Goal: Task Accomplishment & Management: Use online tool/utility

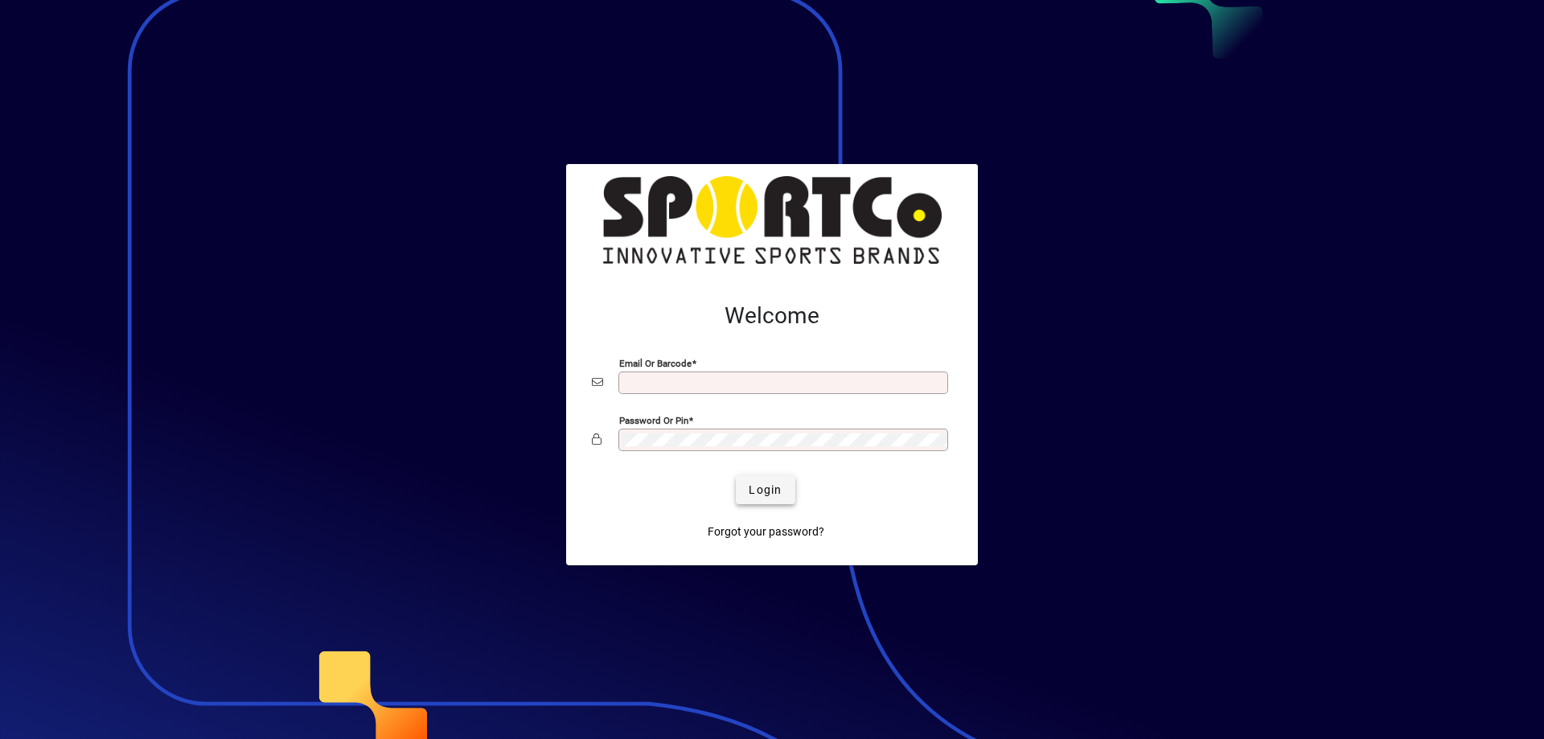
type input "**********"
click at [740, 494] on span "submit" at bounding box center [765, 489] width 59 height 39
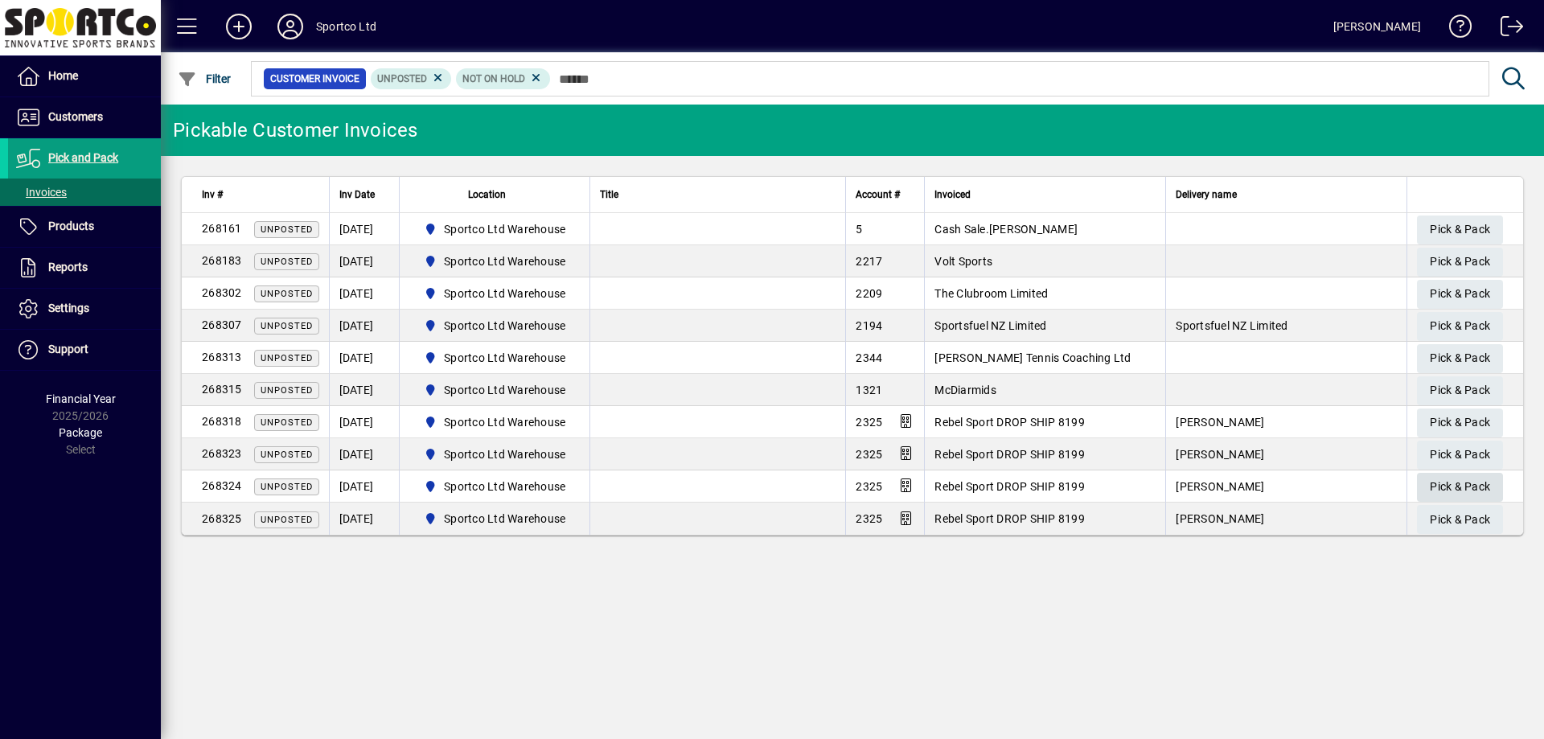
click at [1462, 491] on span "Pick & Pack" at bounding box center [1460, 487] width 60 height 27
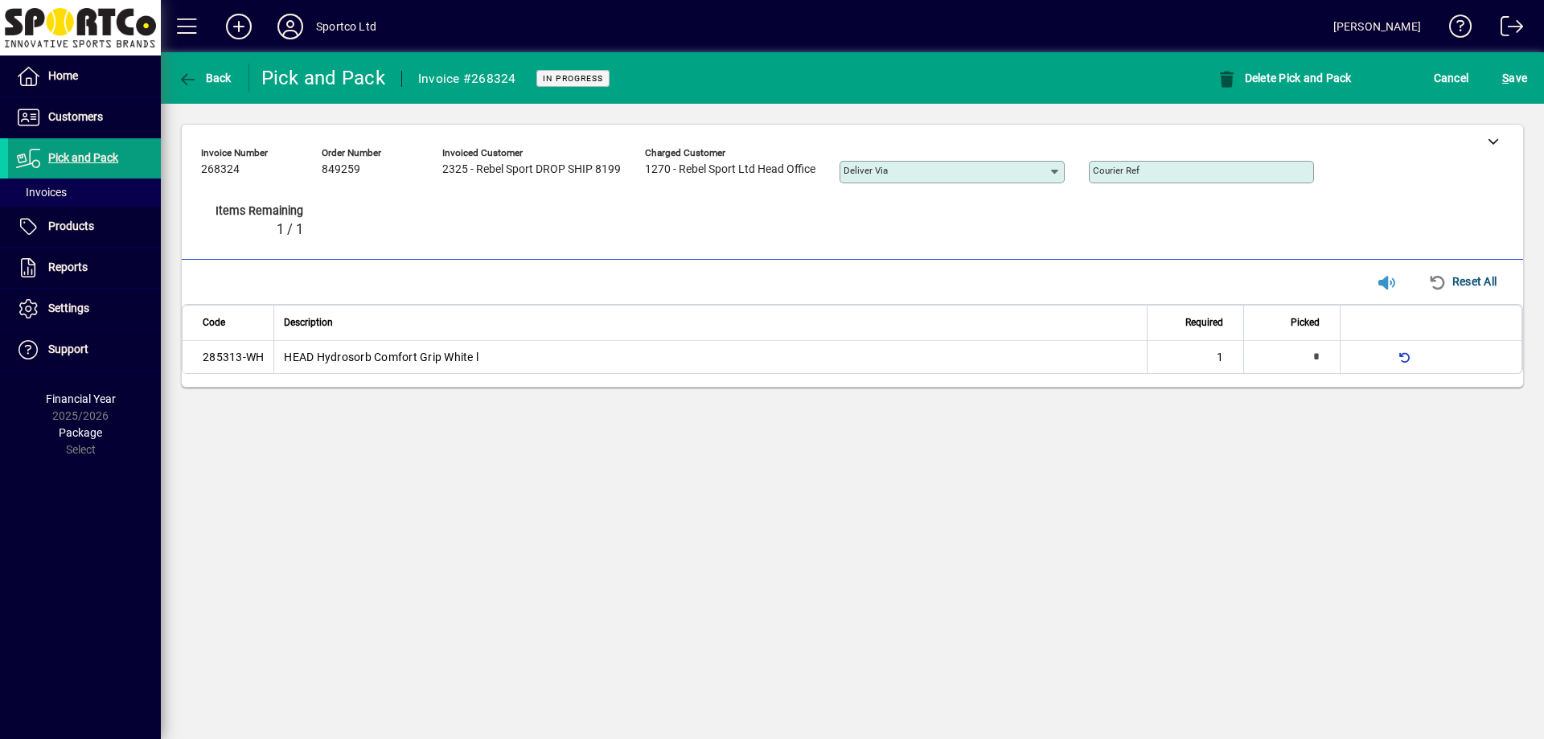
type input "*"
click at [1515, 84] on span "S ave" at bounding box center [1514, 78] width 25 height 26
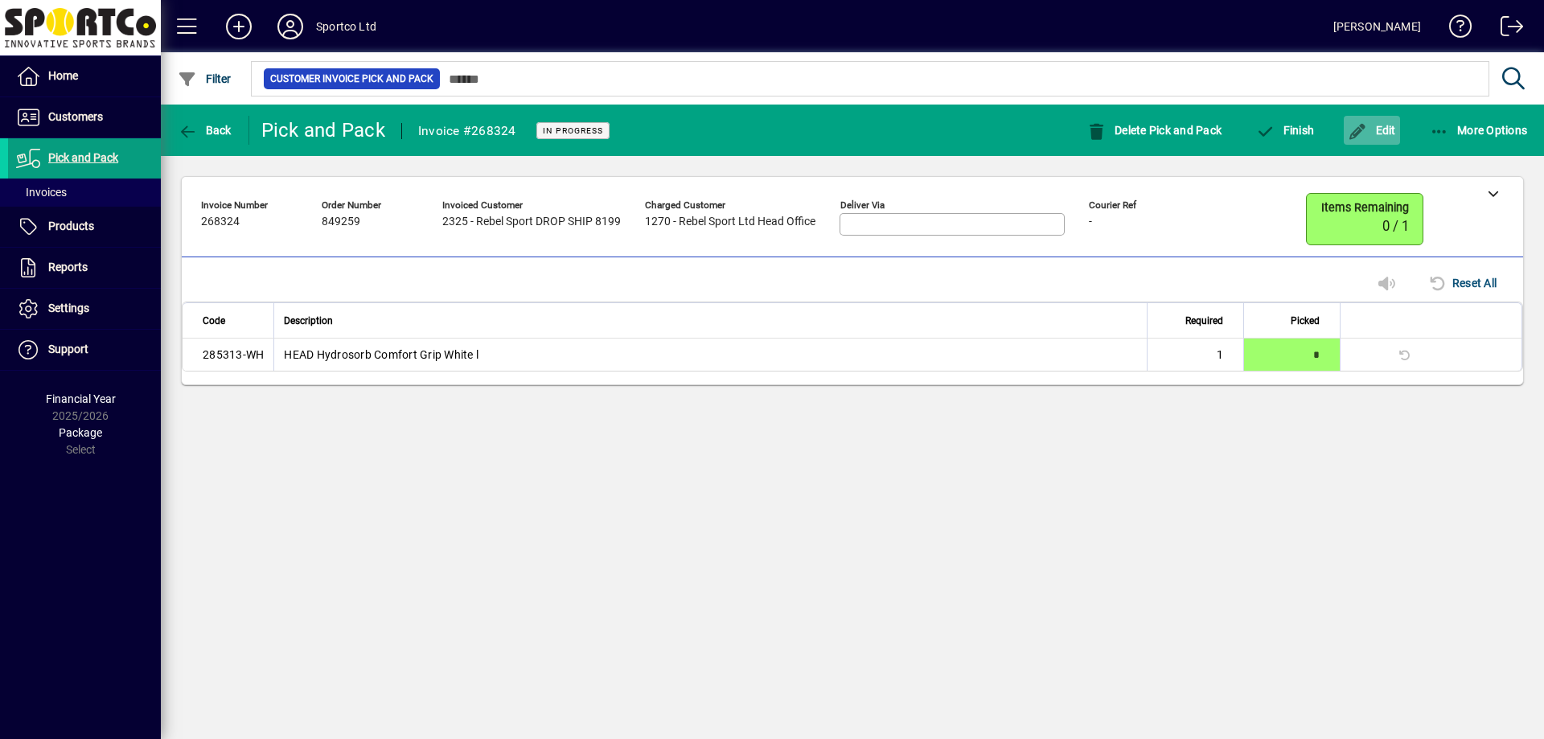
click at [1380, 118] on span "button" at bounding box center [1372, 130] width 56 height 39
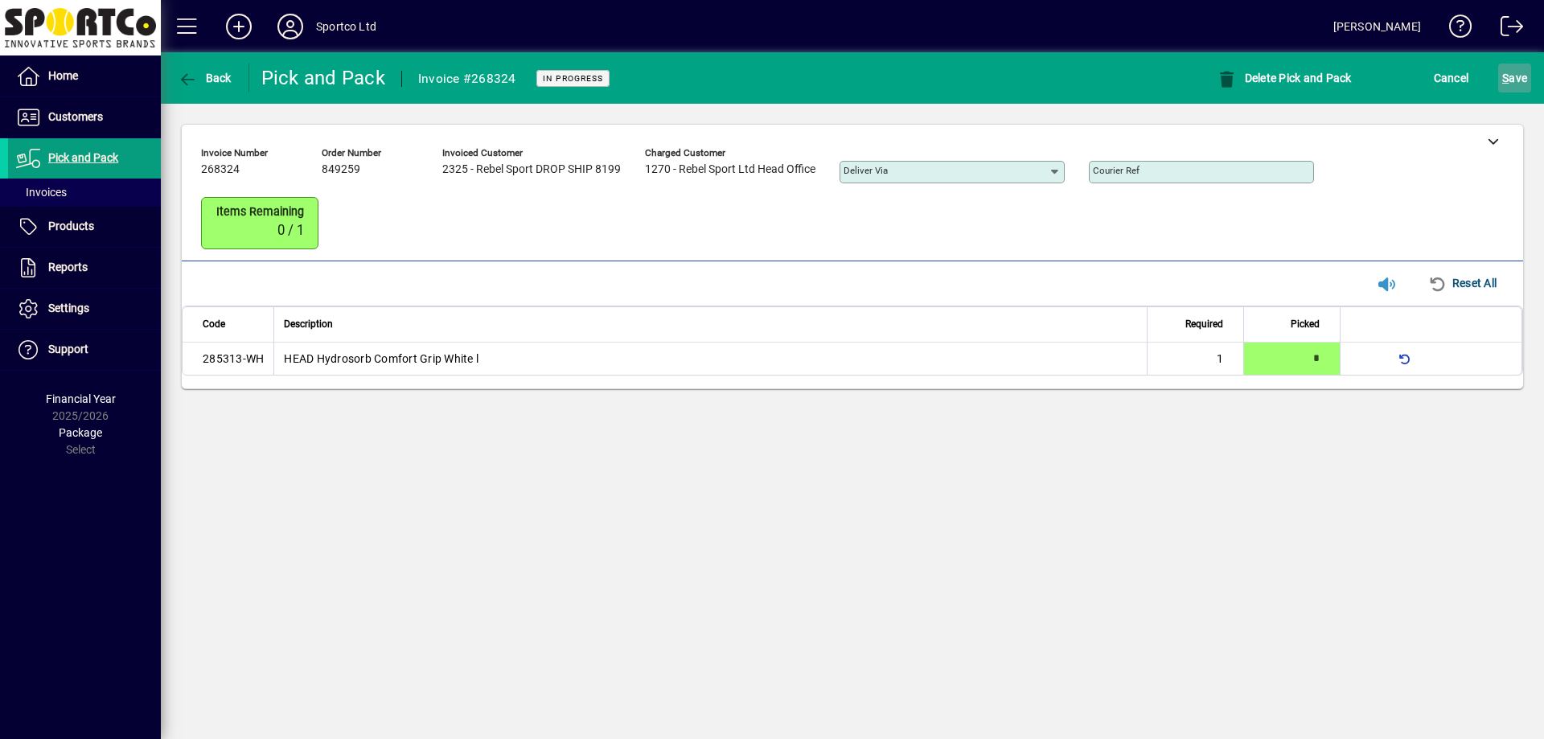
click at [1520, 88] on span "S ave" at bounding box center [1514, 78] width 25 height 26
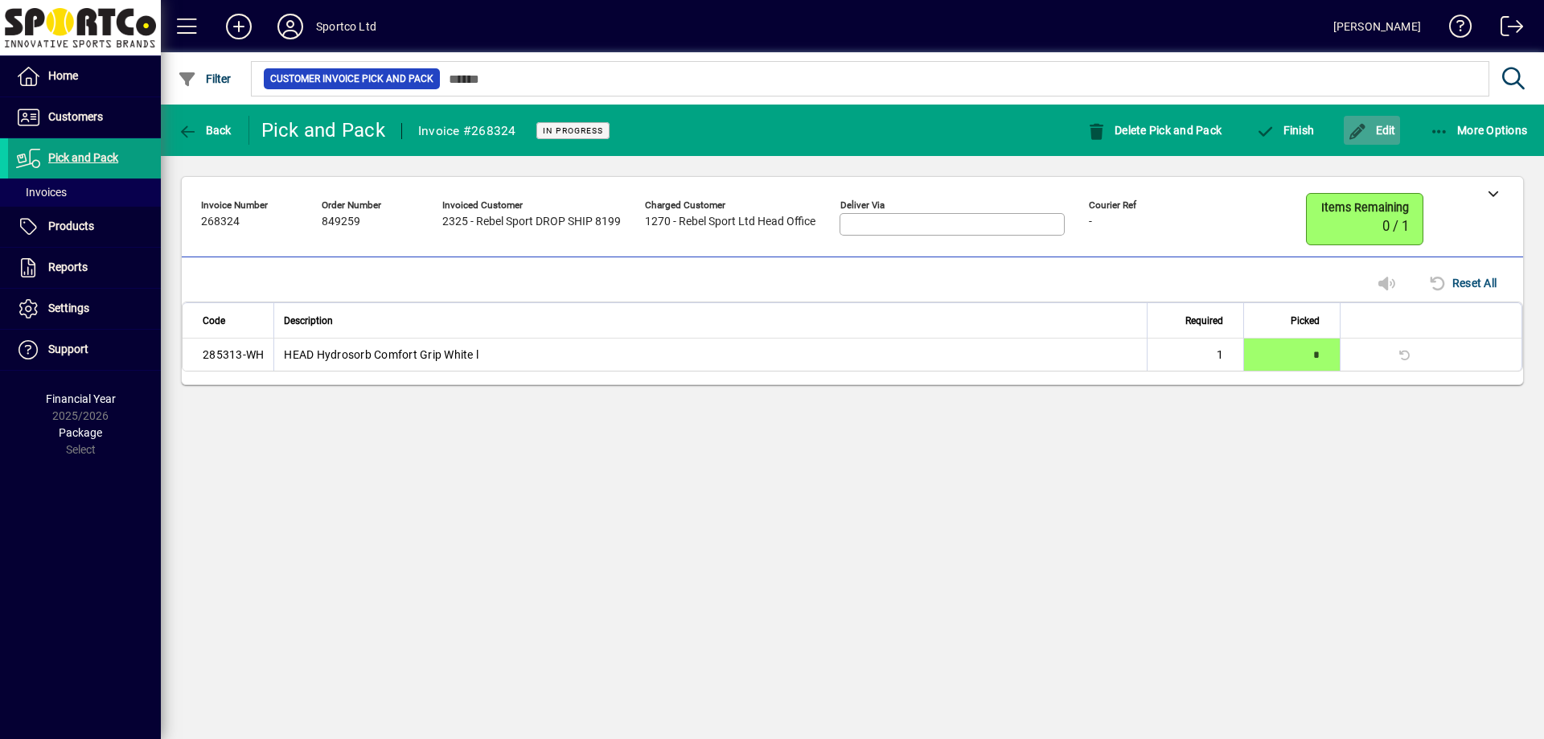
click at [1364, 146] on span "button" at bounding box center [1372, 130] width 56 height 39
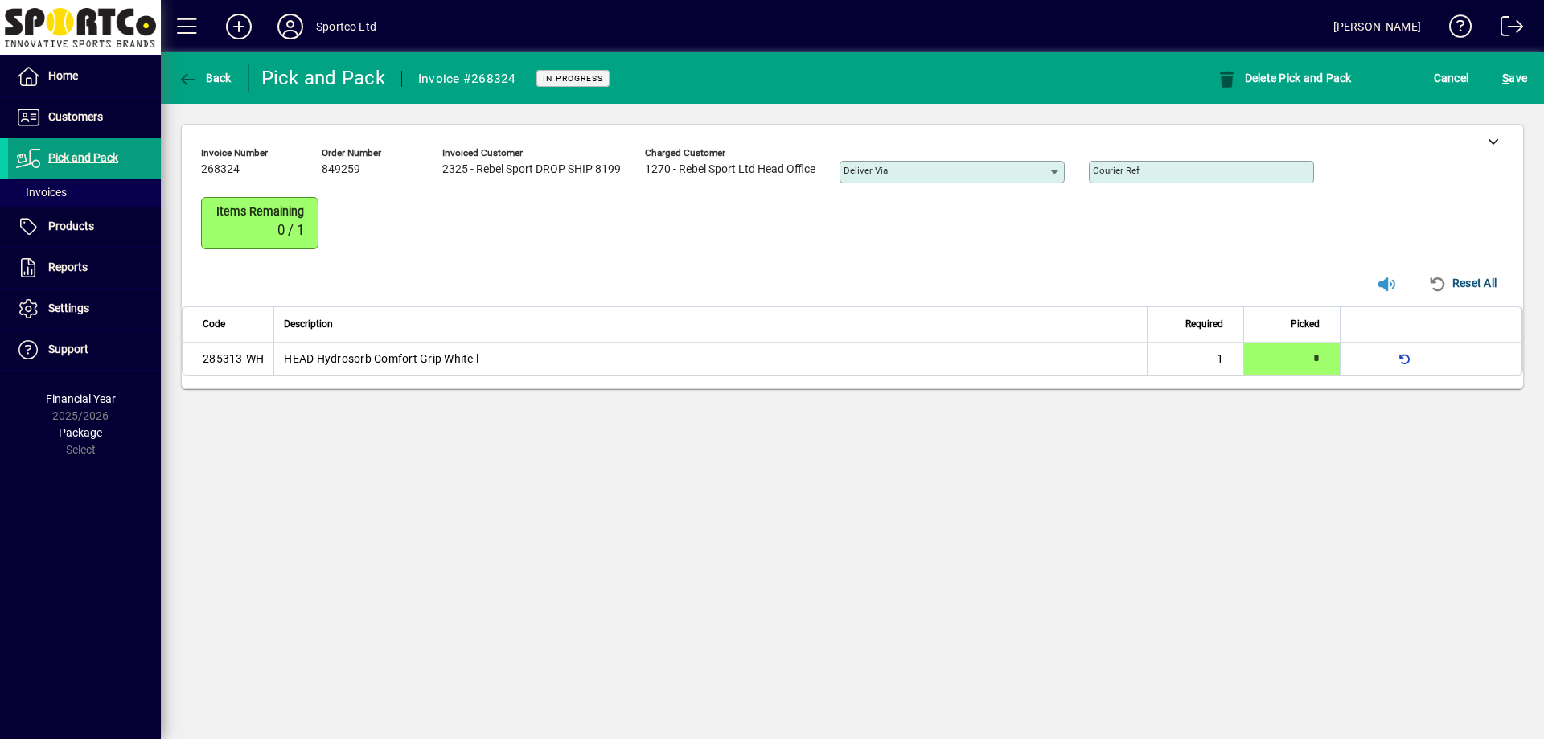
drag, startPoint x: 1480, startPoint y: 142, endPoint x: 1420, endPoint y: 170, distance: 65.8
click at [1480, 142] on div at bounding box center [1493, 141] width 60 height 32
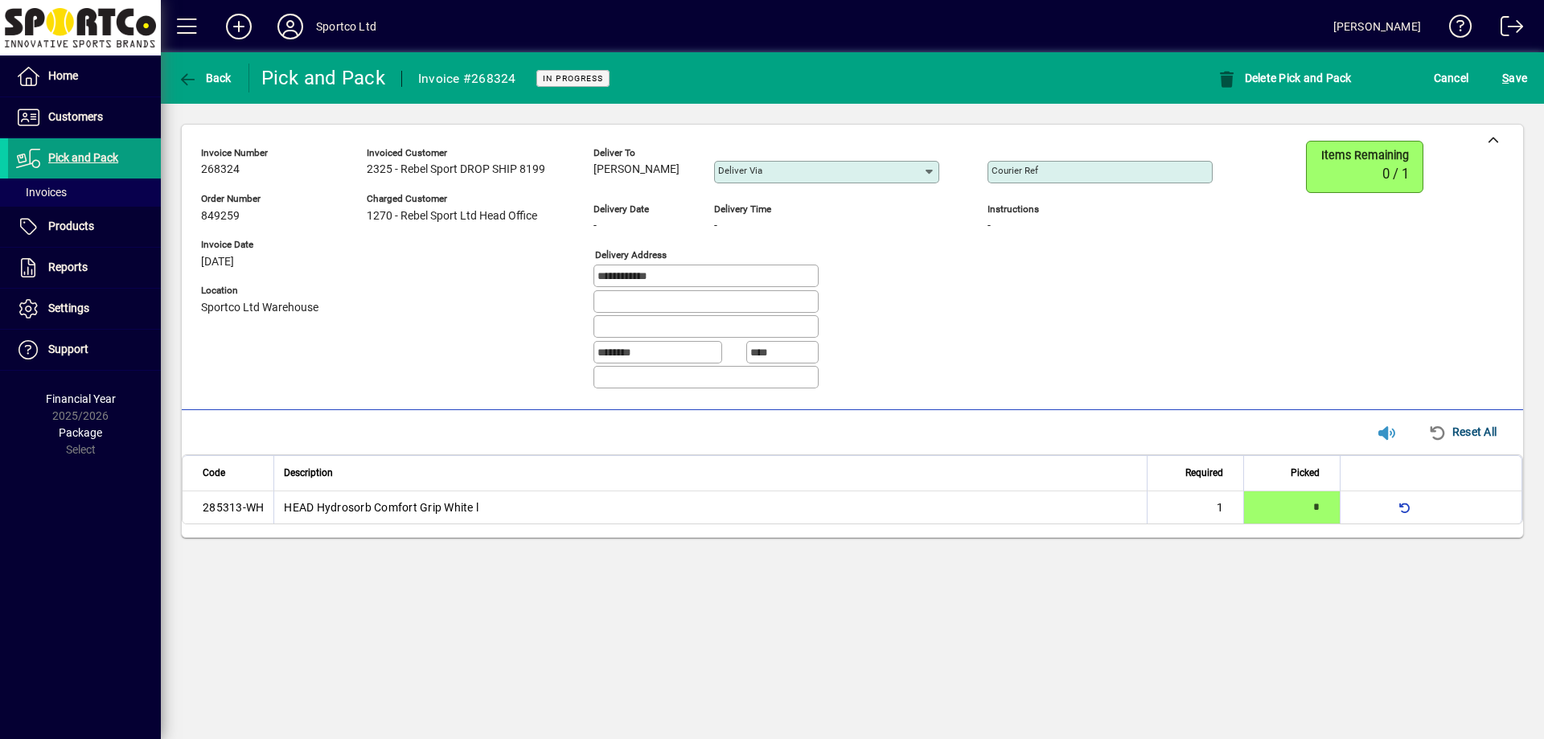
drag, startPoint x: 655, startPoint y: 169, endPoint x: 598, endPoint y: 174, distance: 56.5
click at [598, 174] on div "Hayley Neal" at bounding box center [641, 170] width 96 height 18
copy span "Hayley Neal"
drag, startPoint x: 725, startPoint y: 280, endPoint x: 408, endPoint y: 272, distance: 316.9
click at [408, 272] on div "**********" at bounding box center [719, 271] width 1036 height 261
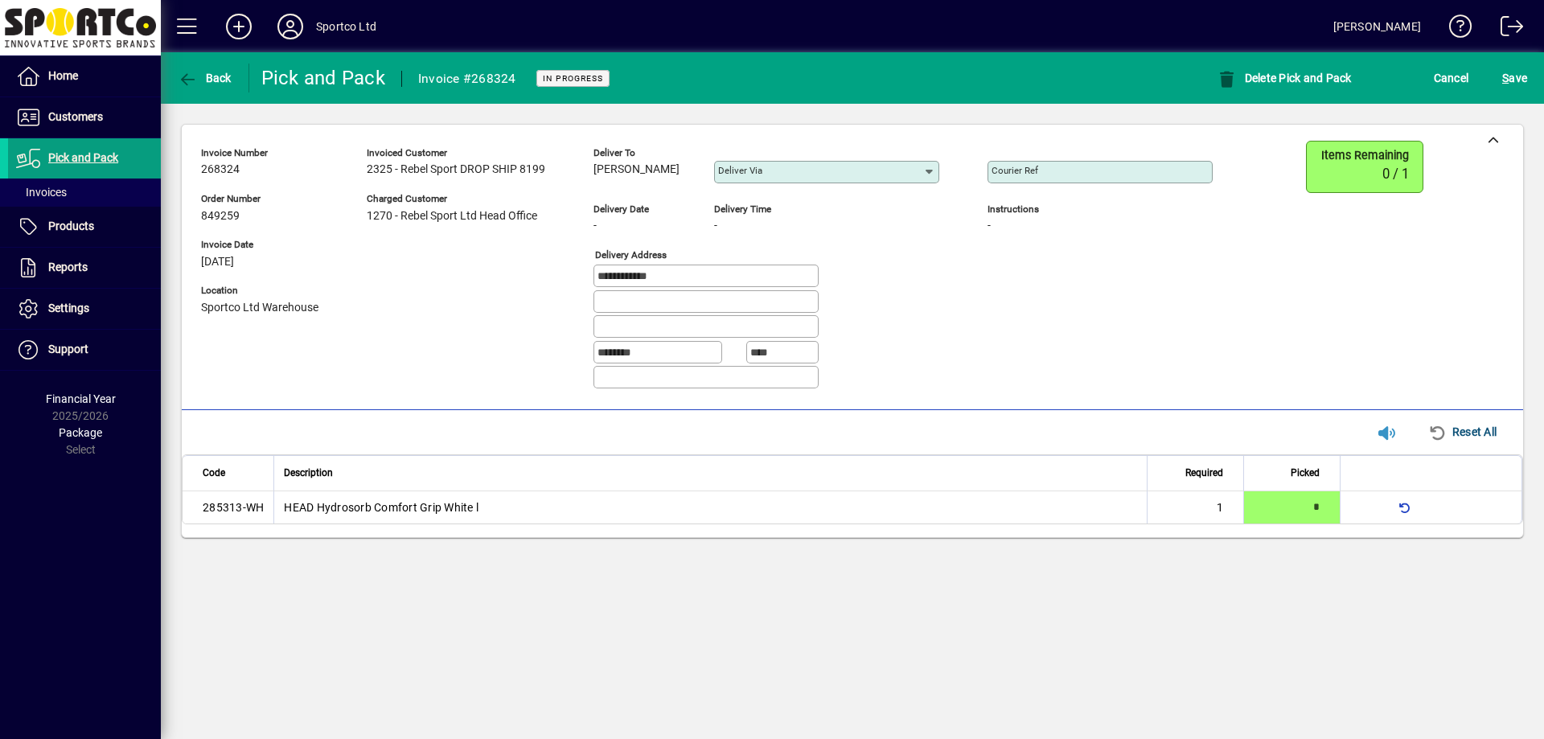
click at [1093, 174] on input "Courier Ref" at bounding box center [1101, 172] width 220 height 13
paste input "**********"
type input "**********"
click at [1501, 77] on span "submit" at bounding box center [1514, 78] width 33 height 39
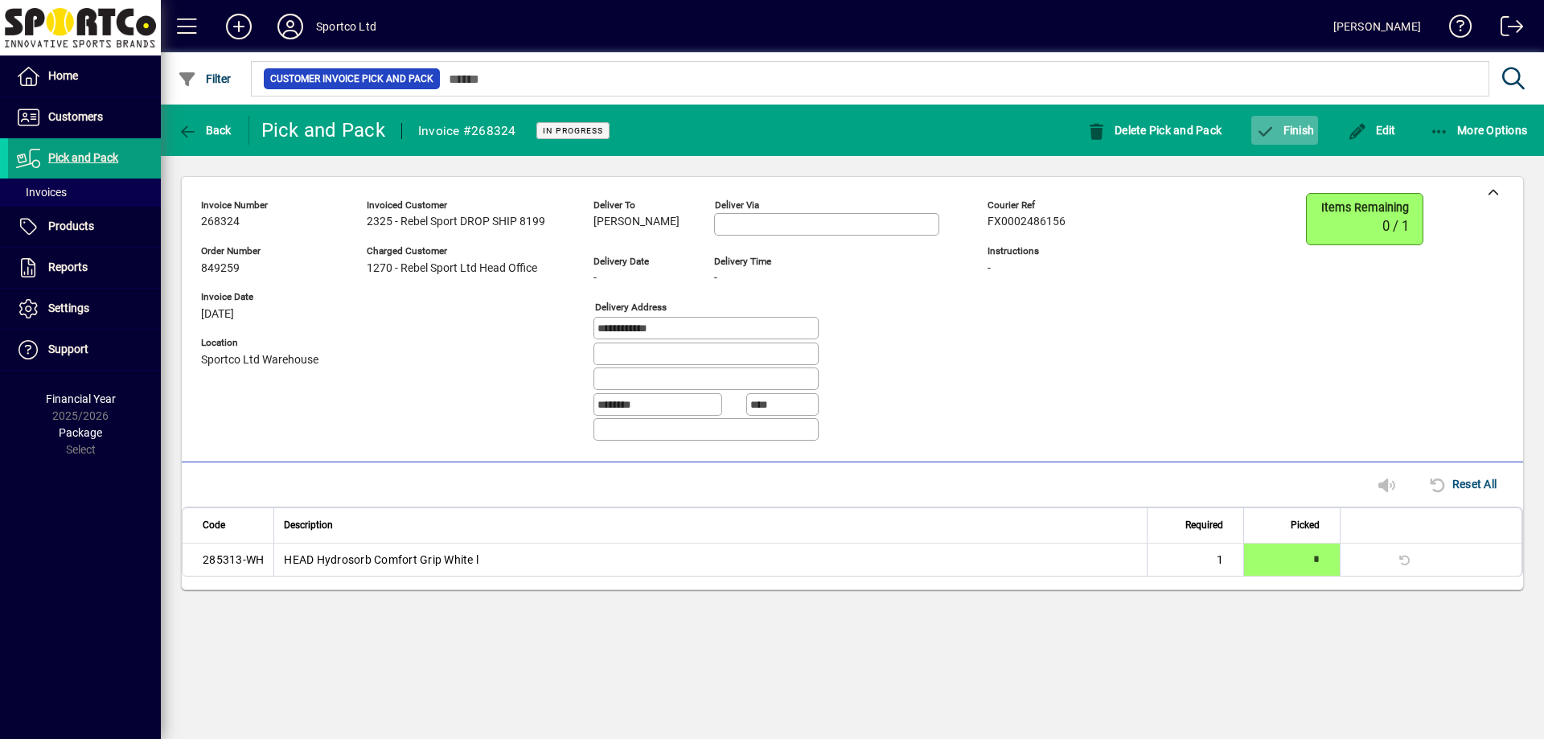
click at [1285, 135] on span "Finish" at bounding box center [1284, 130] width 59 height 13
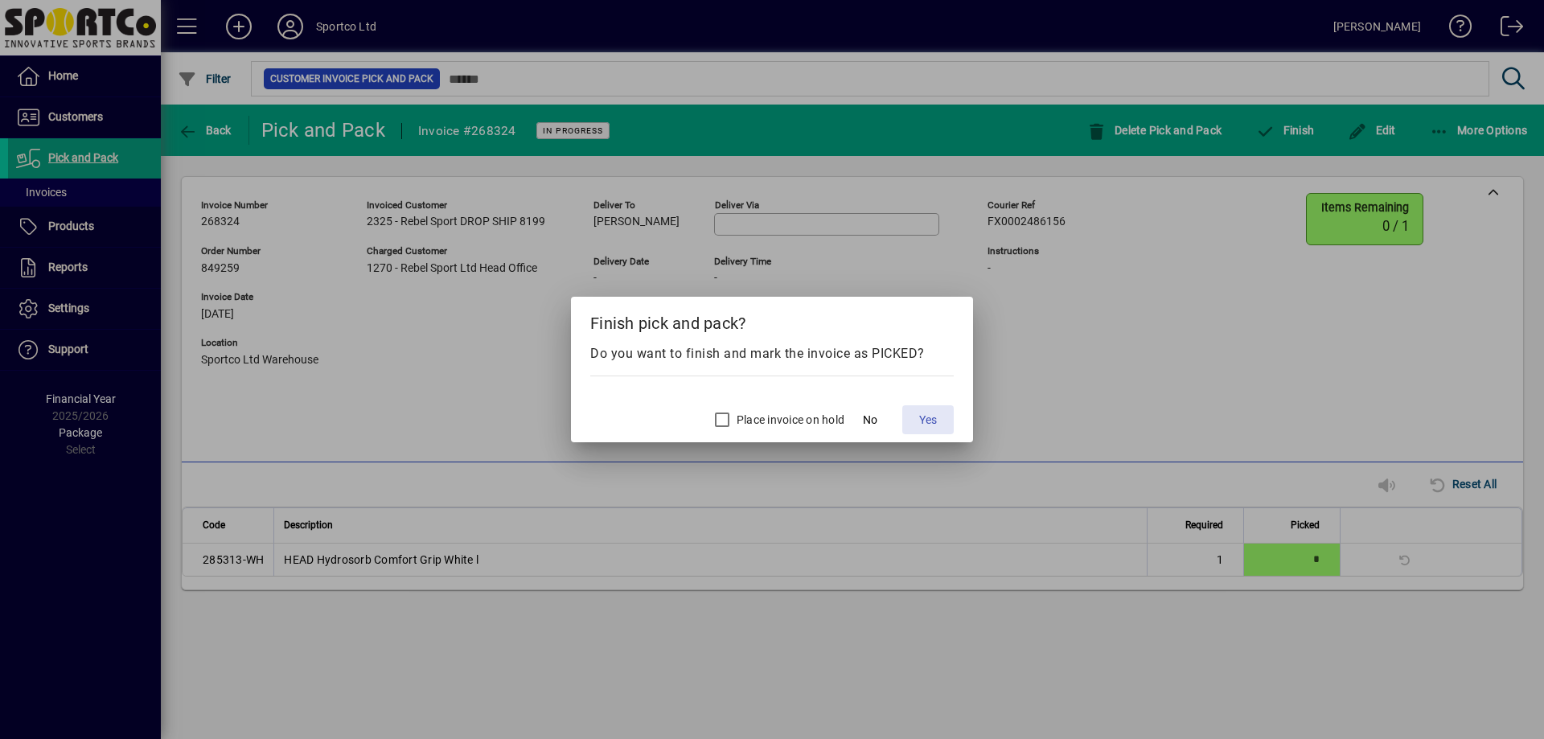
drag, startPoint x: 926, startPoint y: 418, endPoint x: 914, endPoint y: 413, distance: 12.6
click at [926, 417] on span "Yes" at bounding box center [928, 420] width 18 height 17
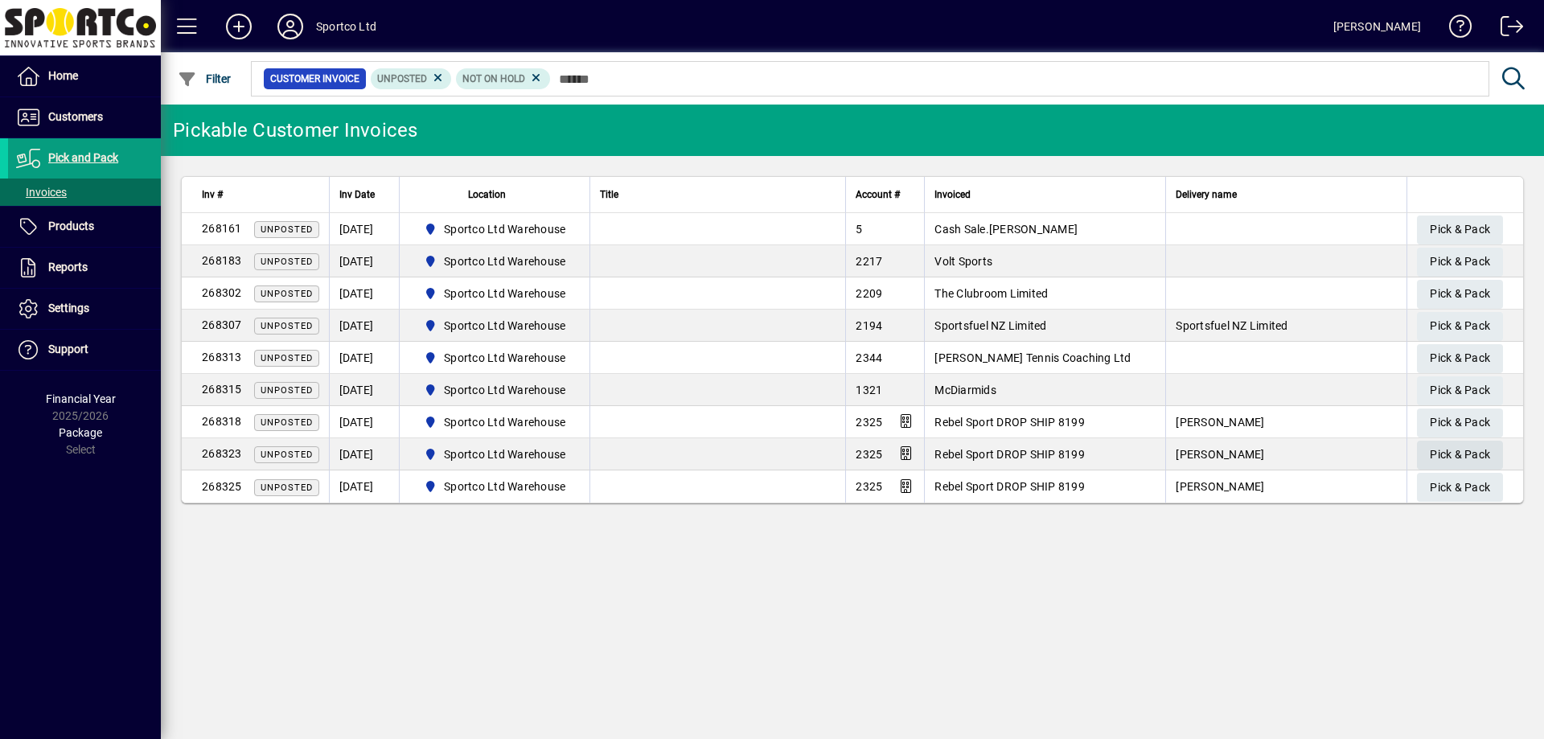
click at [1426, 445] on span "button" at bounding box center [1460, 455] width 86 height 39
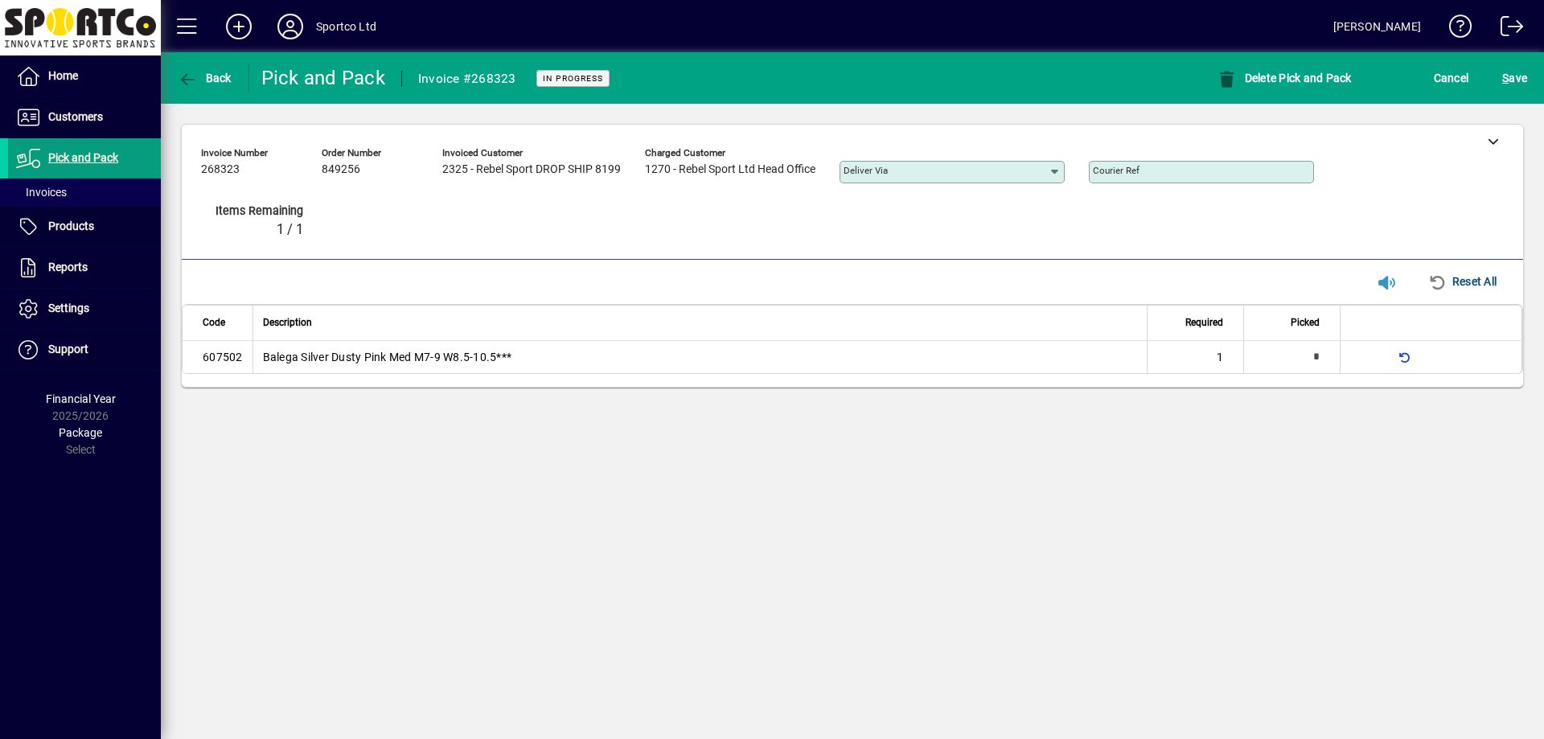
type input "*"
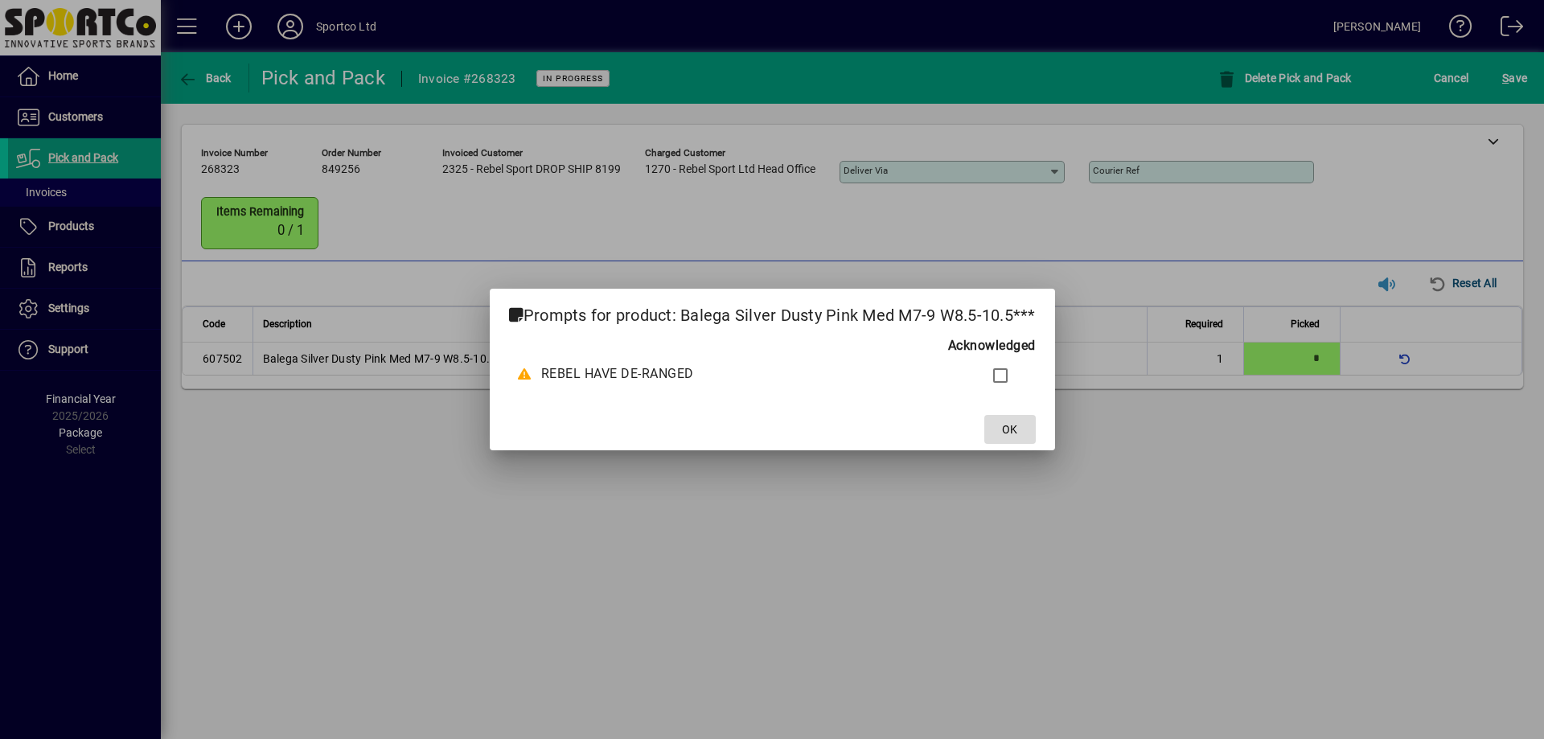
click at [1004, 416] on span at bounding box center [1009, 429] width 51 height 39
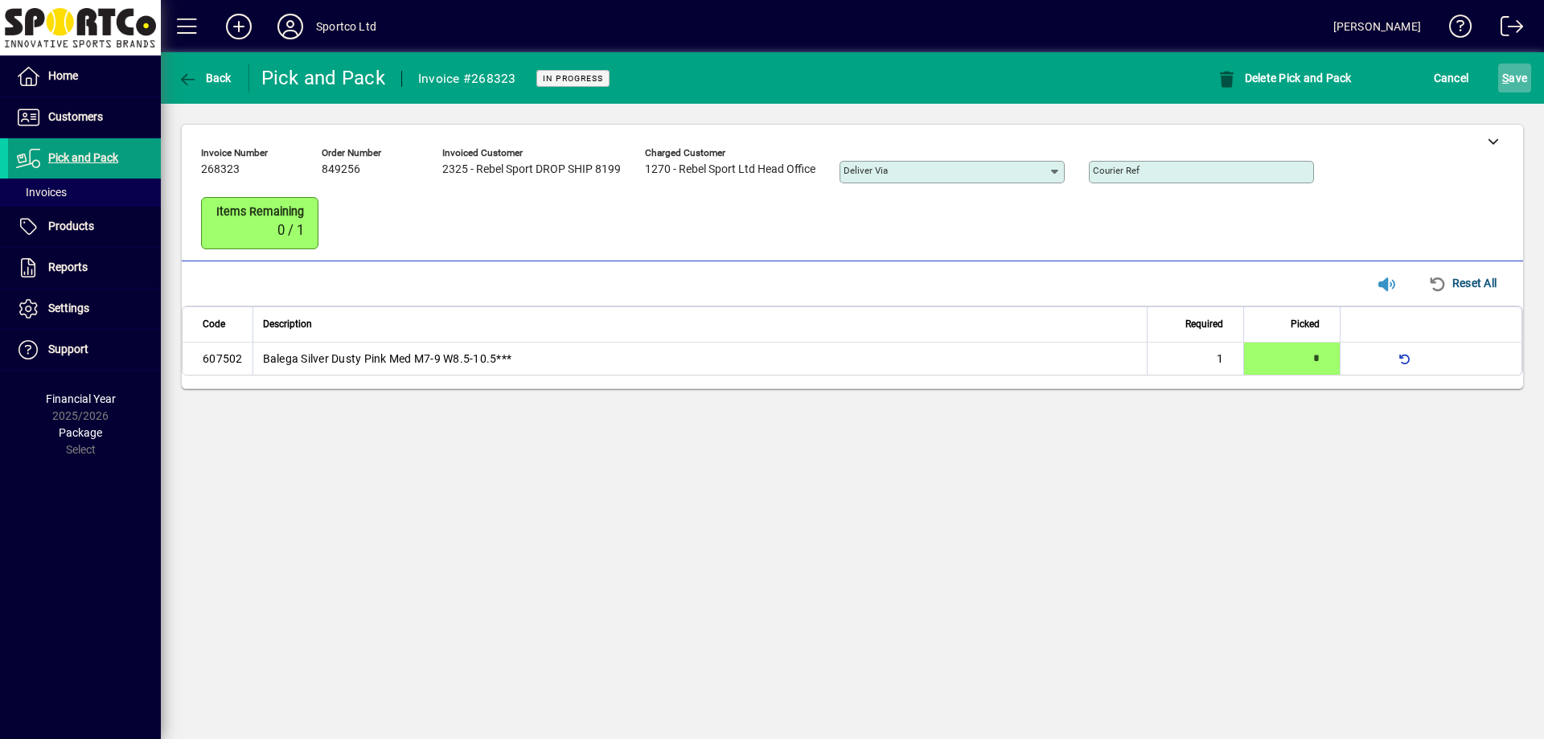
click at [1526, 79] on span "S ave" at bounding box center [1514, 78] width 25 height 26
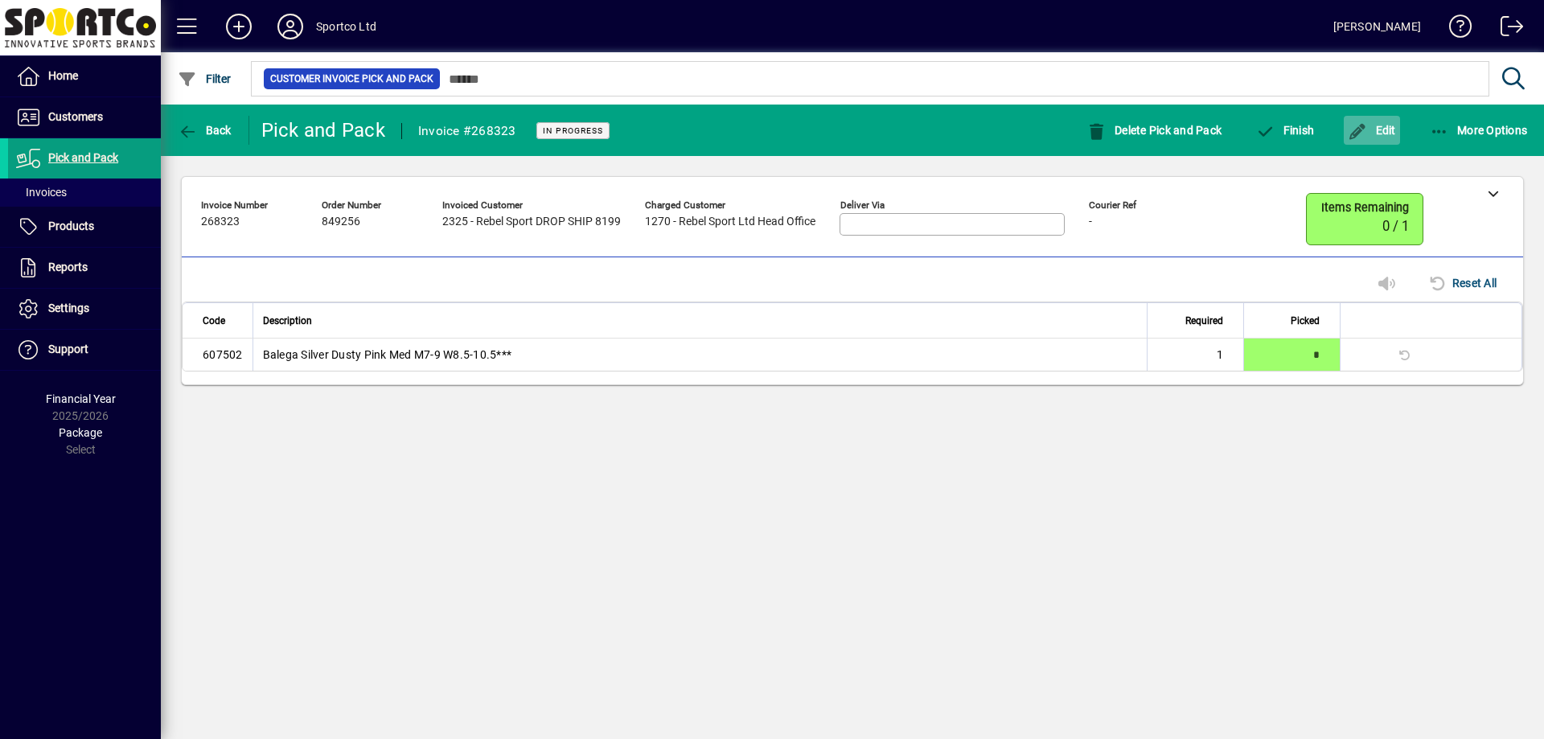
click at [1393, 142] on span "button" at bounding box center [1372, 130] width 56 height 39
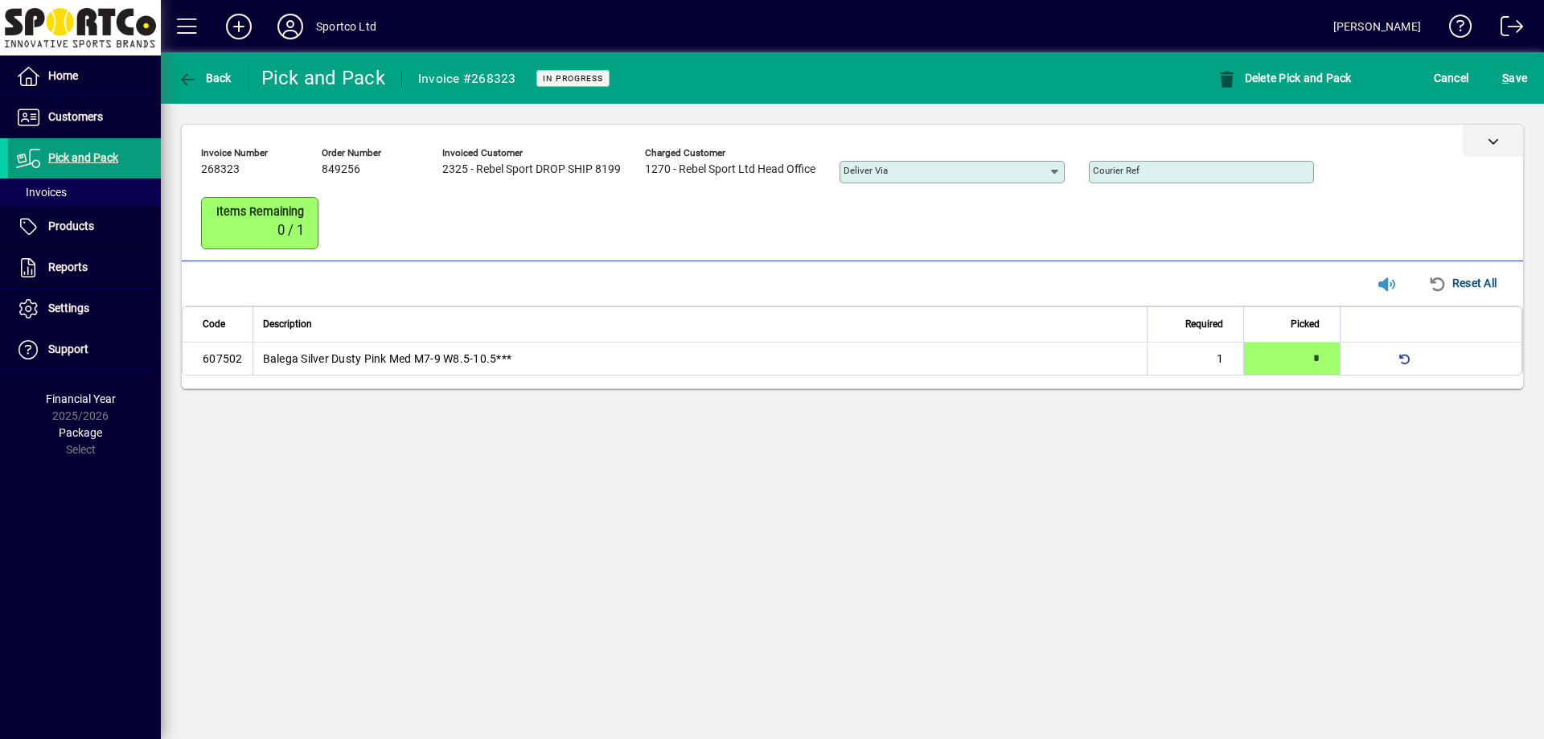
click at [1497, 141] on icon at bounding box center [1493, 140] width 11 height 11
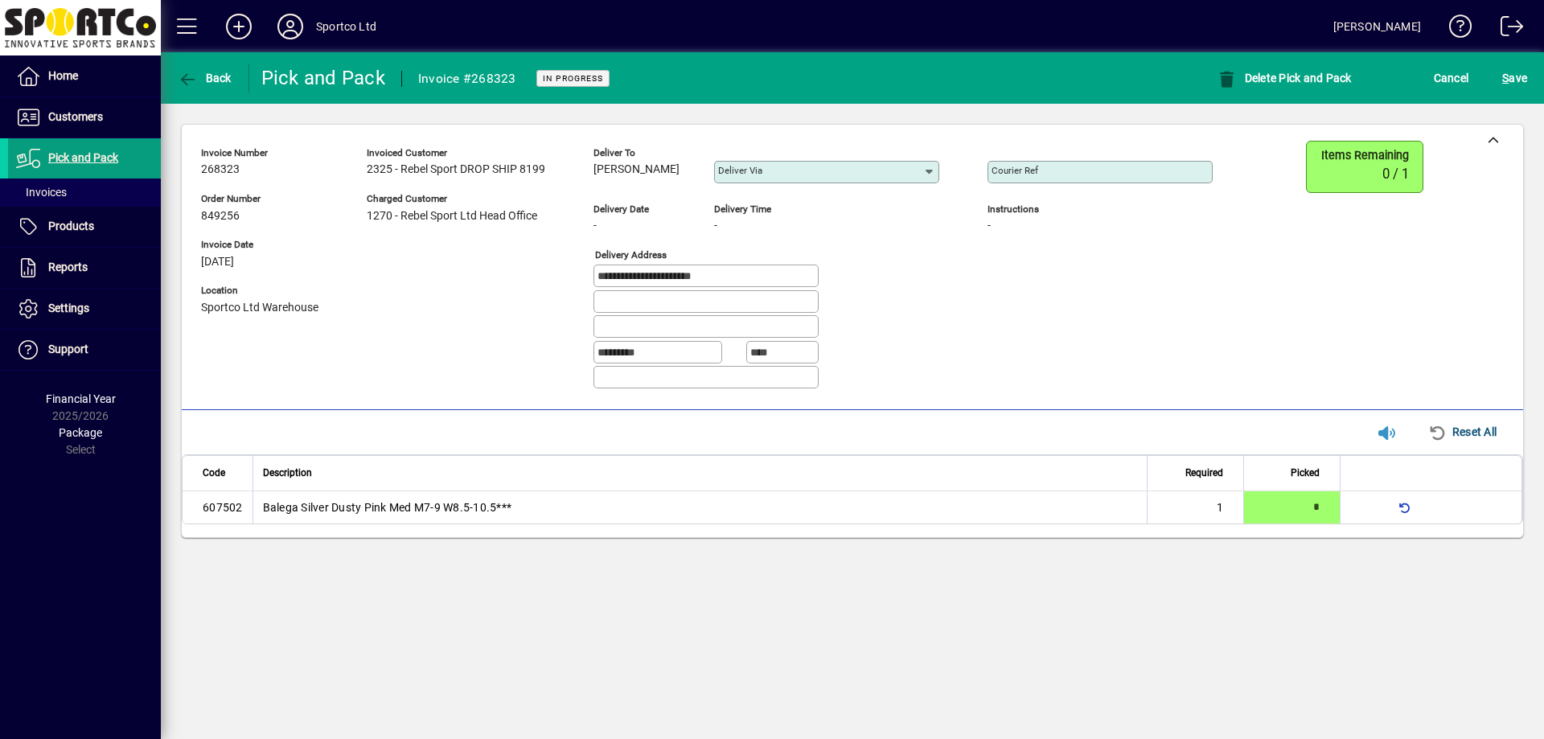
drag, startPoint x: 593, startPoint y: 164, endPoint x: 676, endPoint y: 179, distance: 84.9
click at [676, 179] on div "**********" at bounding box center [719, 271] width 1036 height 261
copy span "Georgina Skurr"
drag, startPoint x: 595, startPoint y: 276, endPoint x: 697, endPoint y: 280, distance: 102.2
click at [697, 280] on div "**********" at bounding box center [705, 276] width 225 height 23
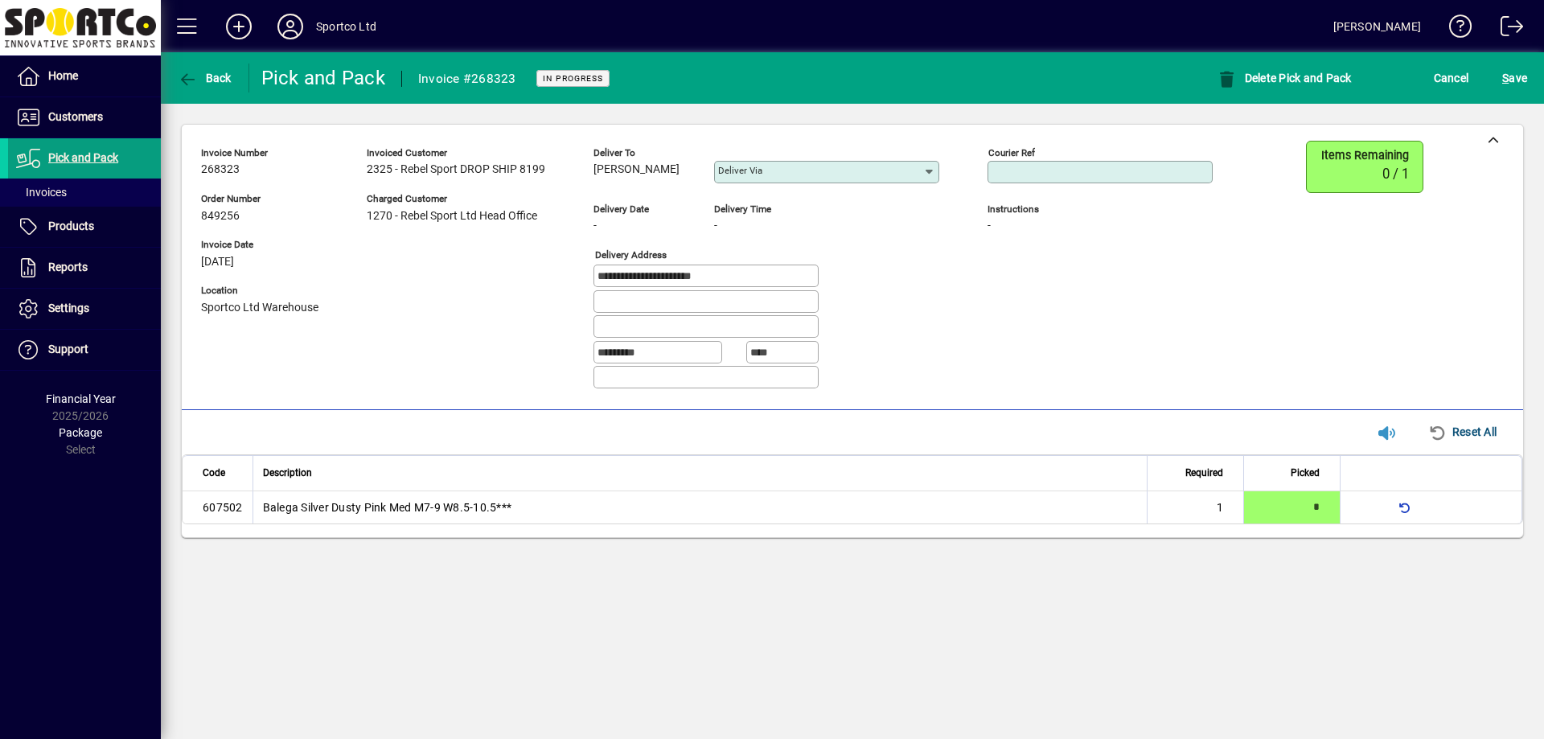
click at [1095, 170] on input "Courier Ref" at bounding box center [1101, 172] width 220 height 13
paste input "**********"
type input "**********"
click at [1503, 68] on span "S ave" at bounding box center [1514, 78] width 25 height 26
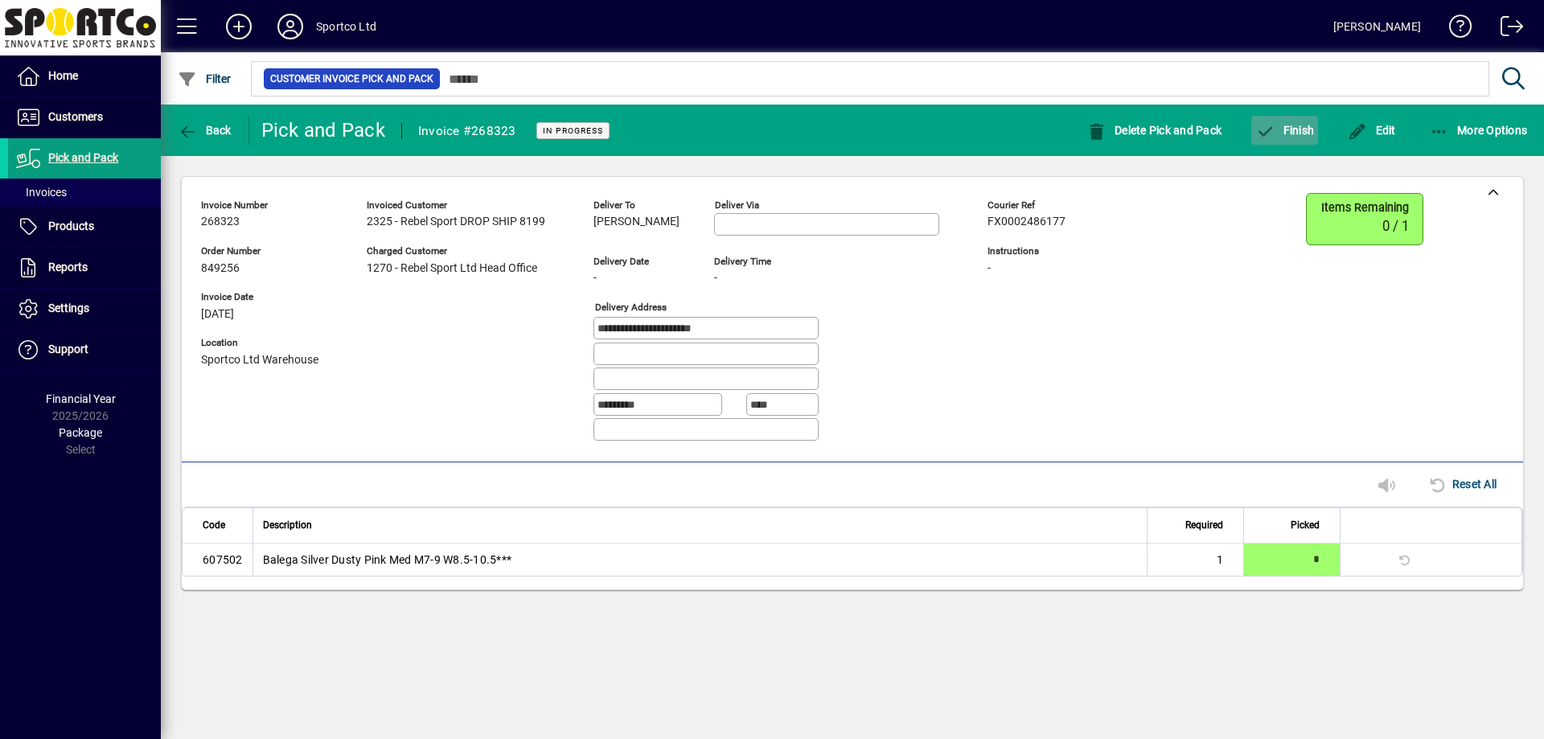
click at [1287, 133] on span "Finish" at bounding box center [1284, 130] width 59 height 13
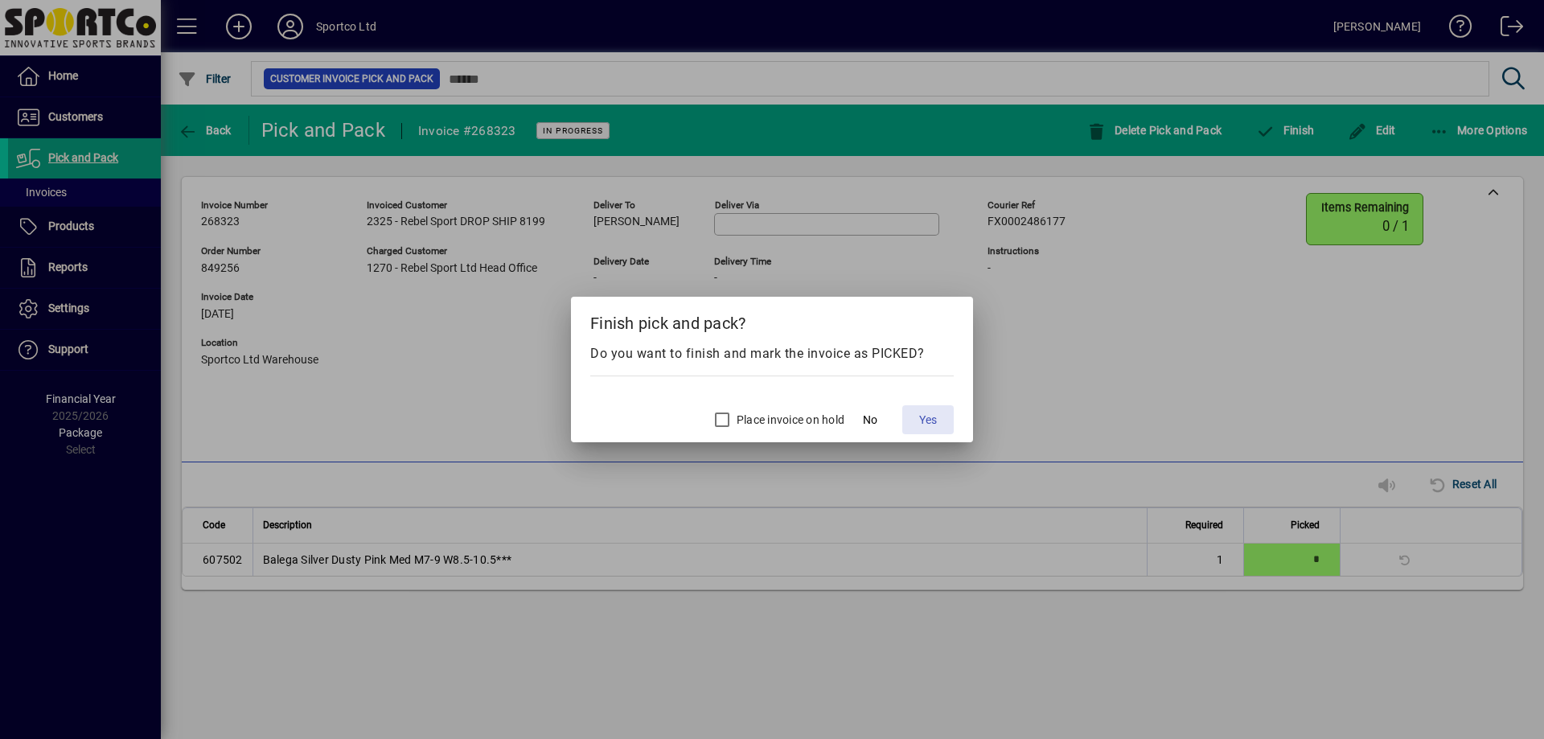
click at [943, 421] on span at bounding box center [927, 419] width 51 height 39
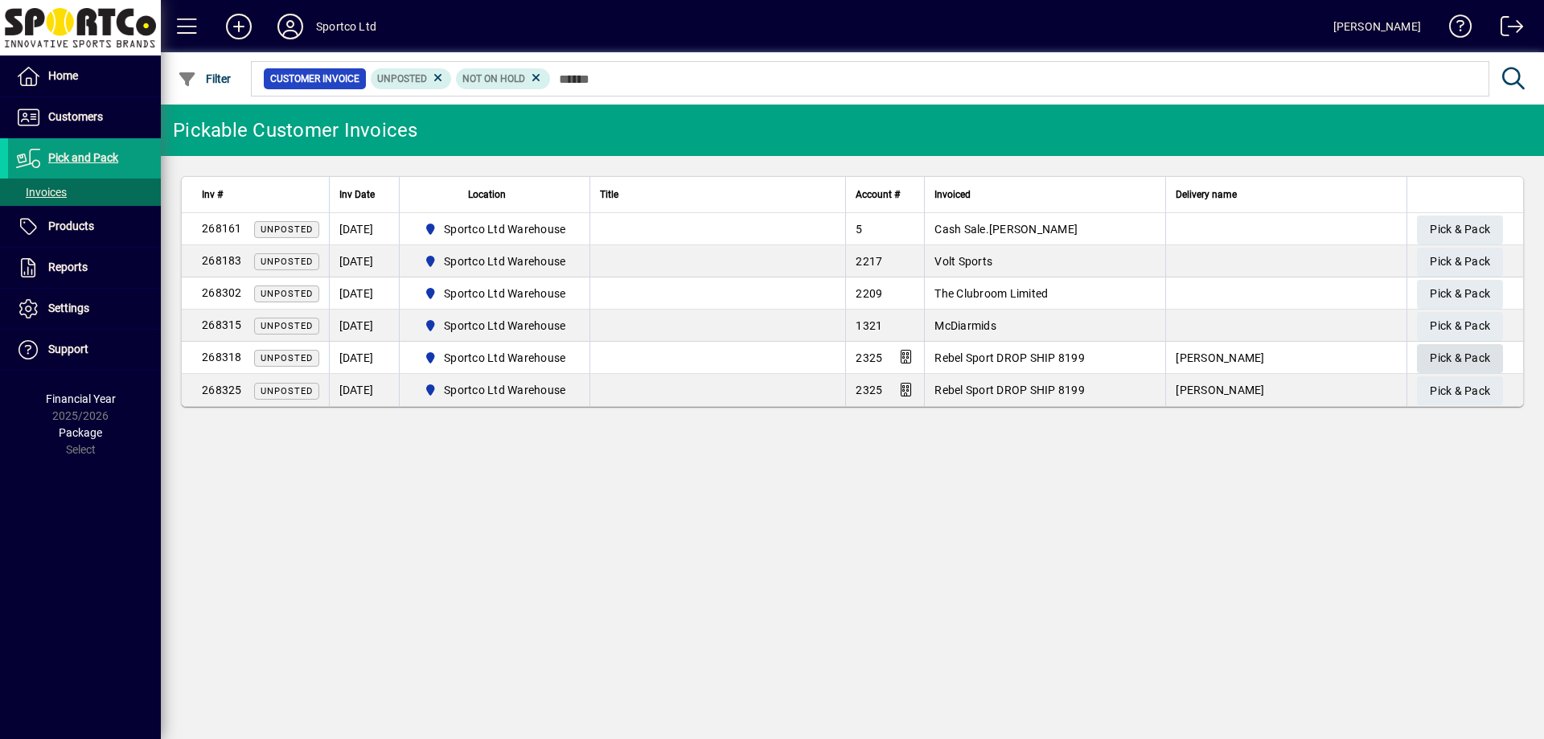
click at [1444, 361] on span "Pick & Pack" at bounding box center [1460, 358] width 60 height 27
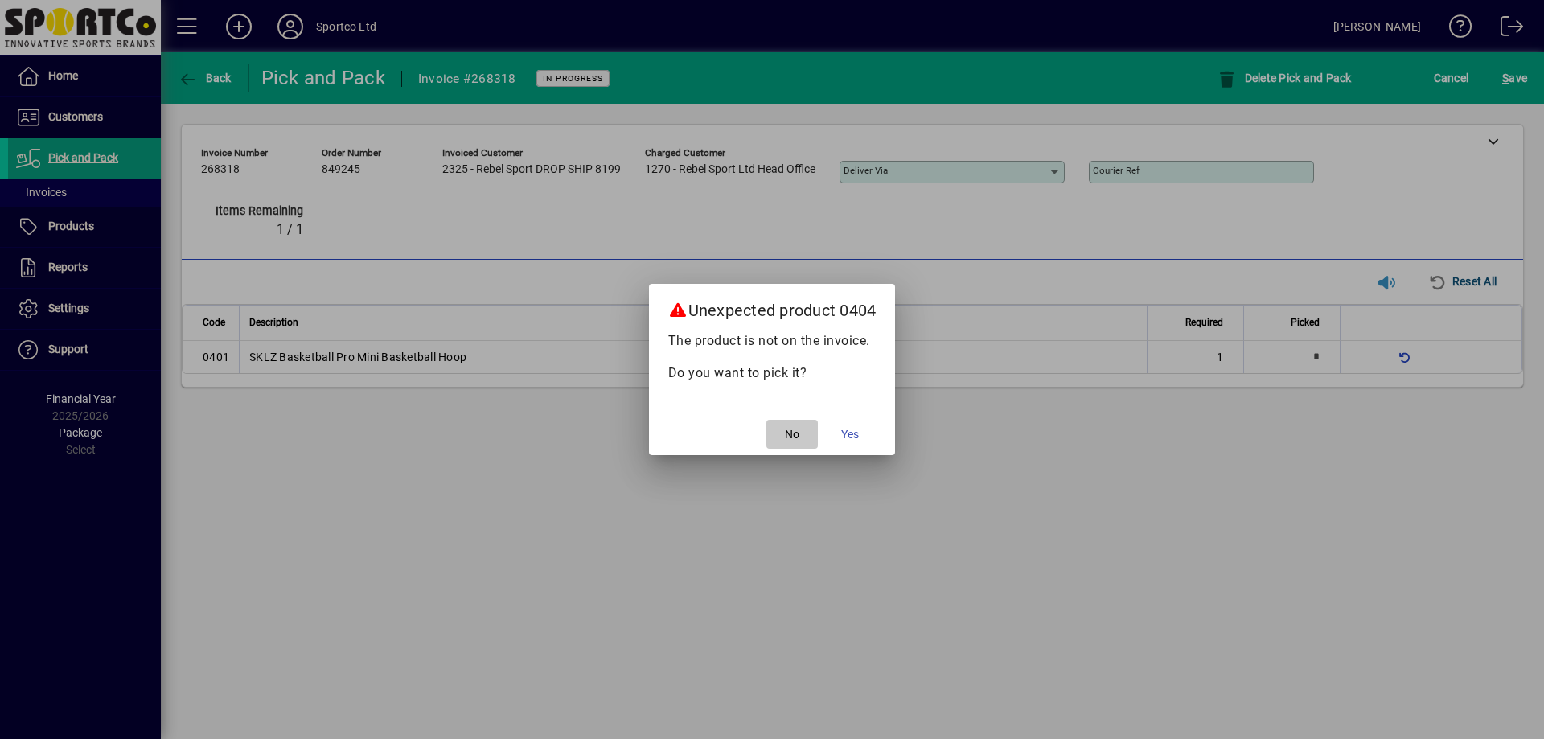
click at [807, 436] on span "button" at bounding box center [791, 434] width 51 height 39
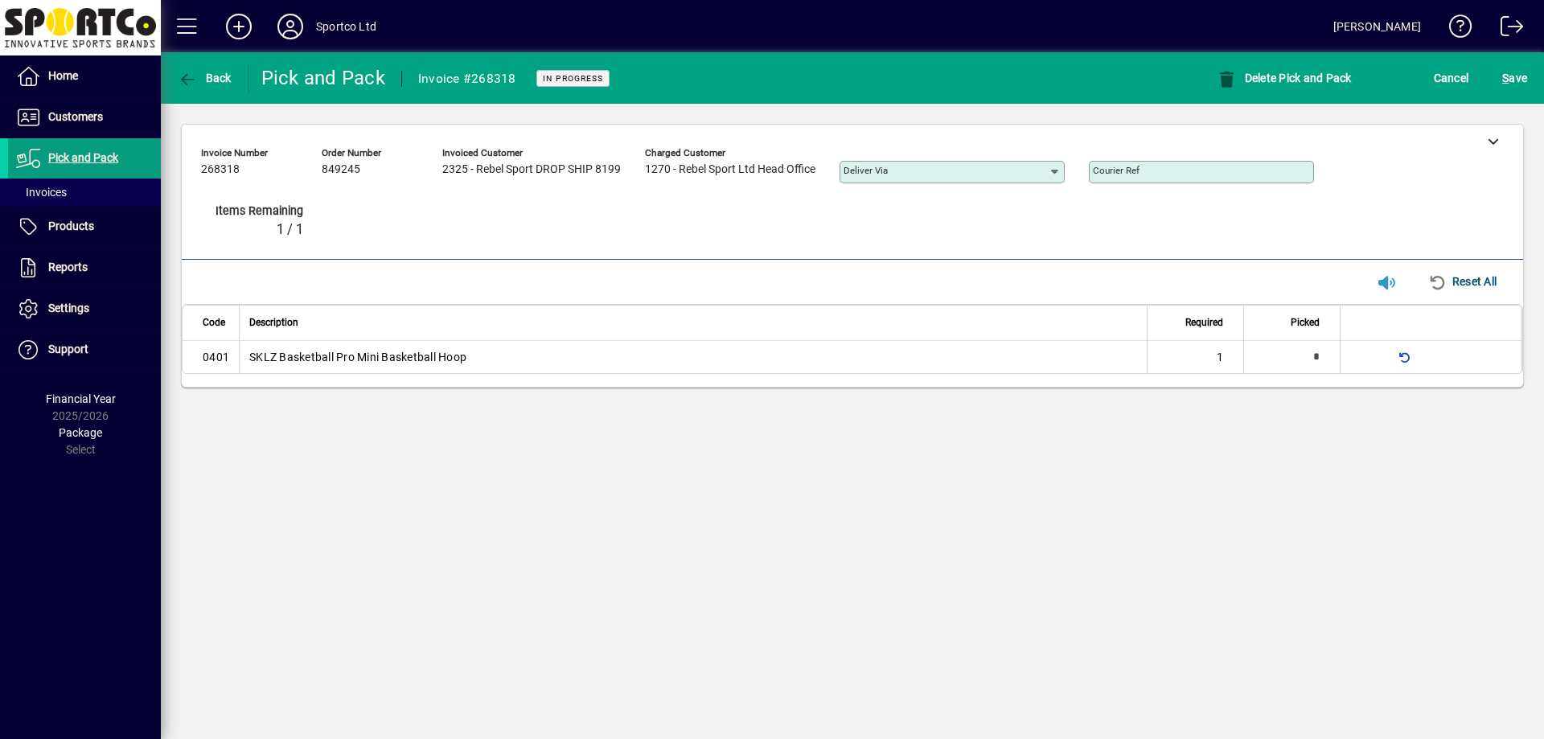
click at [716, 459] on div "**********" at bounding box center [852, 395] width 1383 height 687
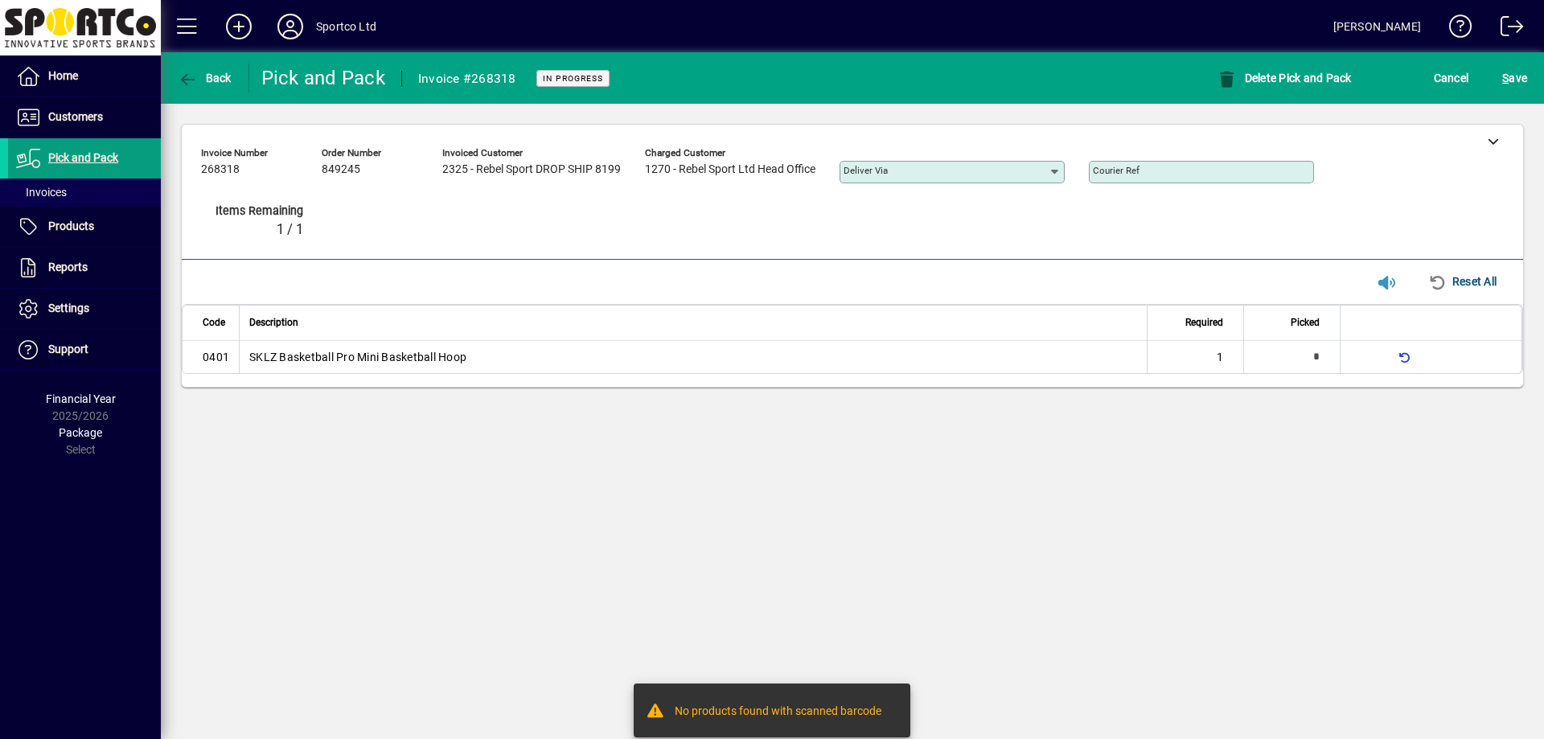
type input "*"
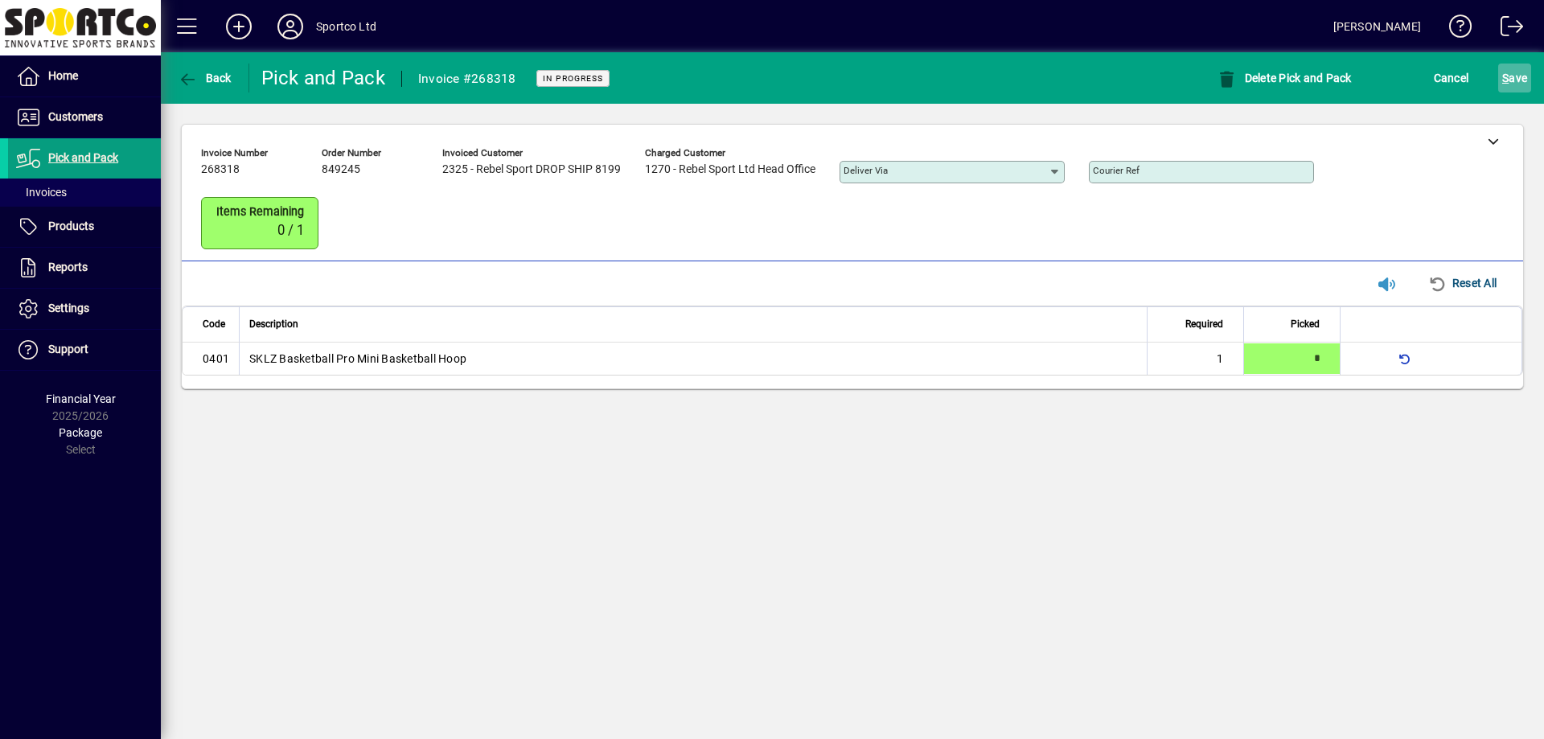
click at [1514, 76] on span "S ave" at bounding box center [1514, 78] width 25 height 26
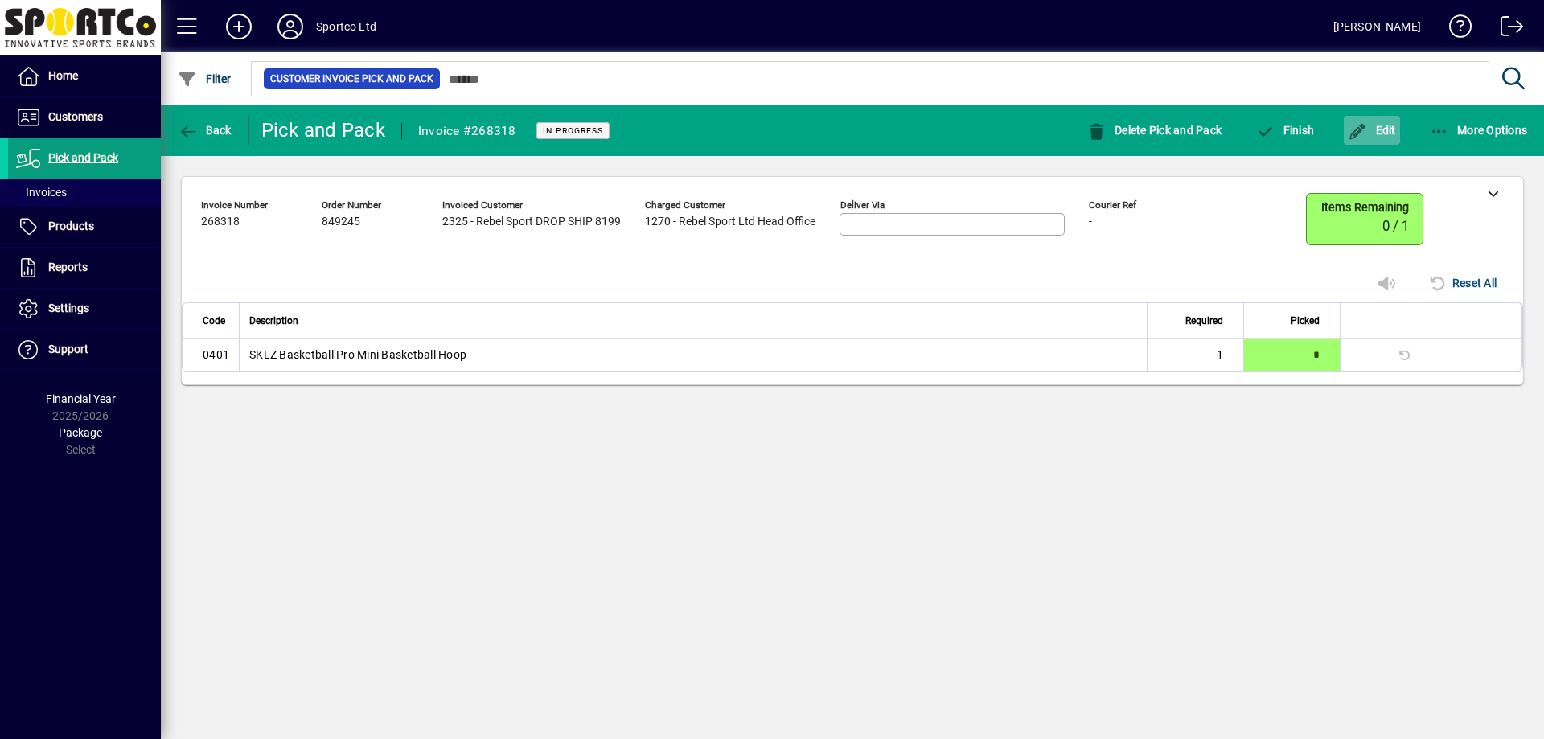
click at [1376, 131] on span "Edit" at bounding box center [1372, 130] width 48 height 13
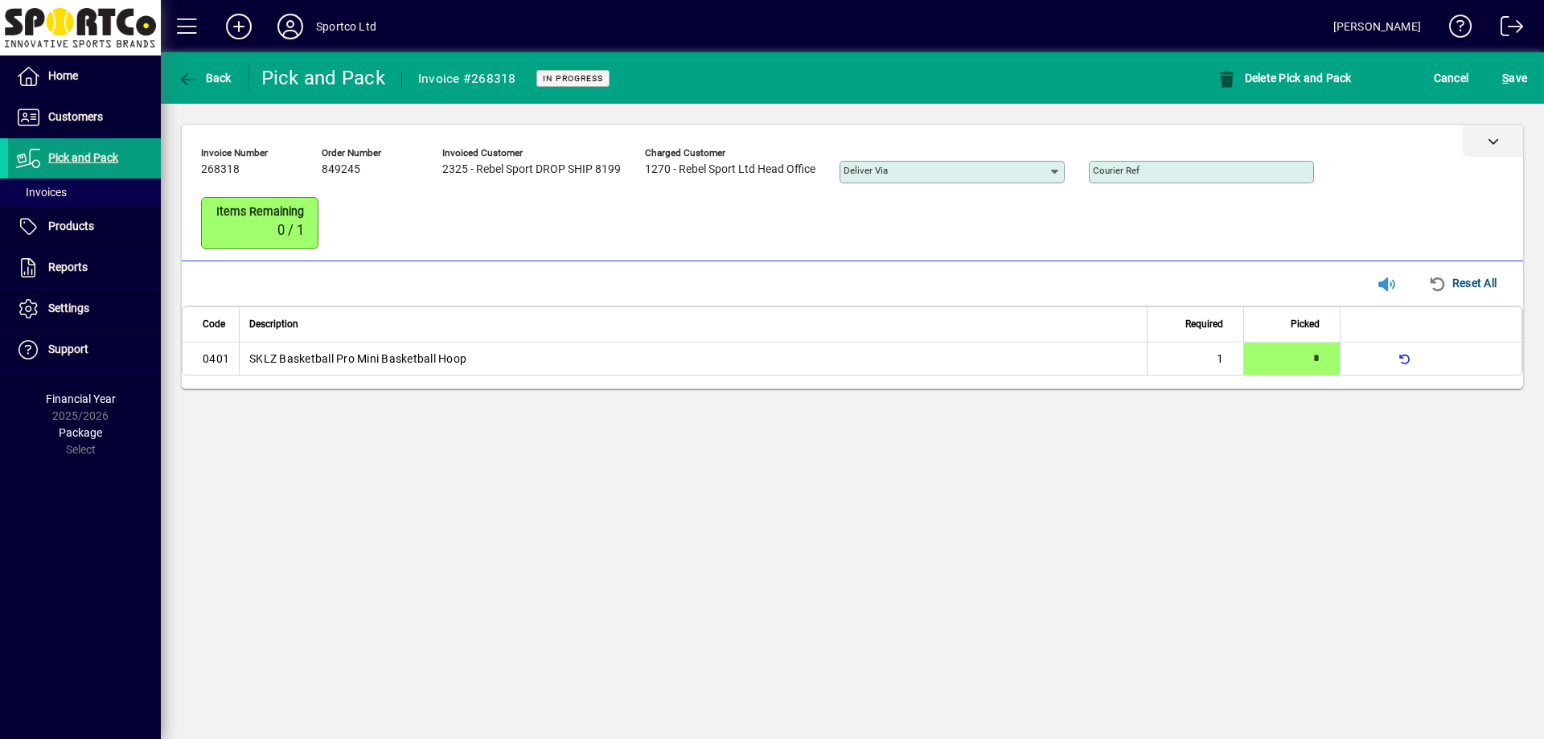
click at [1466, 142] on div at bounding box center [1493, 141] width 60 height 32
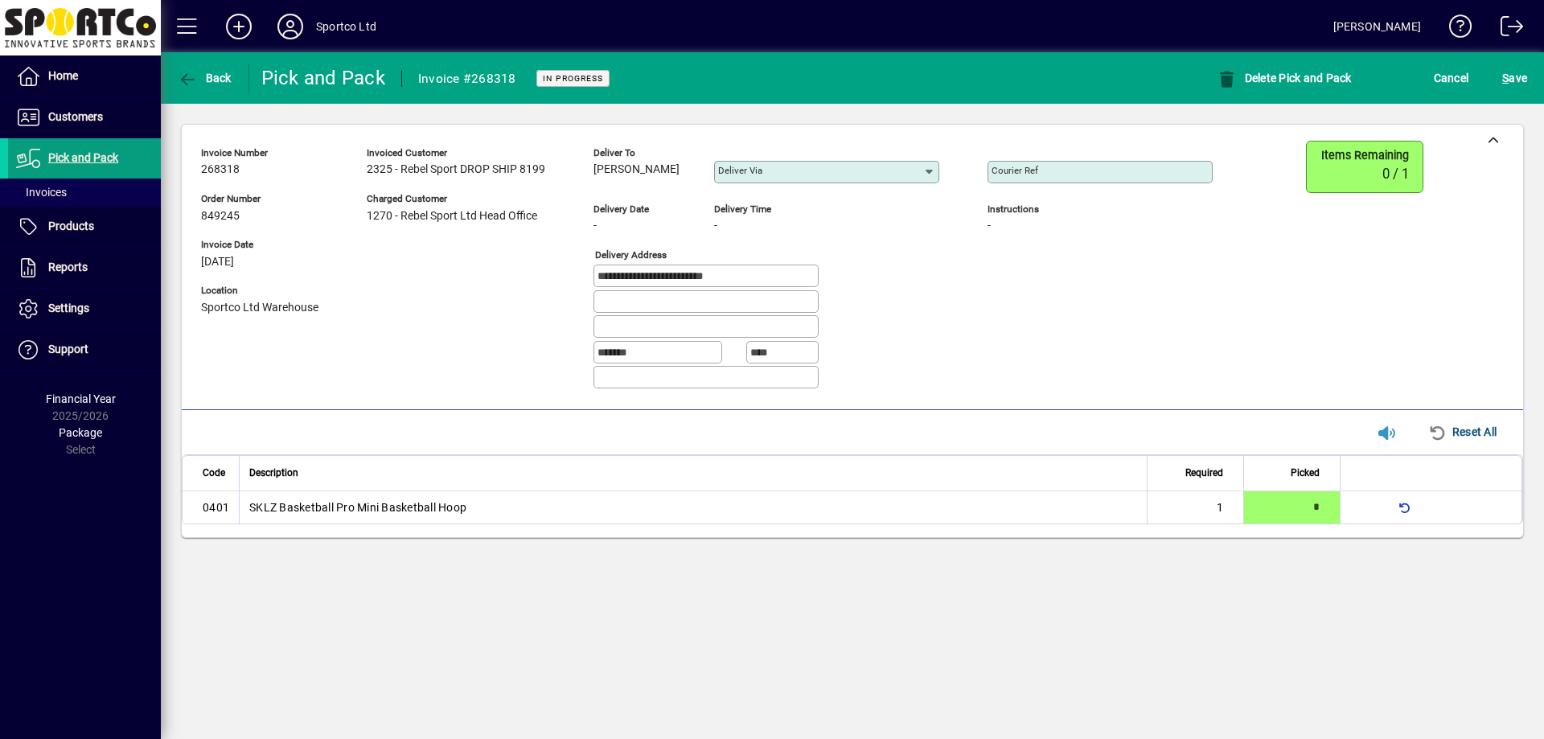
drag, startPoint x: 593, startPoint y: 168, endPoint x: 696, endPoint y: 173, distance: 102.2
click at [696, 173] on div "**********" at bounding box center [719, 271] width 1036 height 261
copy span "Hayley Hathaway"
drag, startPoint x: 601, startPoint y: 274, endPoint x: 710, endPoint y: 286, distance: 110.0
click at [710, 286] on div "**********" at bounding box center [705, 276] width 225 height 23
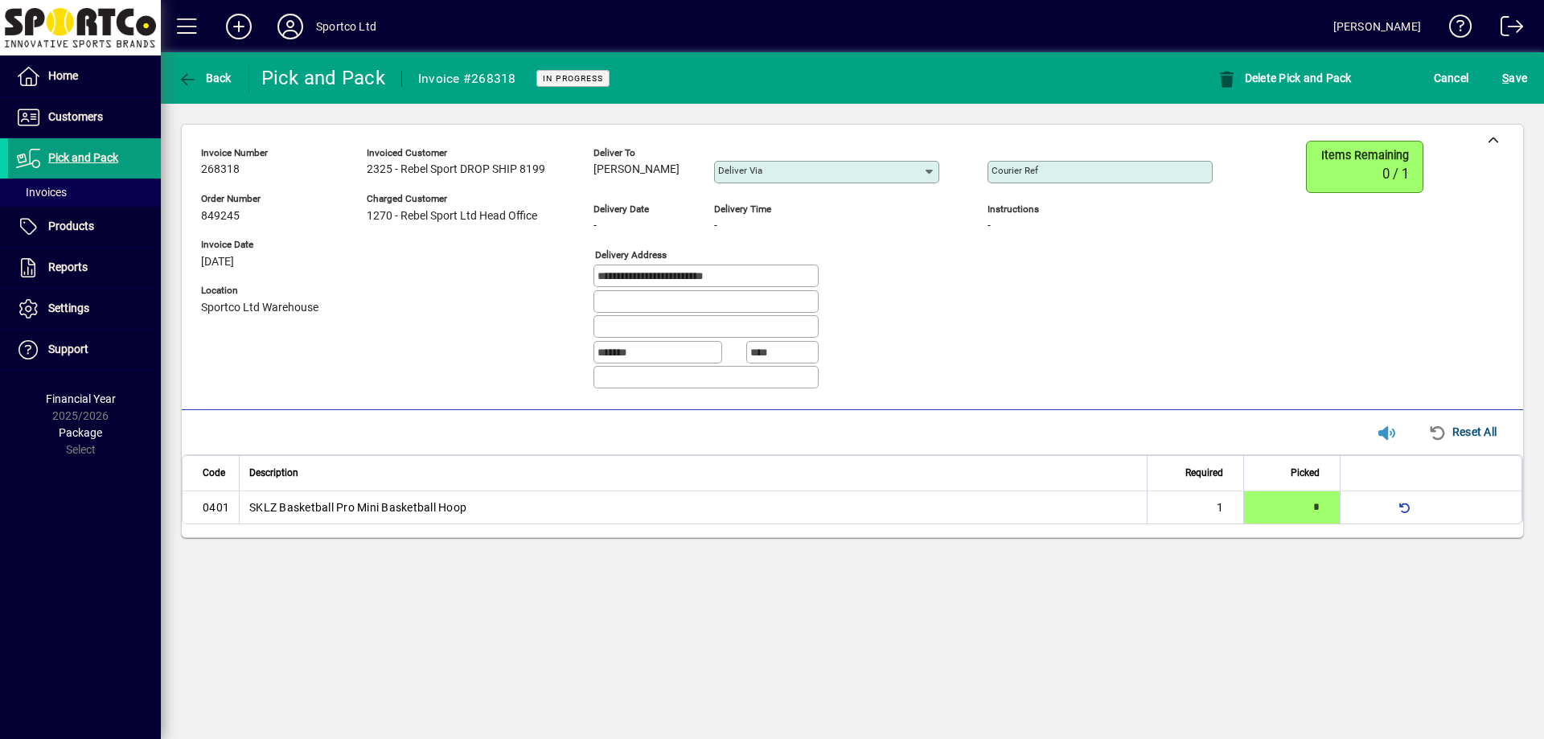
click at [1116, 173] on input "Courier Ref" at bounding box center [1101, 172] width 220 height 13
paste input "**********"
type input "**********"
click at [1509, 75] on span "S ave" at bounding box center [1514, 78] width 25 height 26
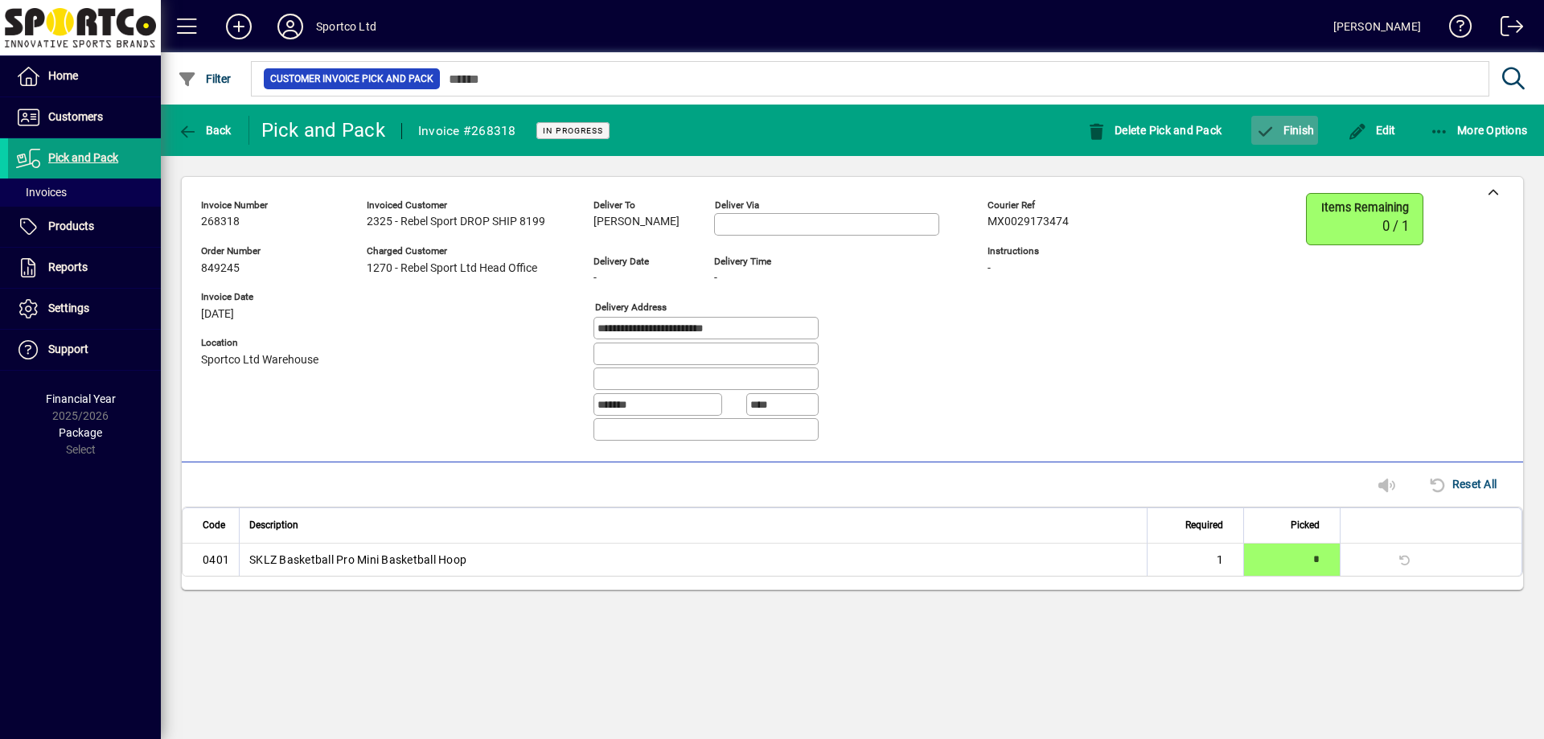
click at [1274, 138] on icon "button" at bounding box center [1265, 132] width 20 height 16
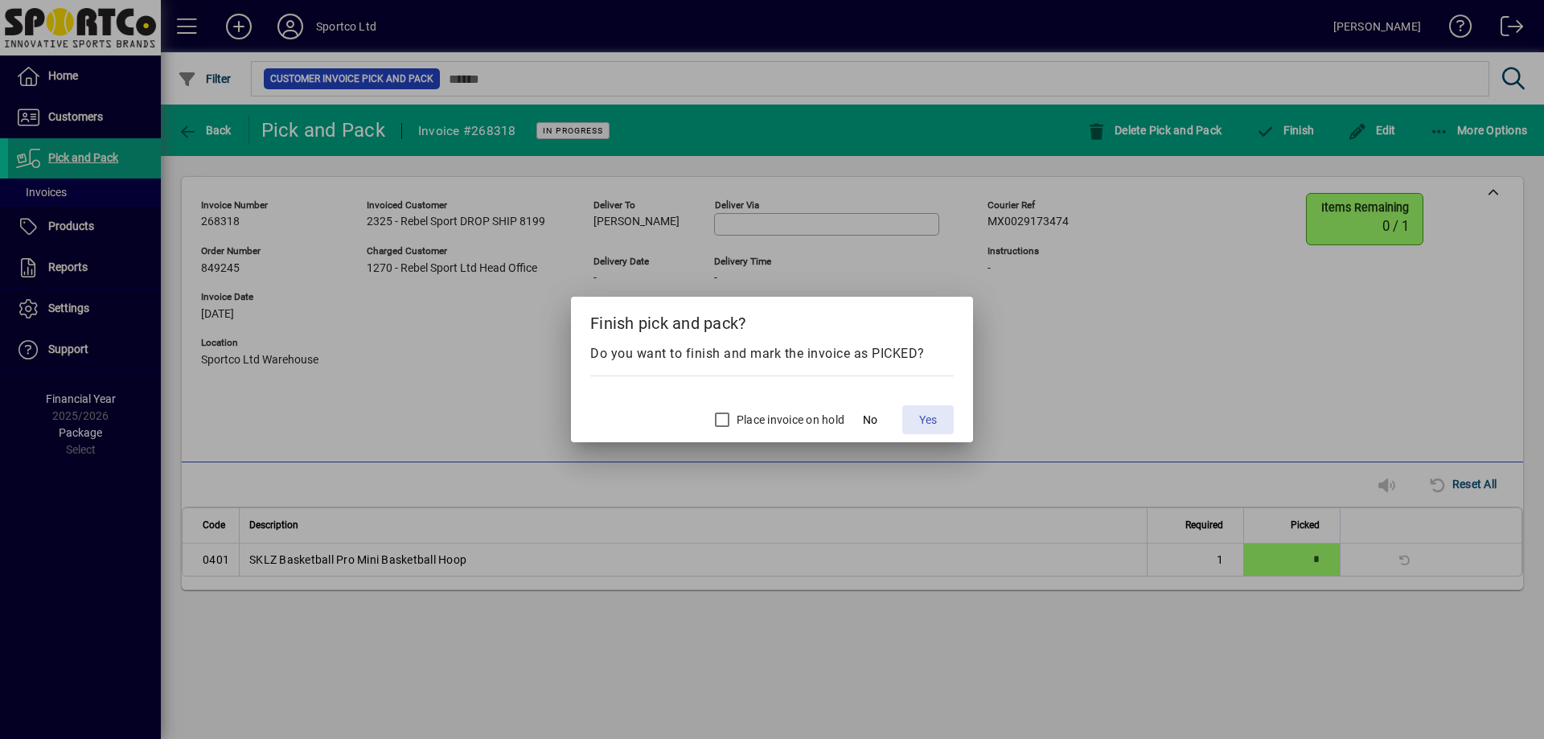
click at [925, 420] on span "Yes" at bounding box center [928, 420] width 18 height 17
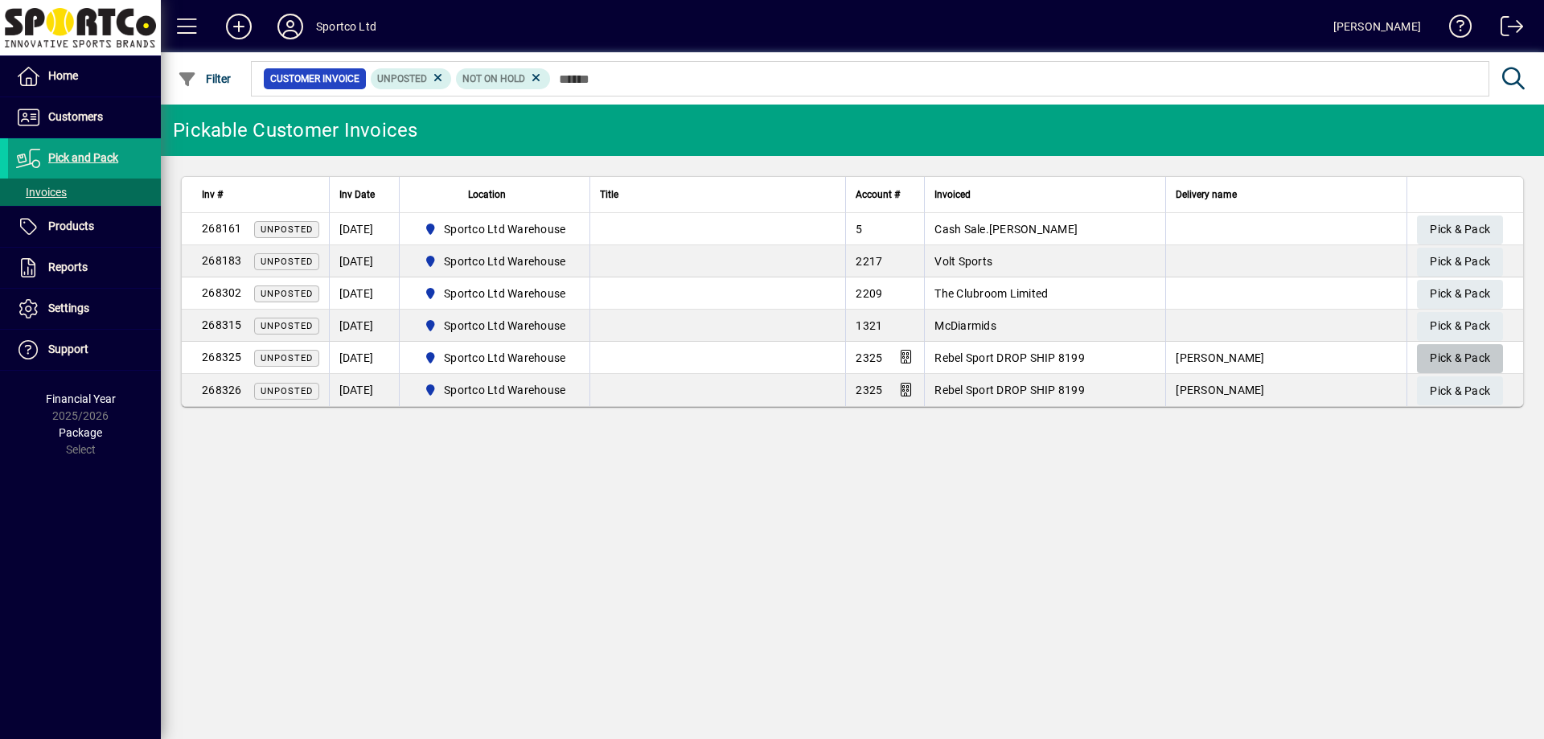
click at [1451, 351] on span "Pick & Pack" at bounding box center [1460, 358] width 60 height 27
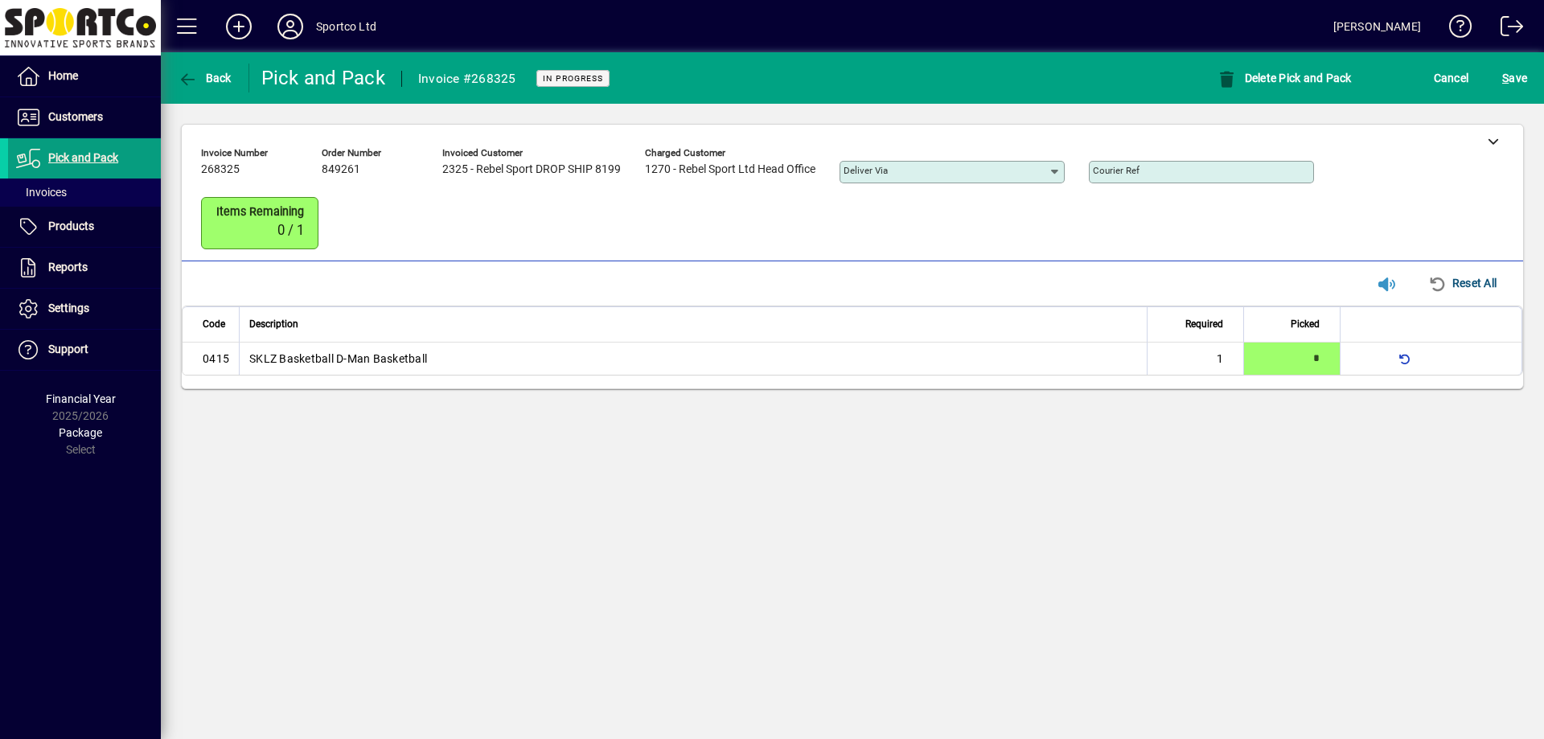
type input "*"
click at [1496, 55] on mat-toolbar-row "Back Pick and Pack Invoice #268325 In Progress Delete Pick and Pack Cancel S ave" at bounding box center [852, 77] width 1383 height 51
click at [1500, 69] on span "submit" at bounding box center [1514, 78] width 33 height 39
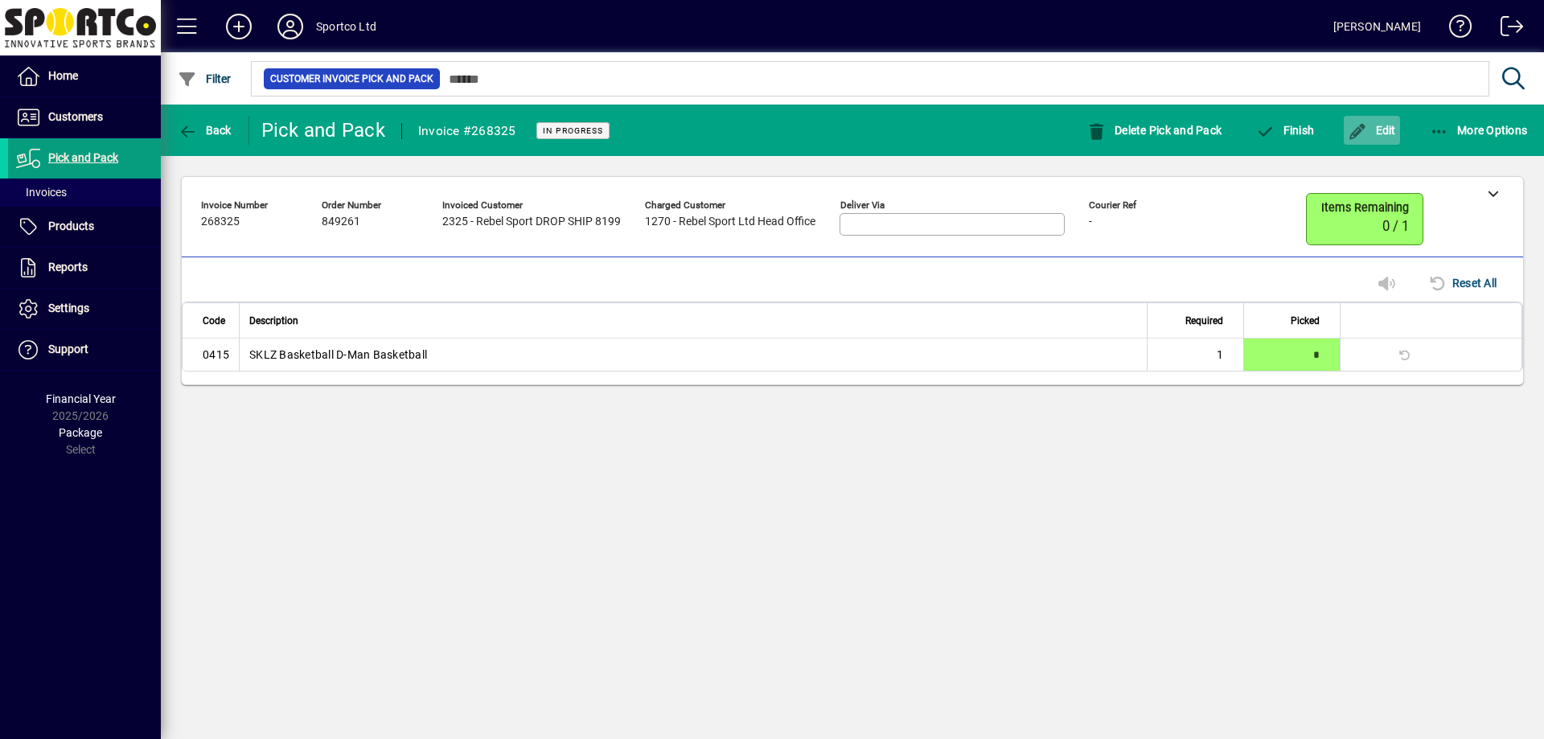
click at [1388, 142] on span "button" at bounding box center [1372, 130] width 56 height 39
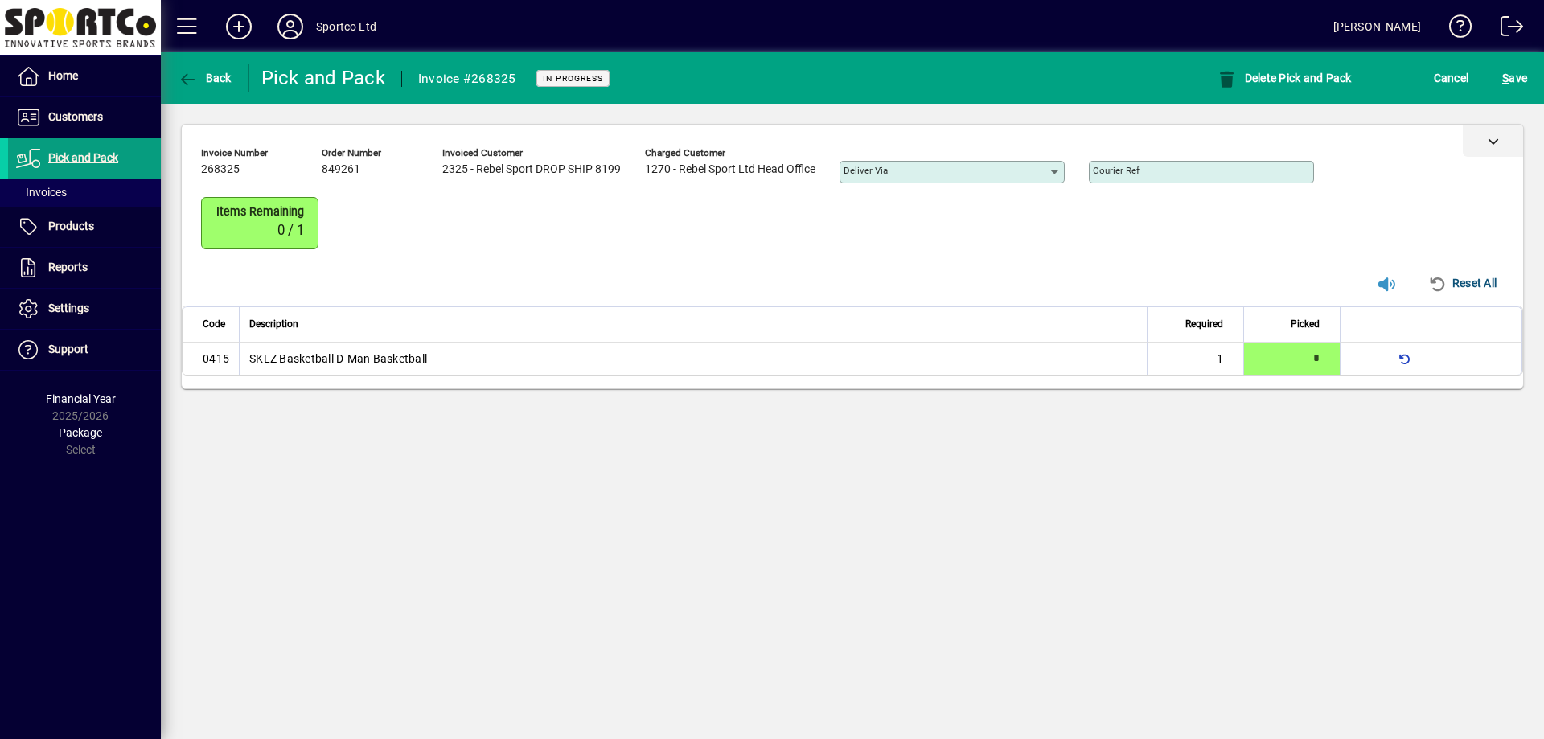
click at [1490, 147] on div at bounding box center [1493, 141] width 60 height 32
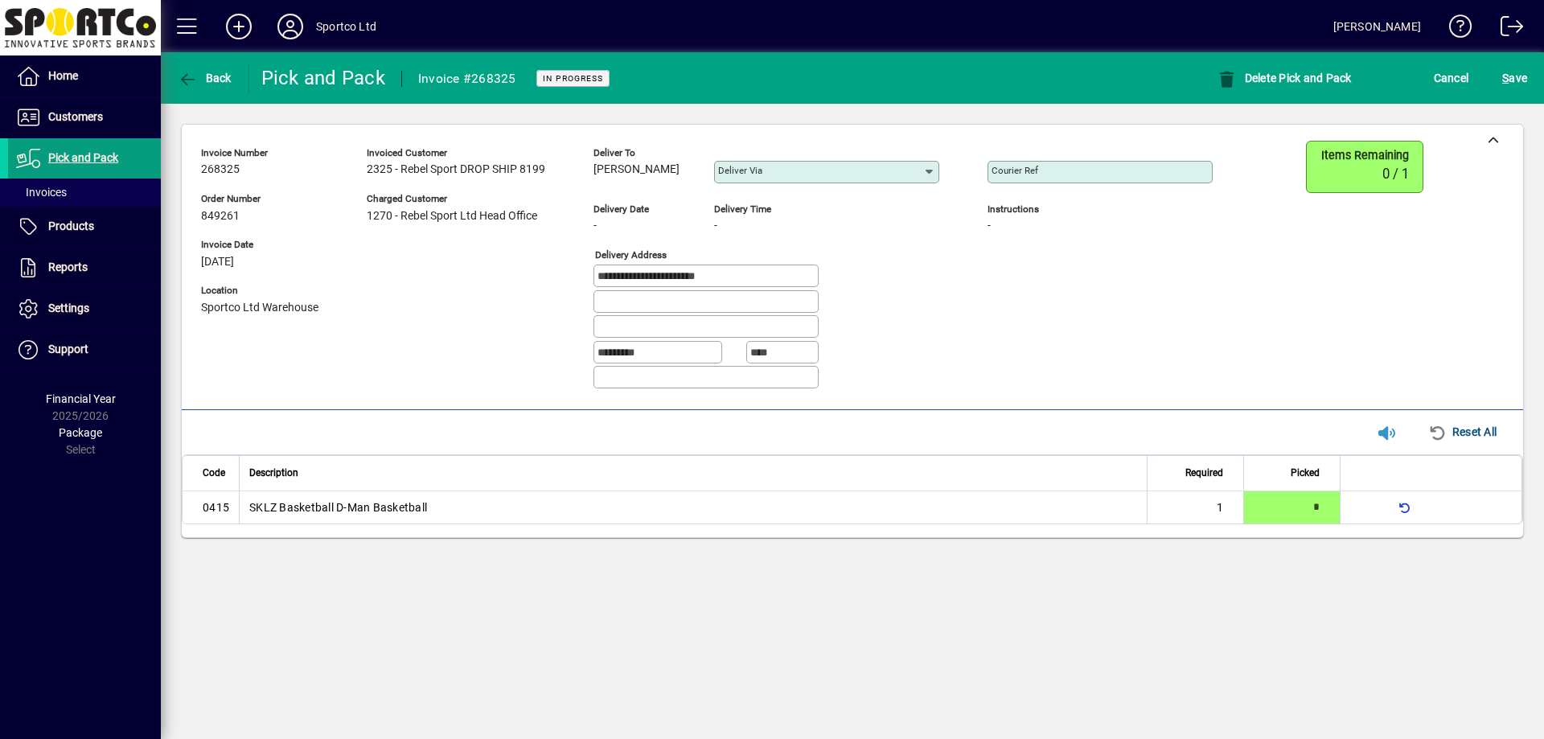
drag, startPoint x: 593, startPoint y: 173, endPoint x: 688, endPoint y: 180, distance: 94.4
click at [688, 180] on div "**********" at bounding box center [719, 271] width 1036 height 261
copy span "Angelina Sullivan"
drag, startPoint x: 599, startPoint y: 278, endPoint x: 706, endPoint y: 277, distance: 107.0
click at [706, 277] on input "**********" at bounding box center [707, 275] width 220 height 13
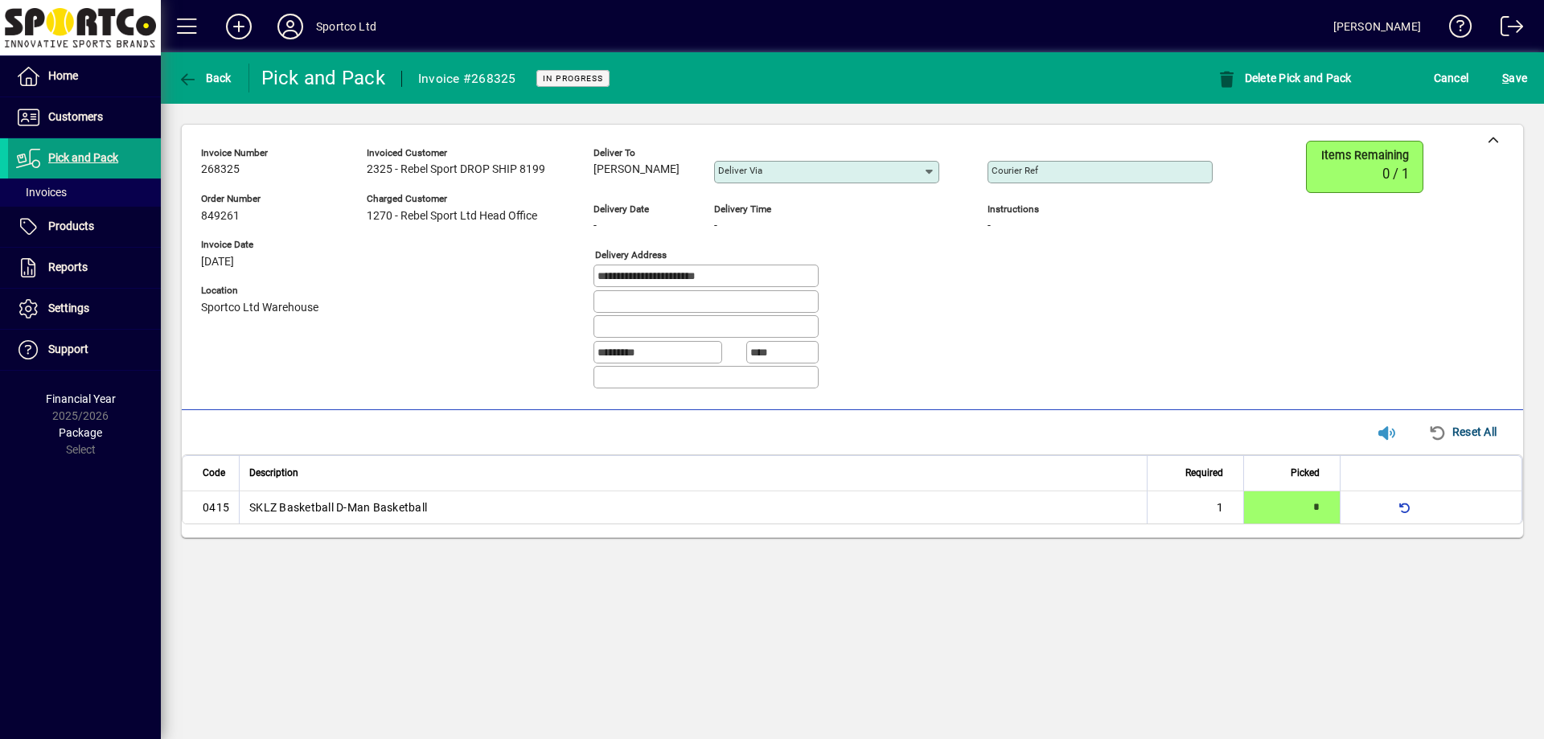
click at [1038, 173] on mat-label "Courier Ref" at bounding box center [1014, 170] width 47 height 11
click at [1038, 173] on input "Courier Ref" at bounding box center [1101, 172] width 220 height 13
paste input "**********"
type input "**********"
click at [1507, 88] on span "S ave" at bounding box center [1514, 78] width 25 height 26
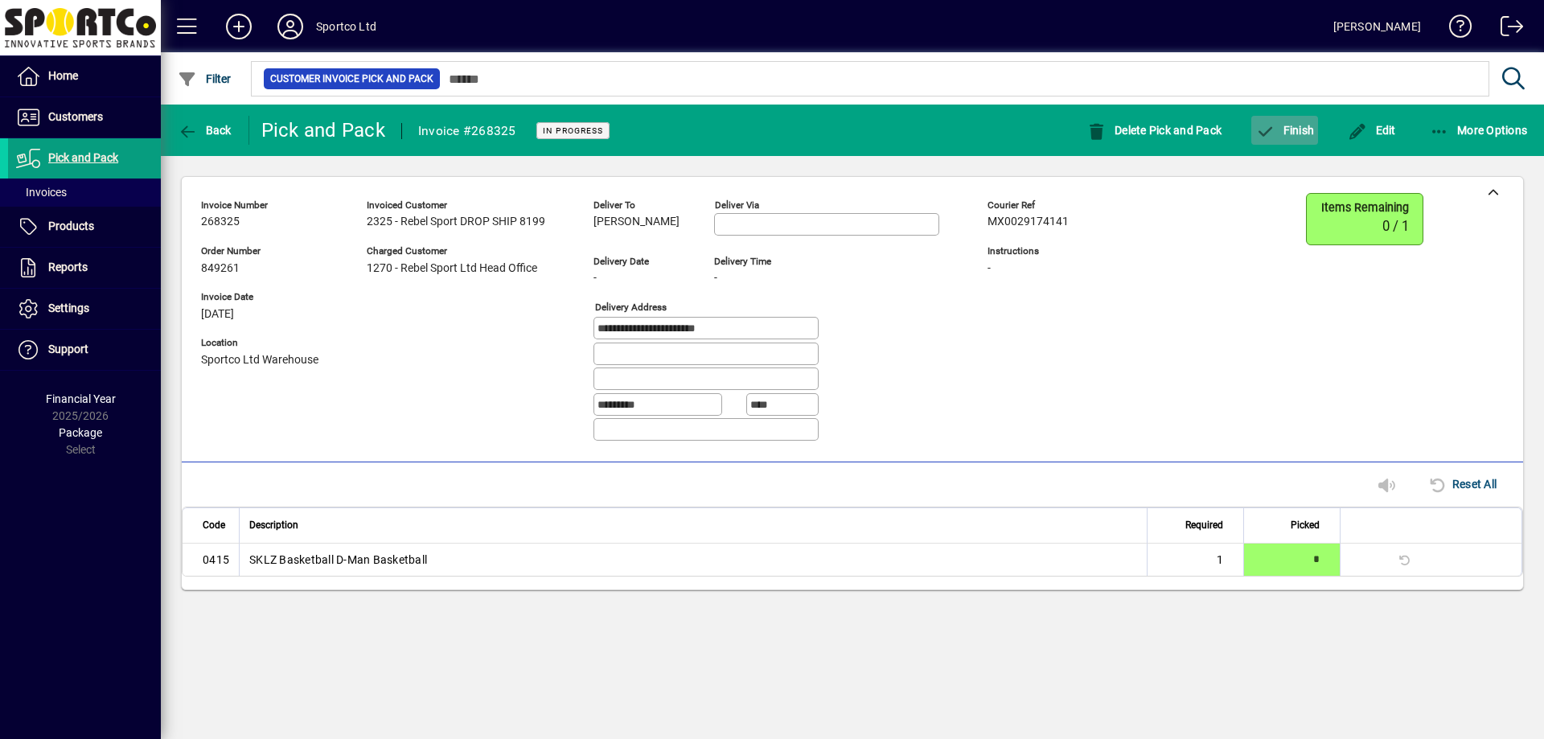
click at [1291, 143] on span "button" at bounding box center [1284, 130] width 67 height 39
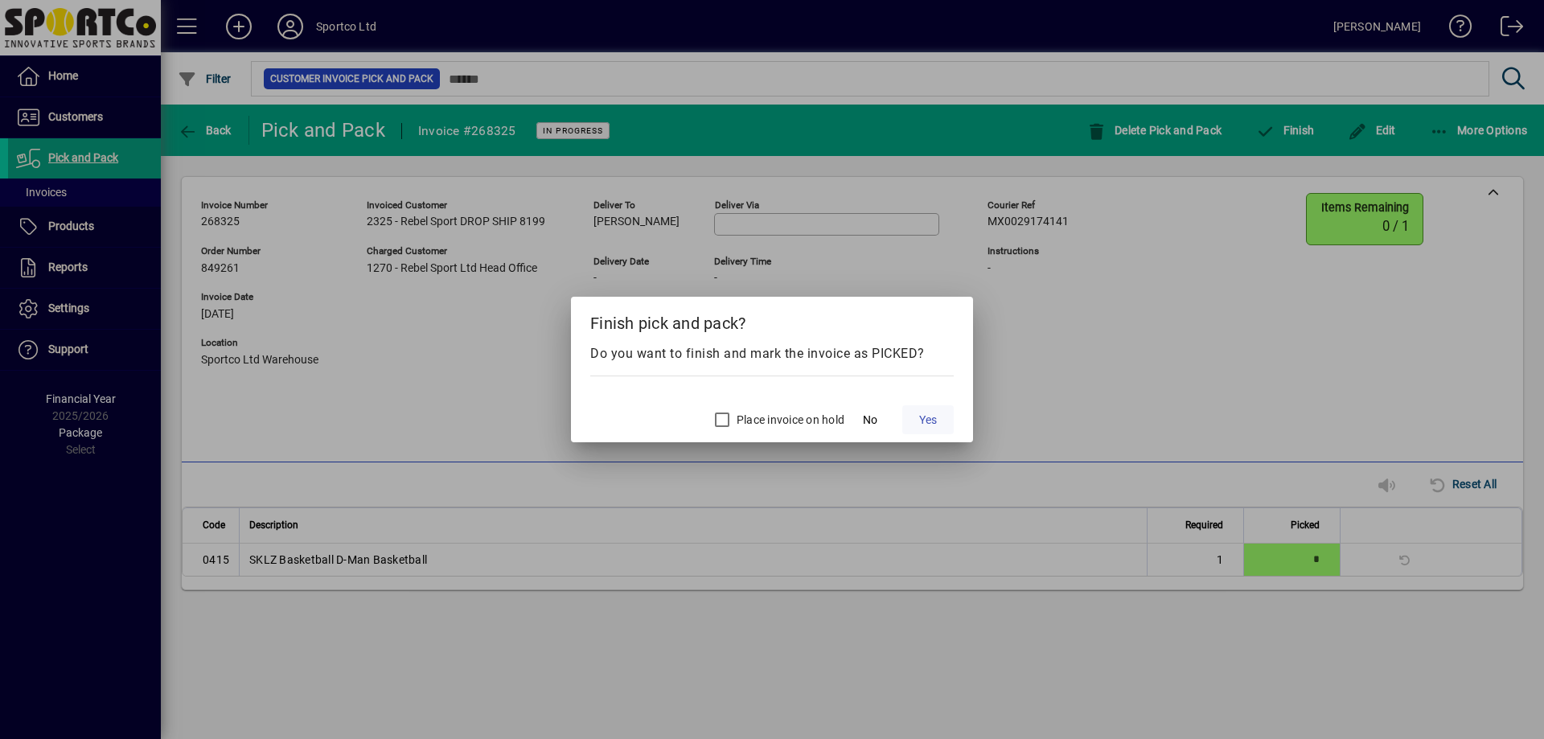
click at [936, 417] on span "Yes" at bounding box center [928, 420] width 18 height 17
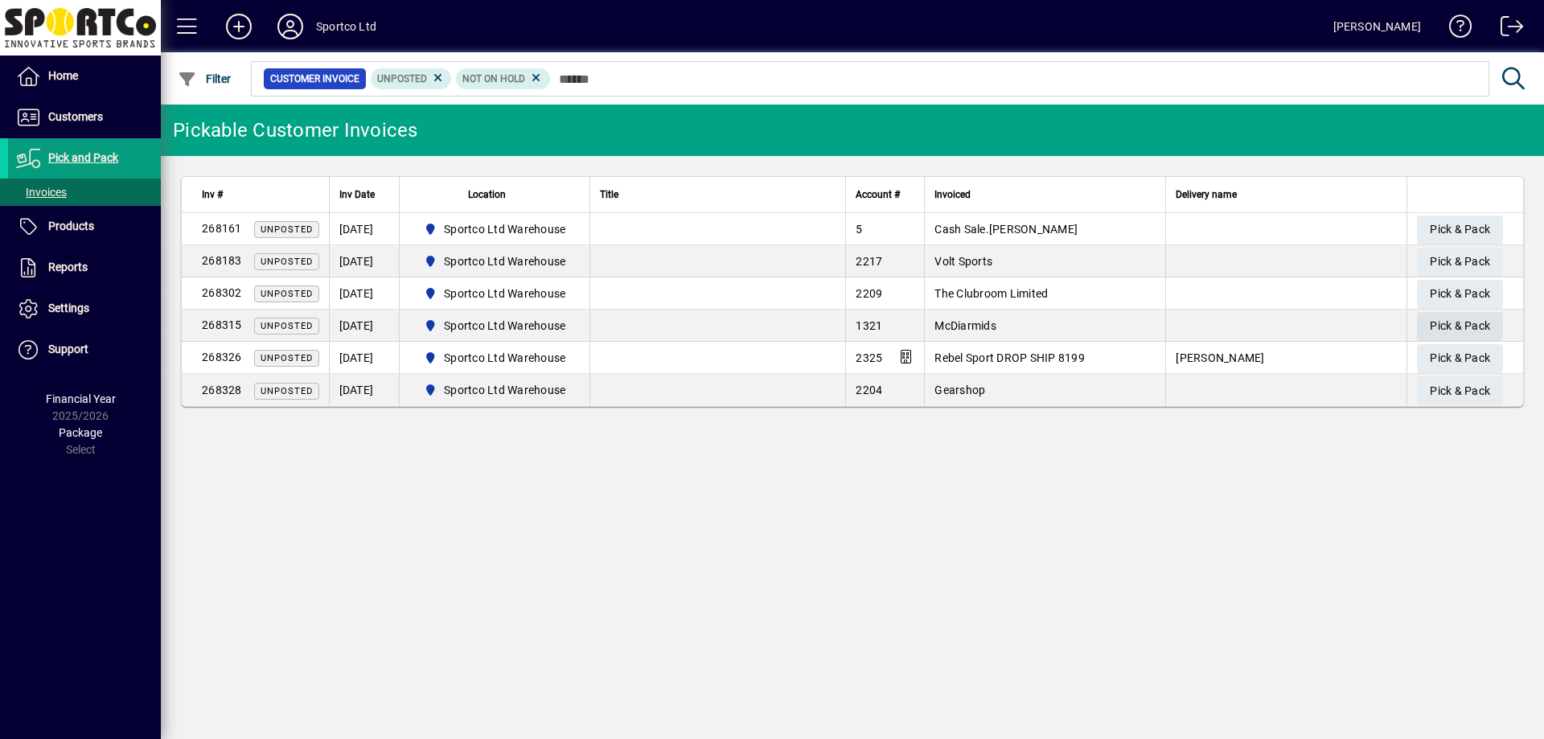
click at [1434, 316] on span "Pick & Pack" at bounding box center [1460, 326] width 60 height 27
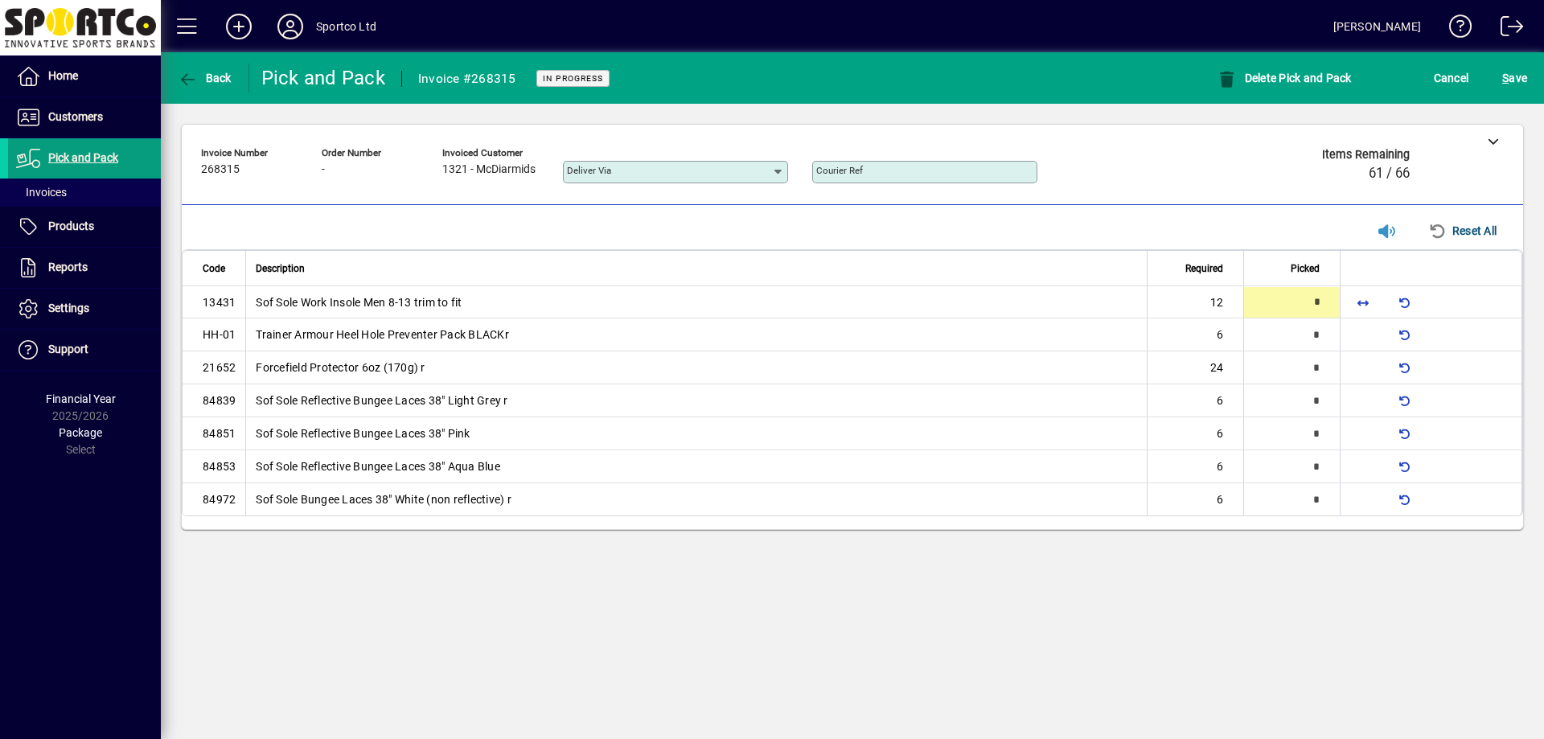
type input "*"
click at [1360, 370] on span "button" at bounding box center [1363, 368] width 39 height 39
type input "**"
type input "*"
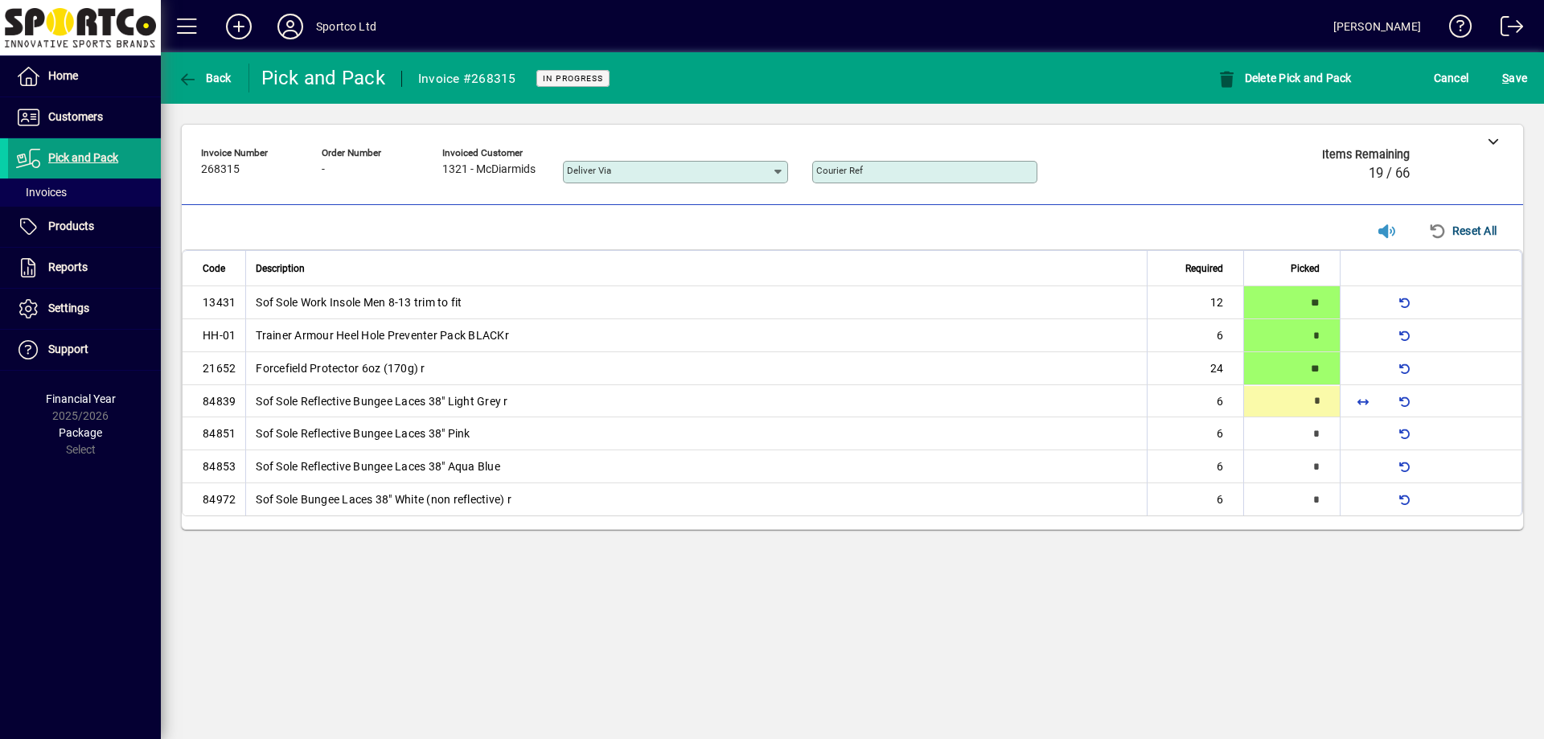
type input "*"
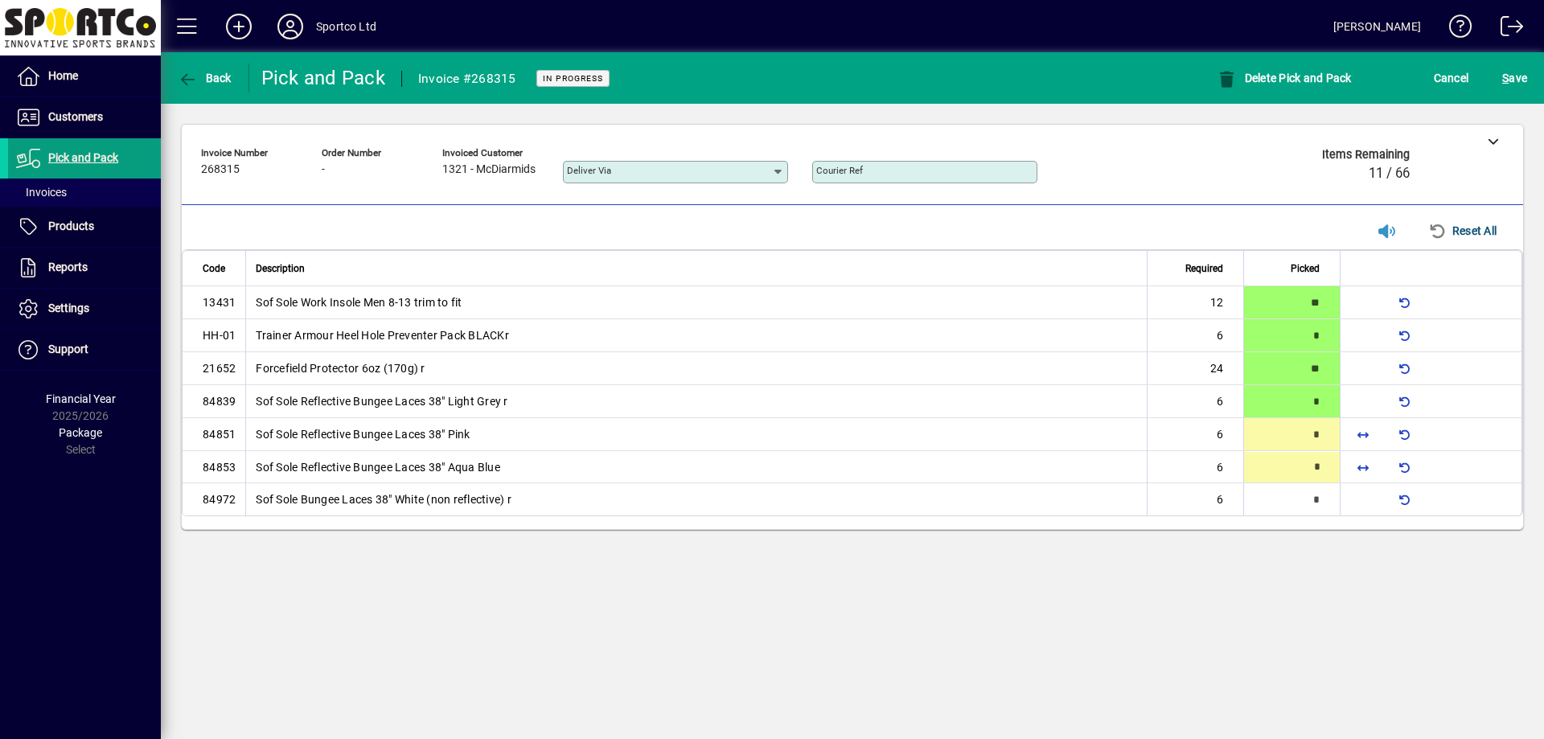
type input "*"
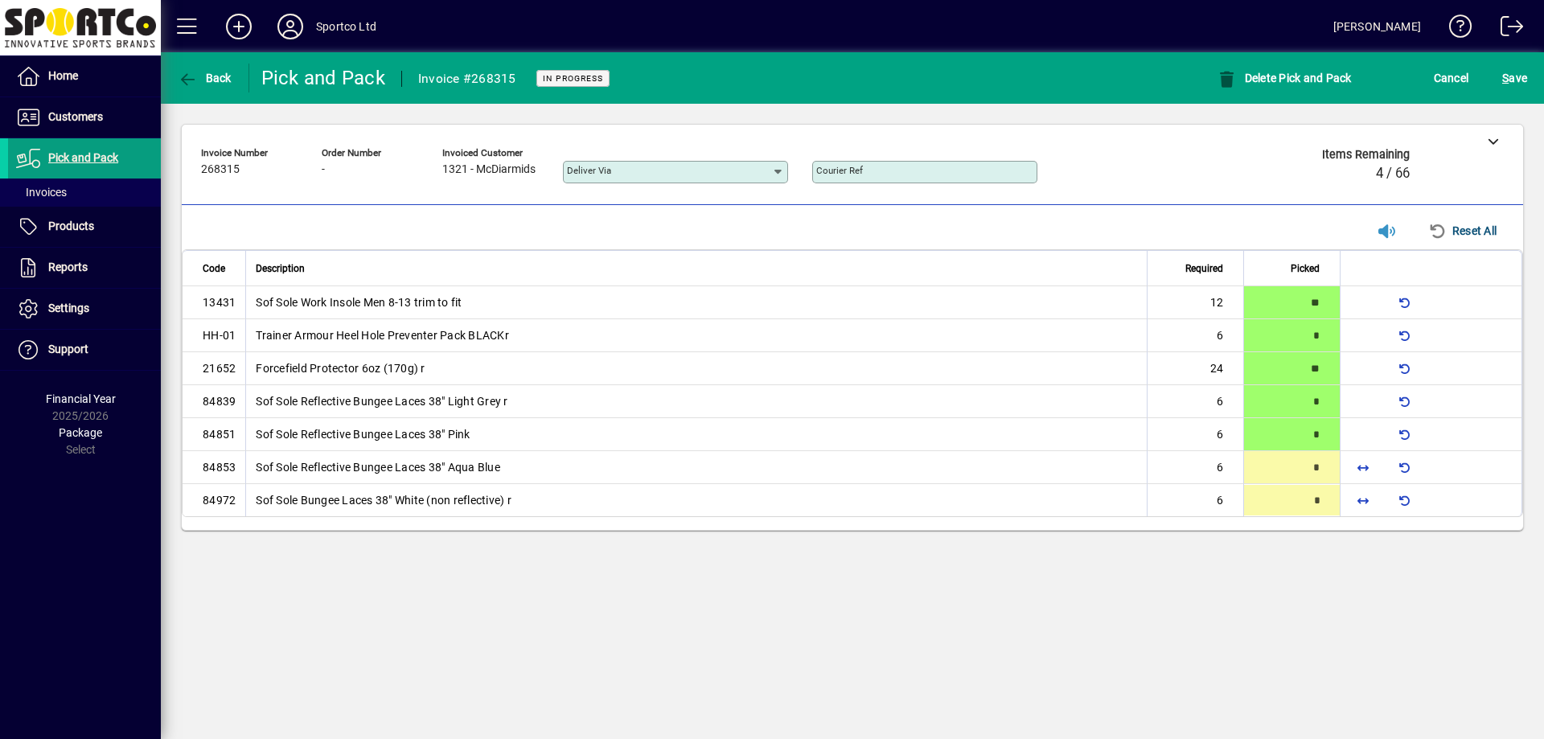
type input "*"
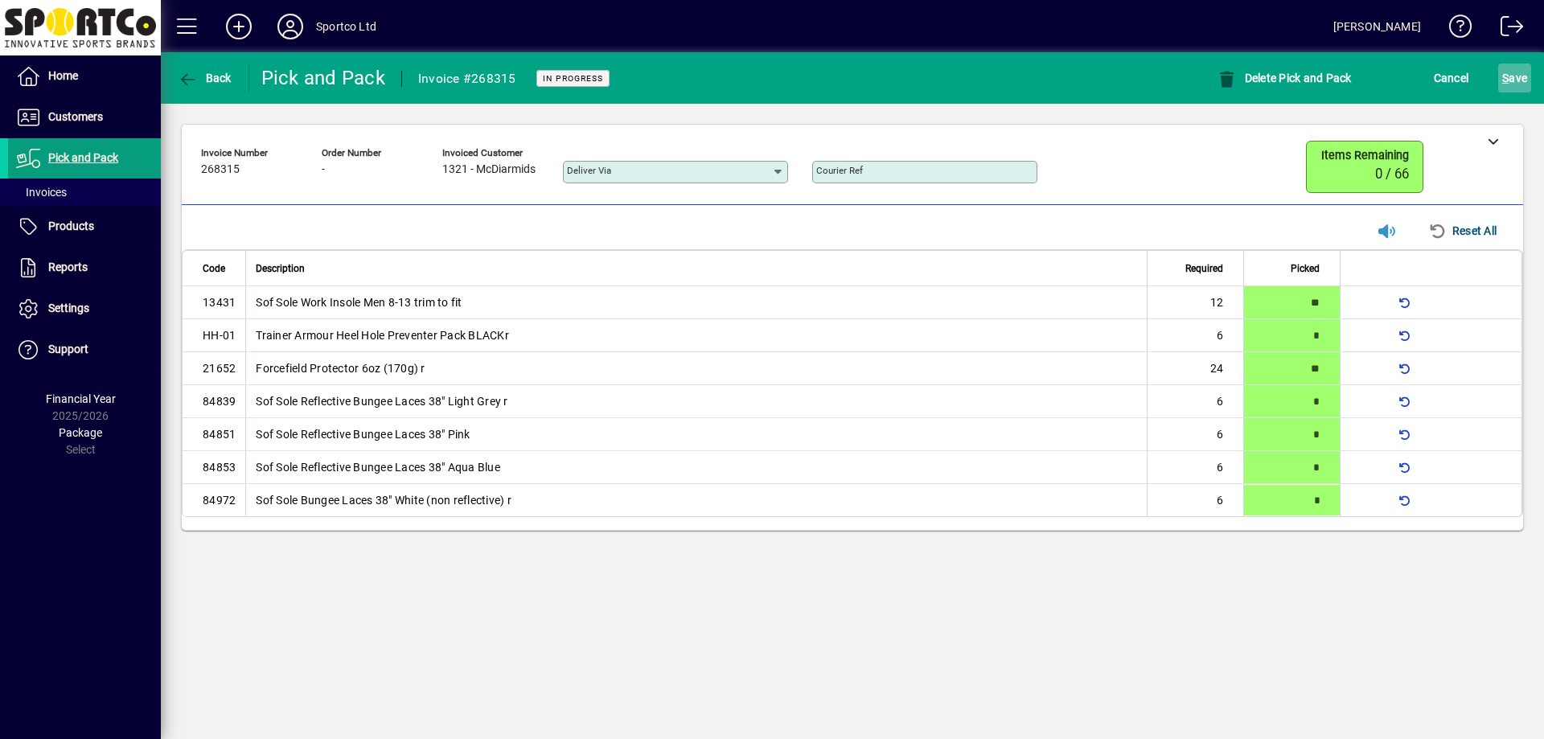
click at [1507, 69] on span "S ave" at bounding box center [1514, 78] width 25 height 26
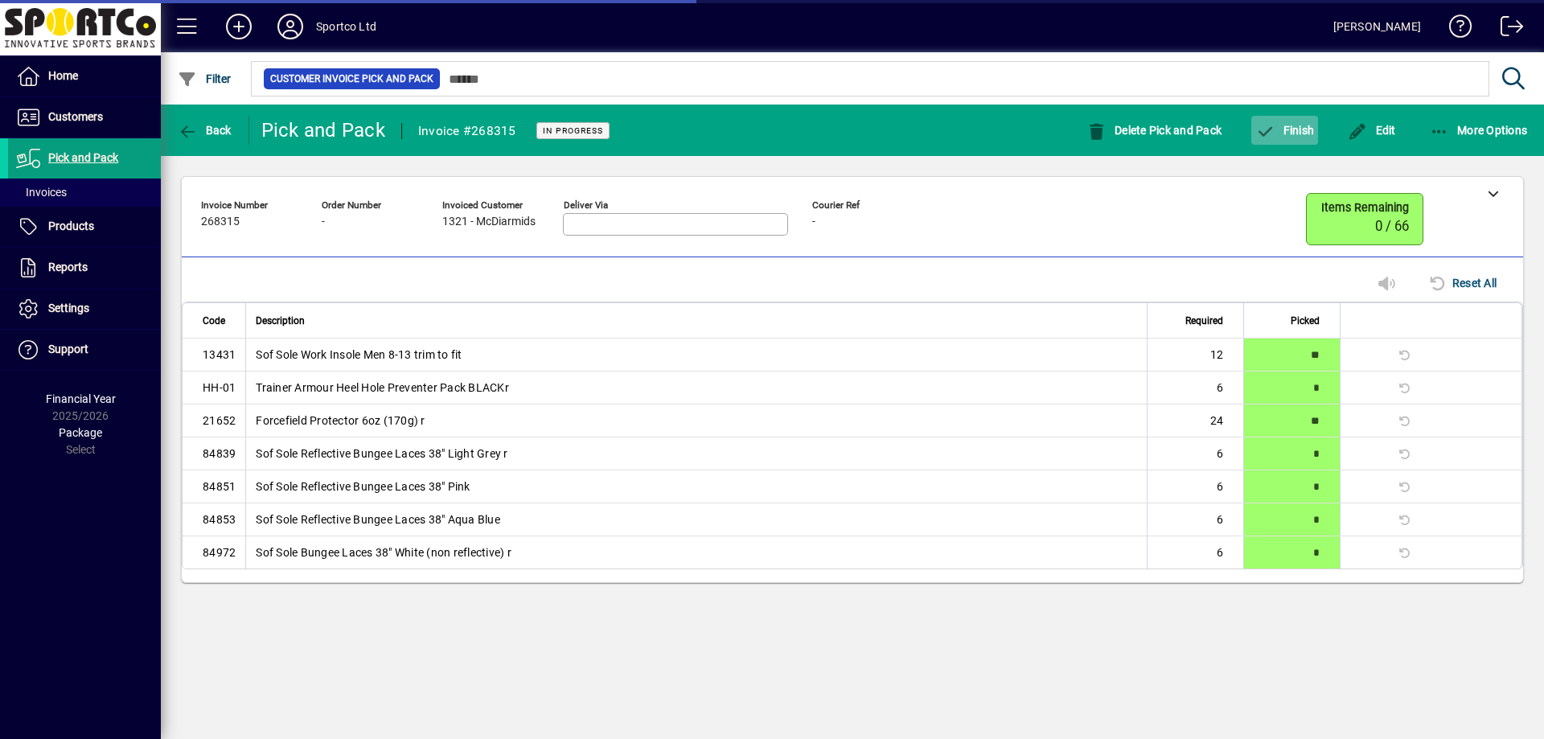
click at [1302, 129] on span "Finish" at bounding box center [1284, 130] width 59 height 13
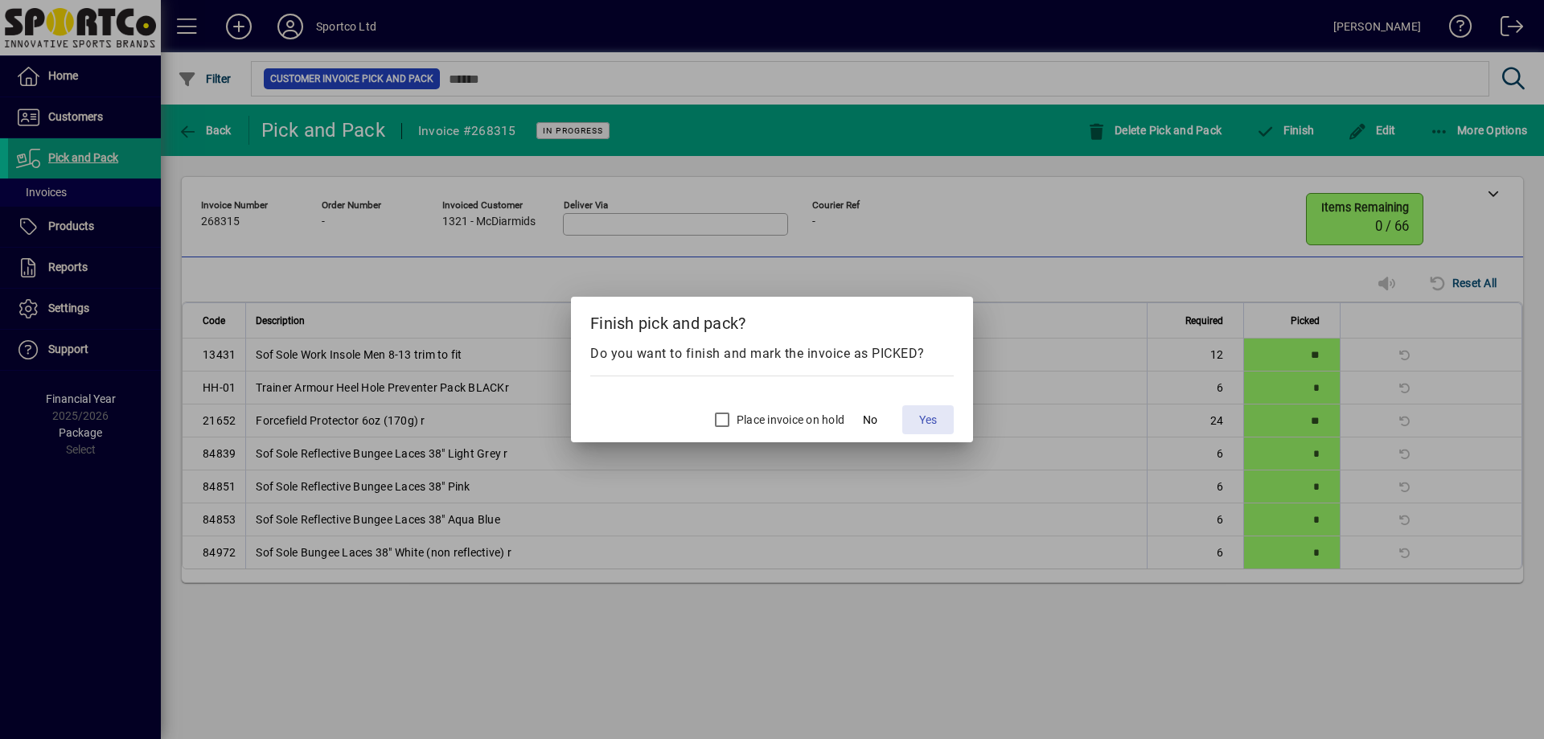
click at [933, 426] on span "Yes" at bounding box center [928, 420] width 18 height 17
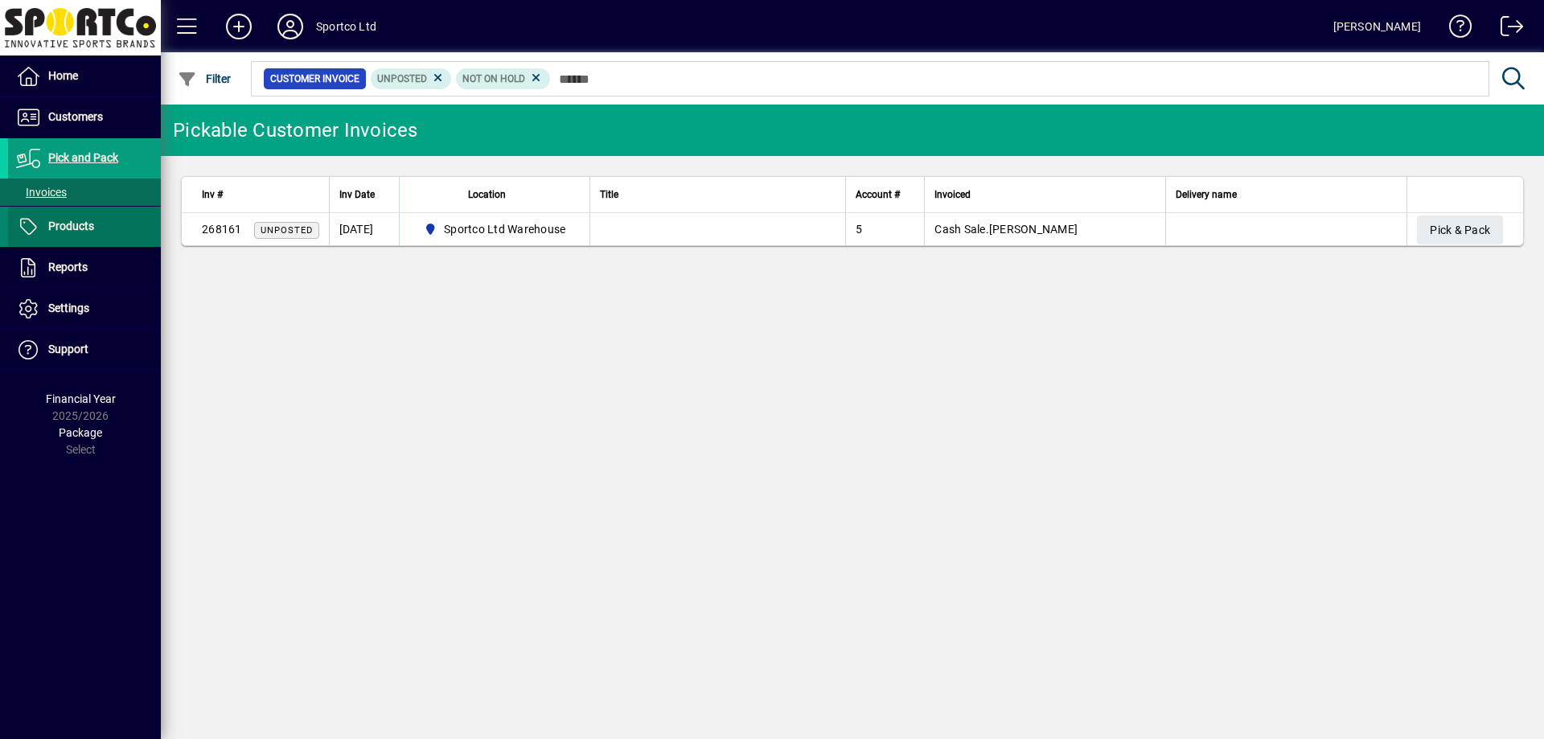
click at [117, 220] on span at bounding box center [84, 226] width 153 height 39
click at [1459, 240] on span "Pick & Pack" at bounding box center [1460, 230] width 60 height 27
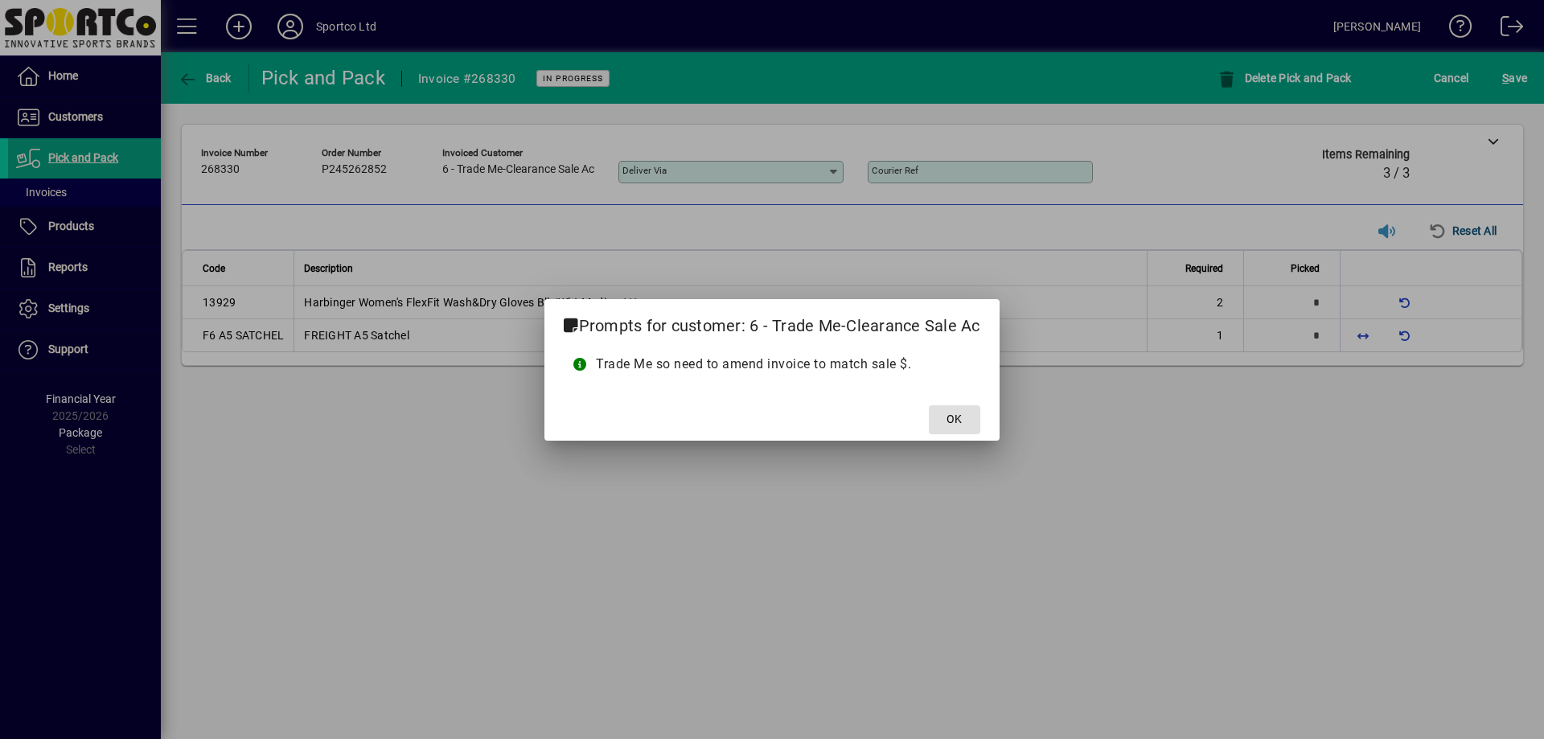
click at [929, 405] on button "OK" at bounding box center [954, 419] width 51 height 29
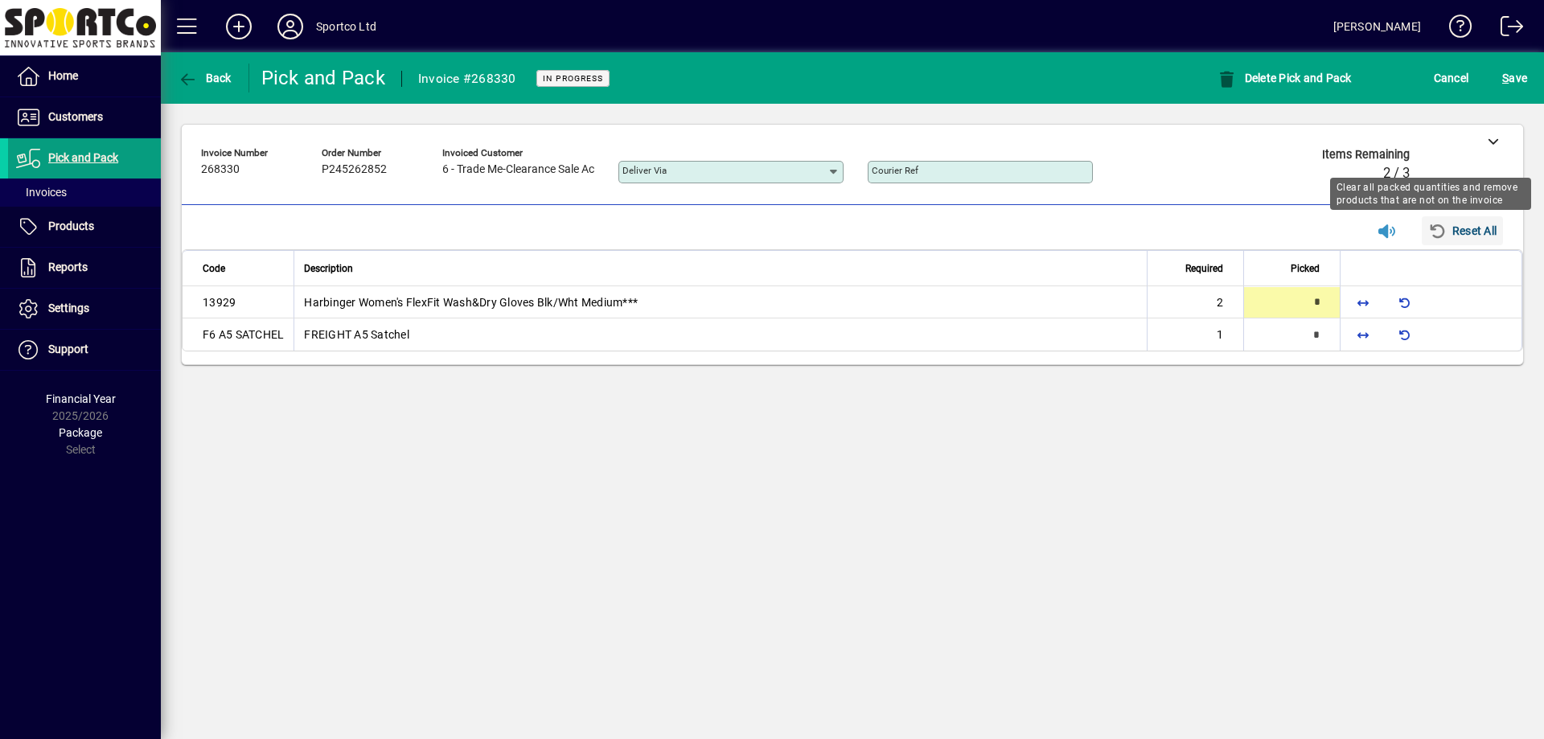
type input "*"
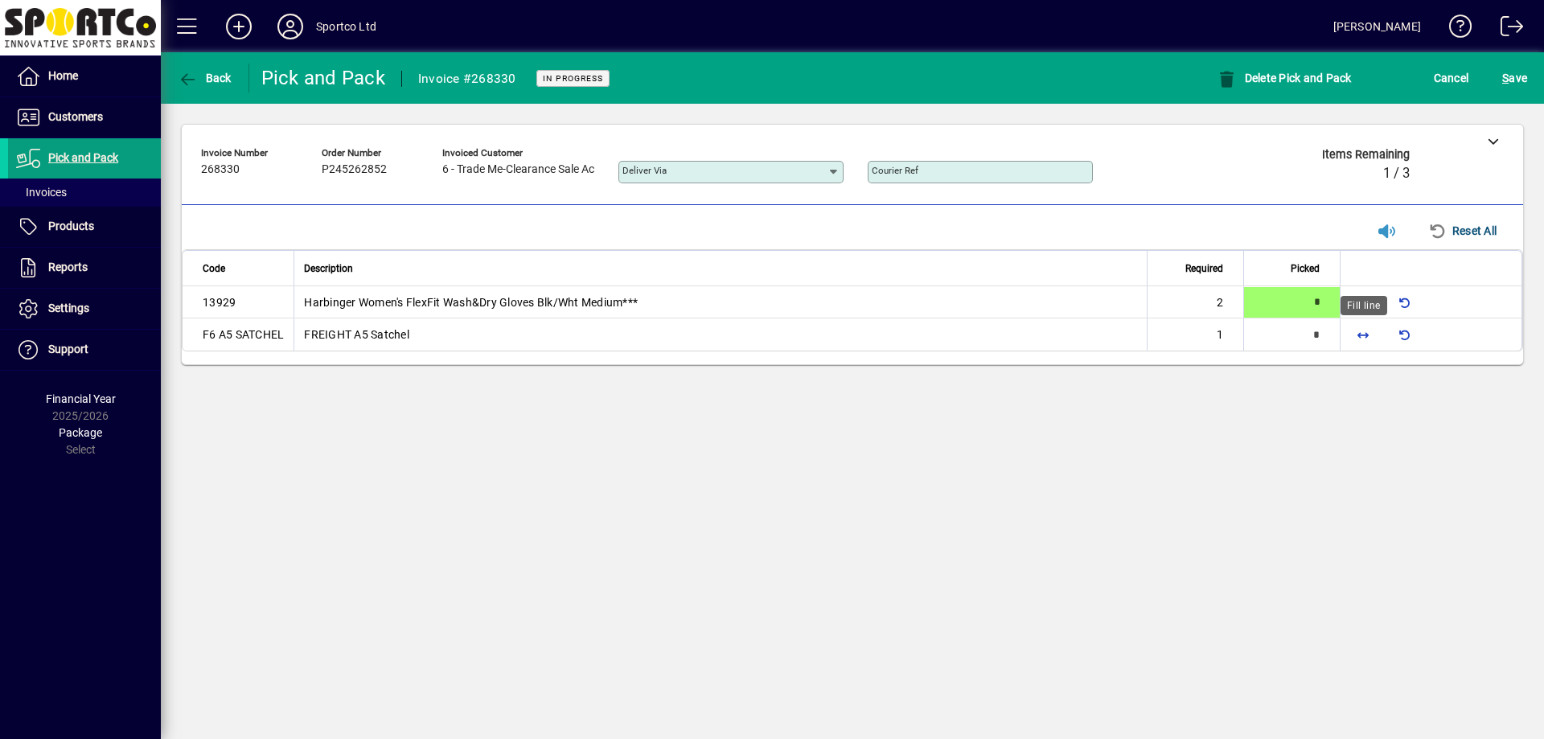
click at [1368, 330] on span "button" at bounding box center [1363, 334] width 39 height 39
type input "*"
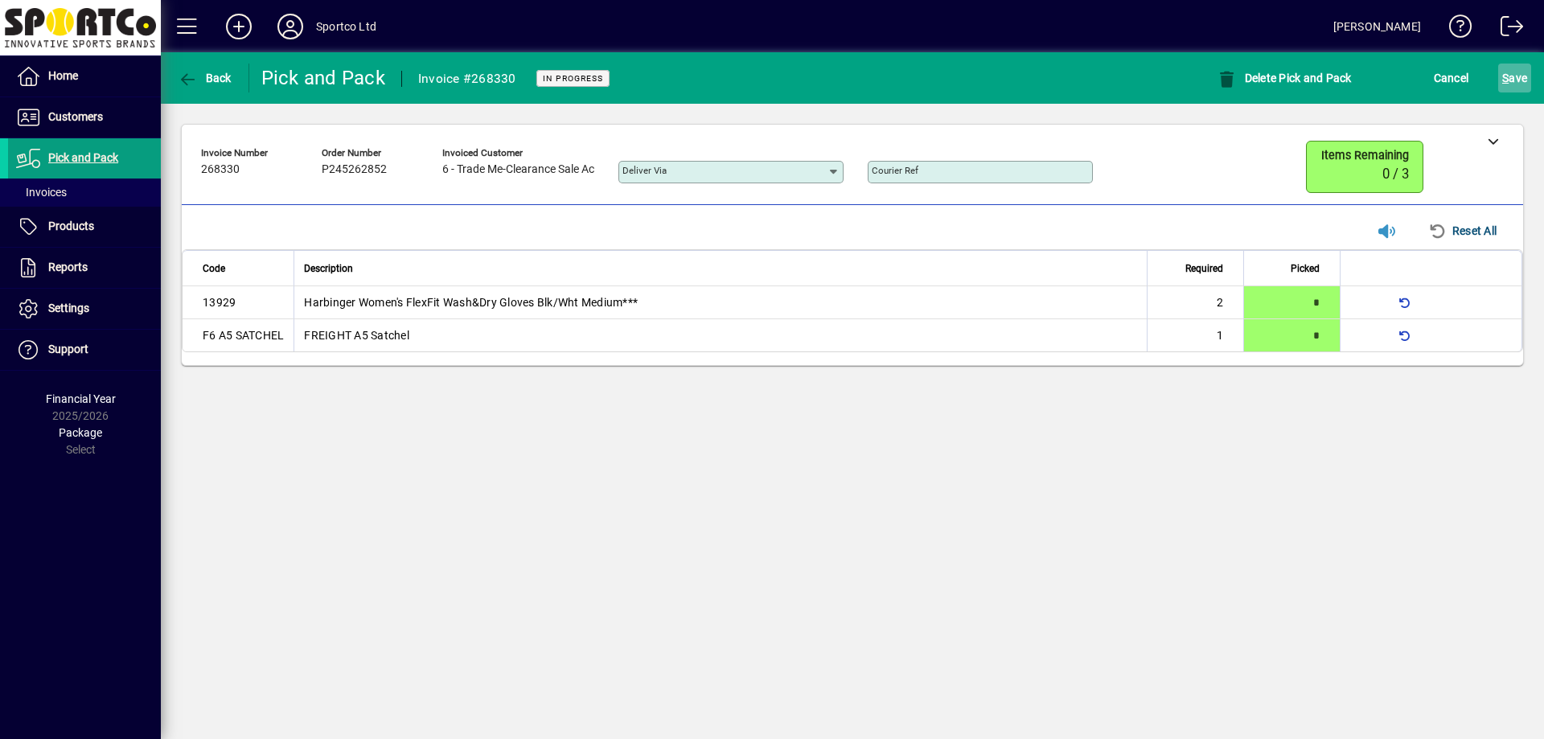
click at [1524, 76] on span "S ave" at bounding box center [1514, 78] width 25 height 26
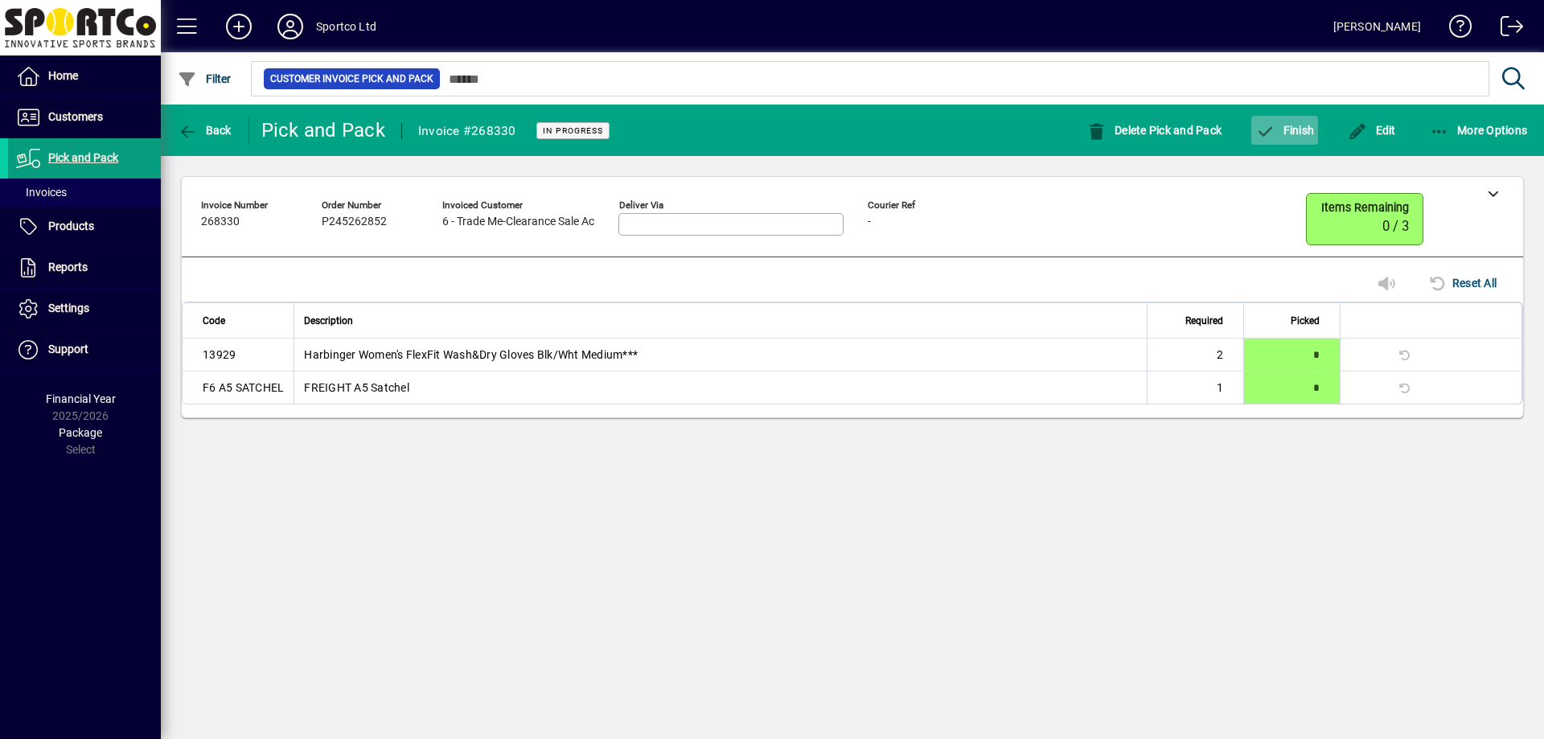
click at [1263, 131] on icon "button" at bounding box center [1265, 132] width 20 height 16
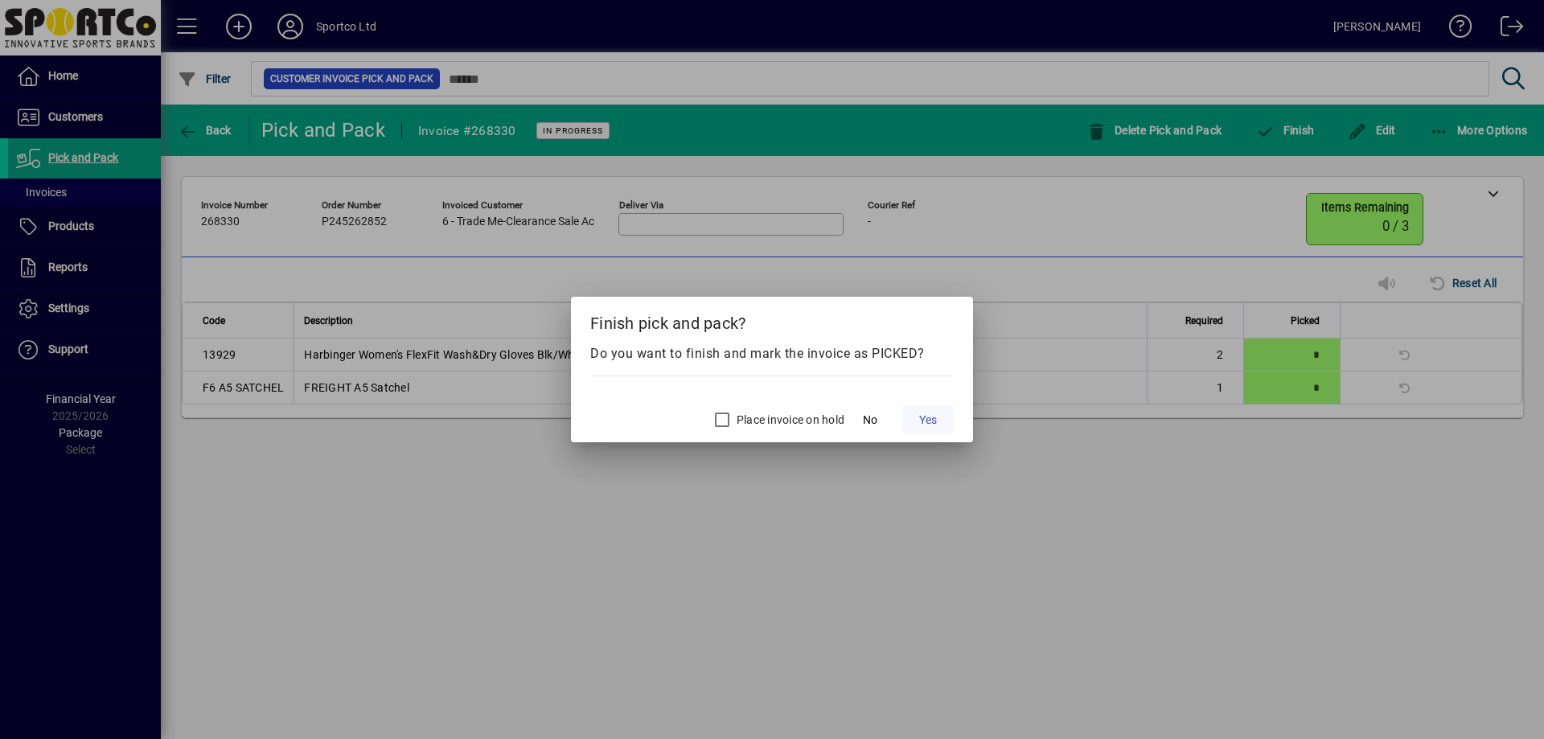
click at [934, 409] on span at bounding box center [927, 419] width 51 height 39
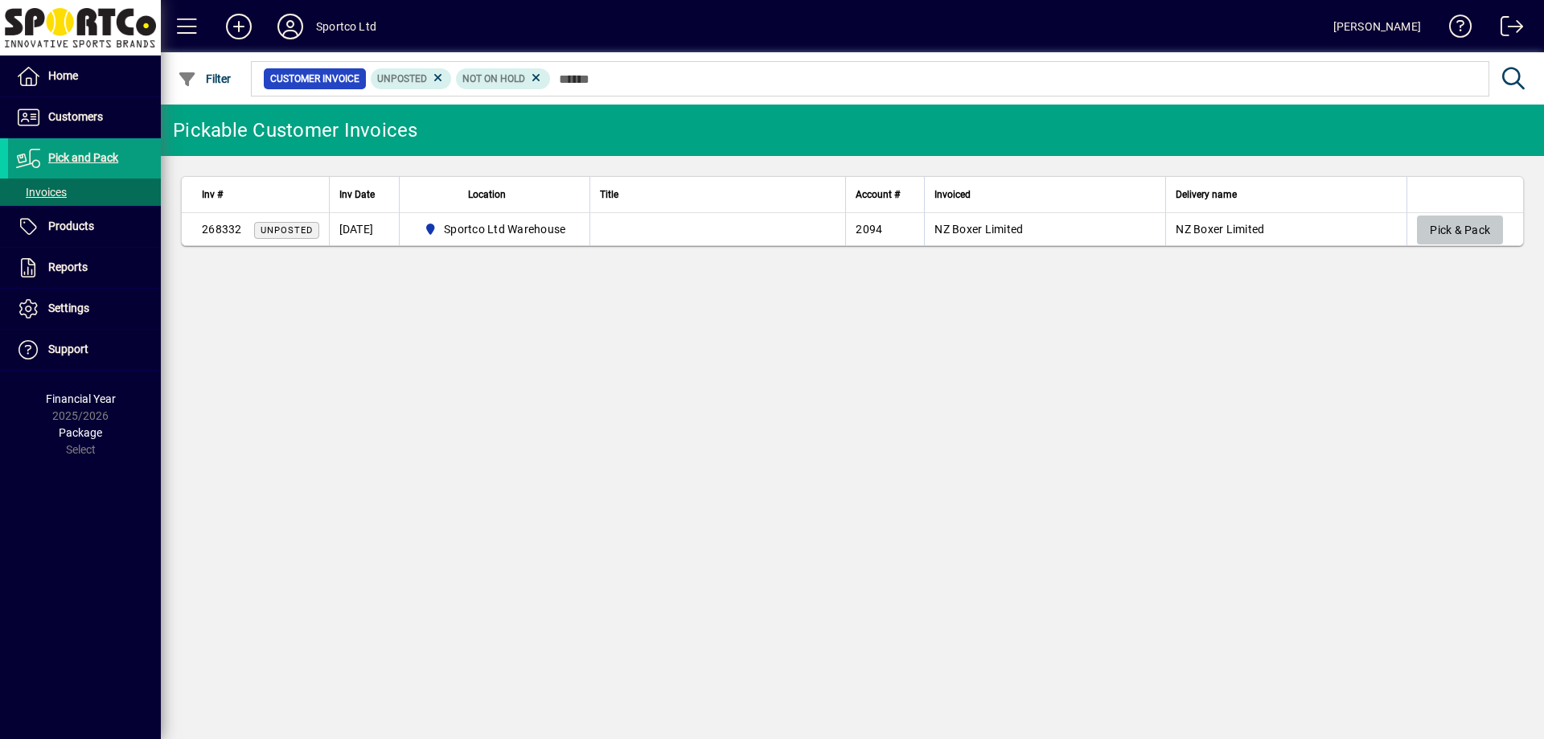
click at [1500, 237] on span "button" at bounding box center [1460, 230] width 86 height 39
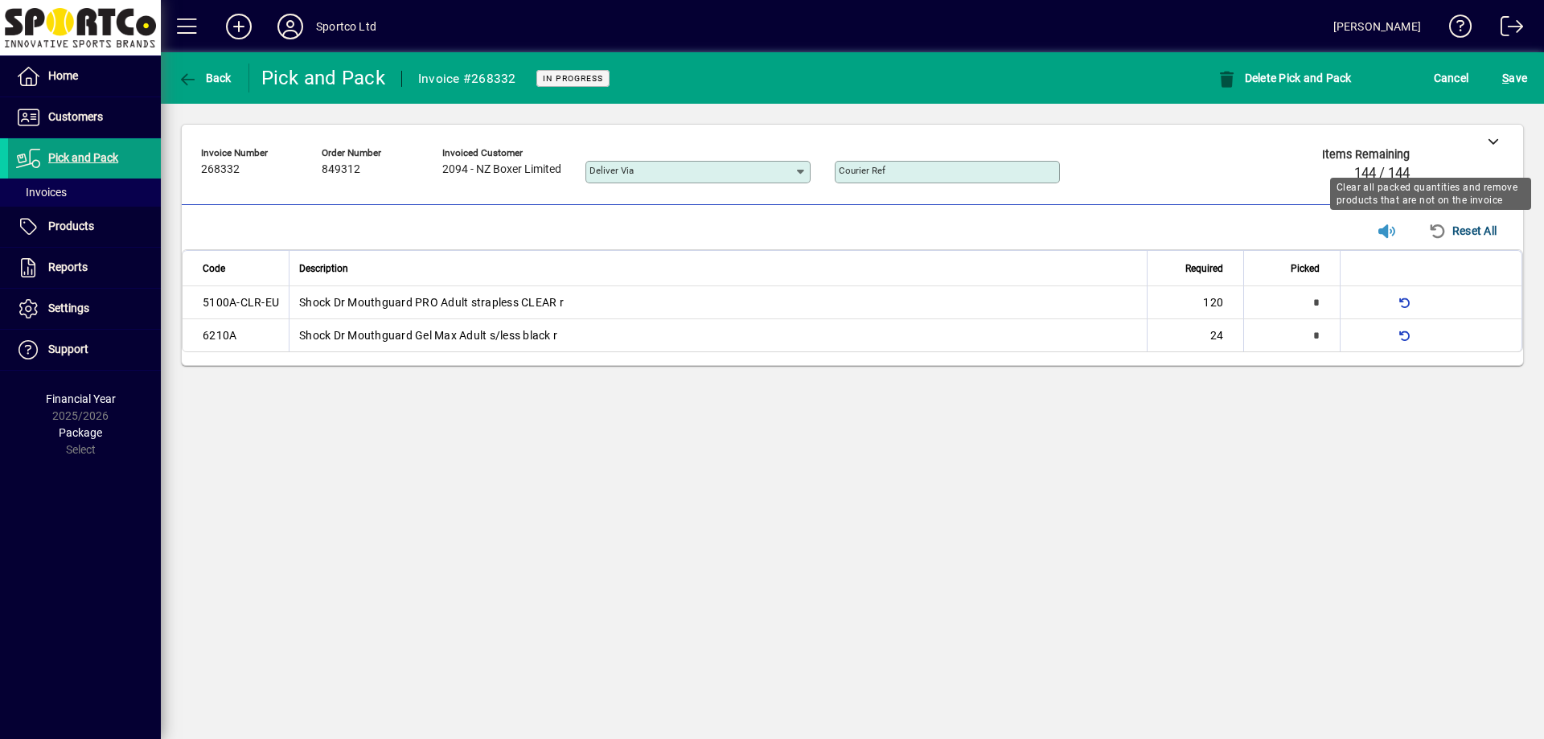
type input "*"
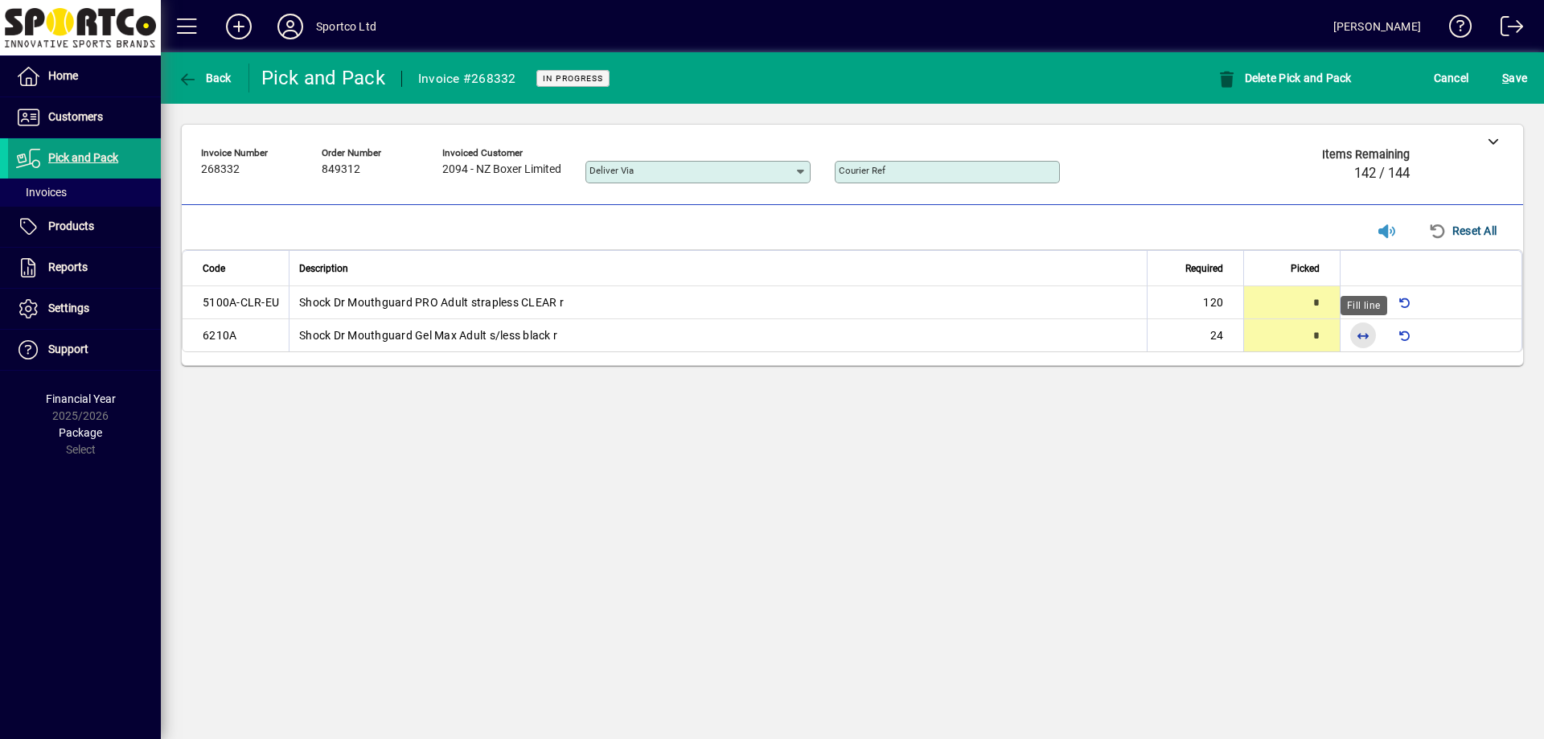
click at [1353, 339] on span "button" at bounding box center [1363, 335] width 39 height 39
type input "**"
click at [1357, 303] on span "button" at bounding box center [1363, 302] width 39 height 39
type input "***"
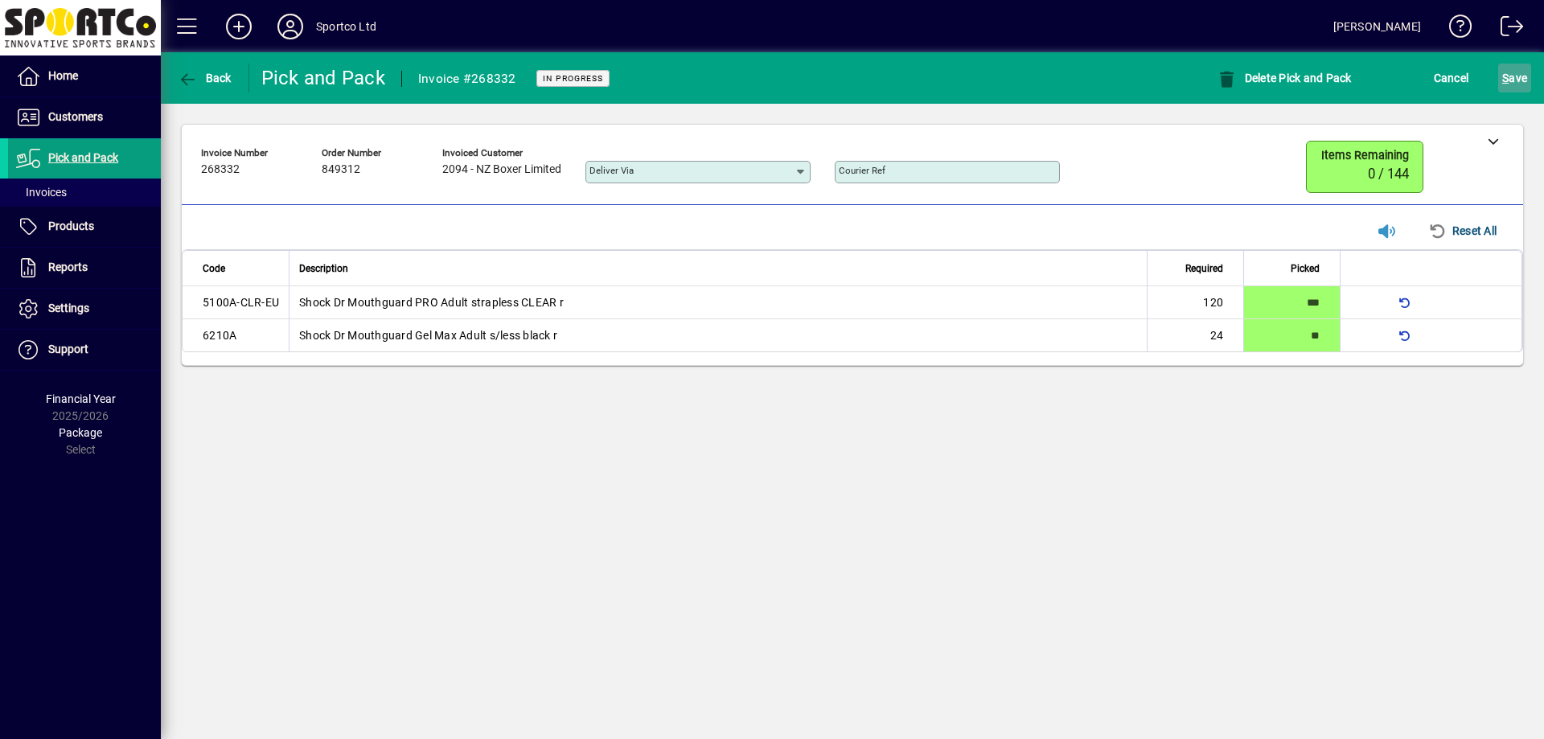
click at [1505, 83] on span "S" at bounding box center [1505, 78] width 6 height 13
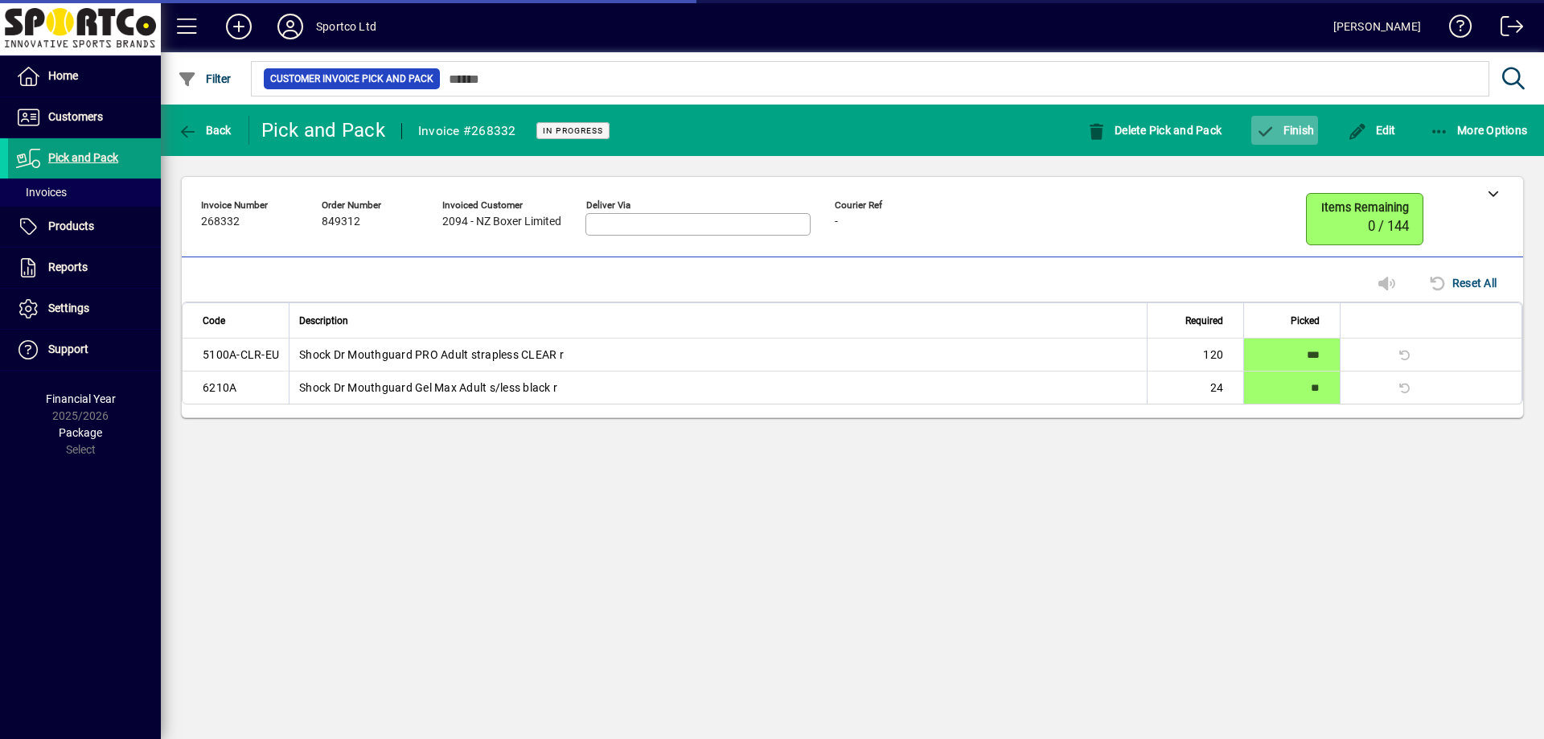
click at [1284, 141] on span "button" at bounding box center [1284, 130] width 67 height 39
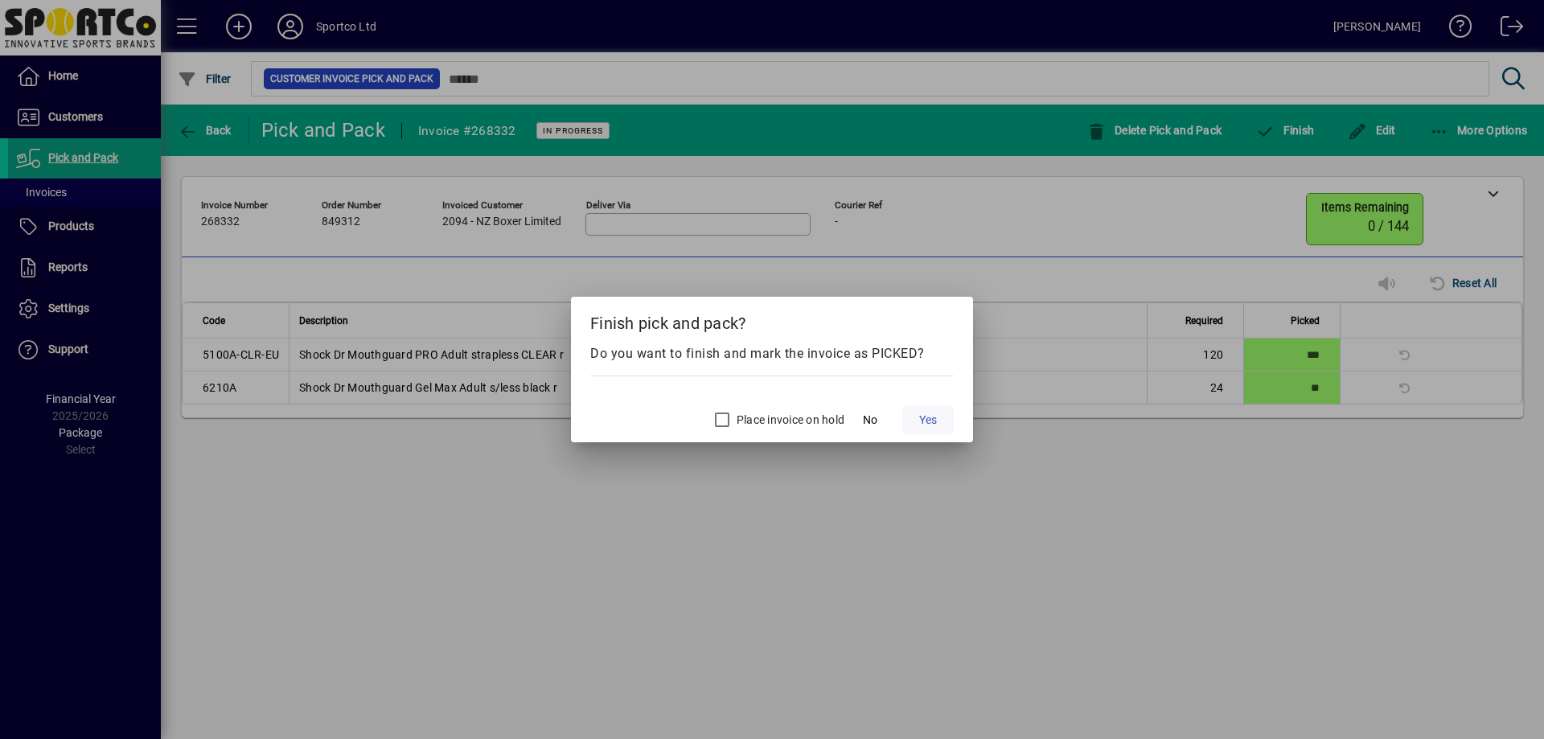
click at [921, 418] on span "Yes" at bounding box center [928, 420] width 18 height 17
